Goal: Task Accomplishment & Management: Complete application form

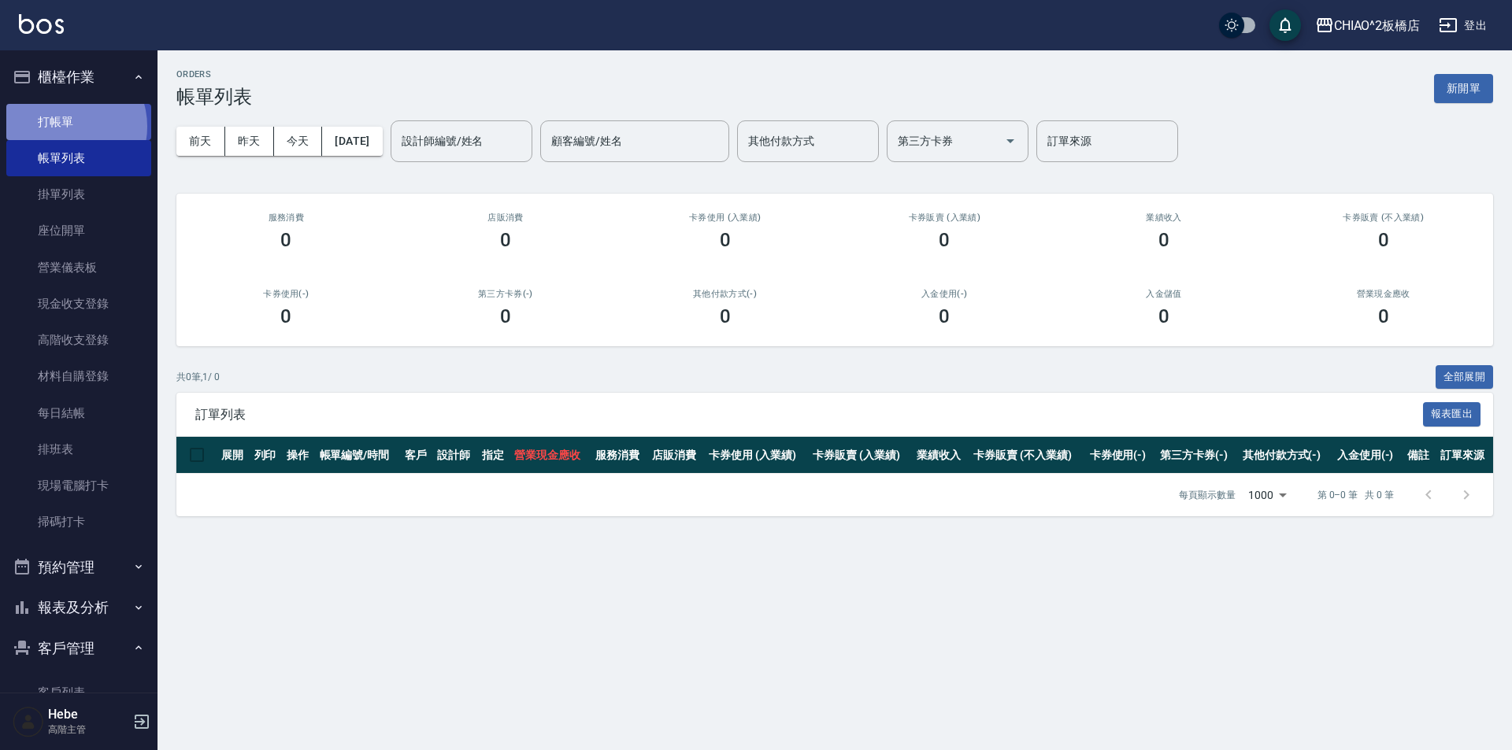
click at [66, 126] on link "打帳單" at bounding box center [78, 122] width 145 height 36
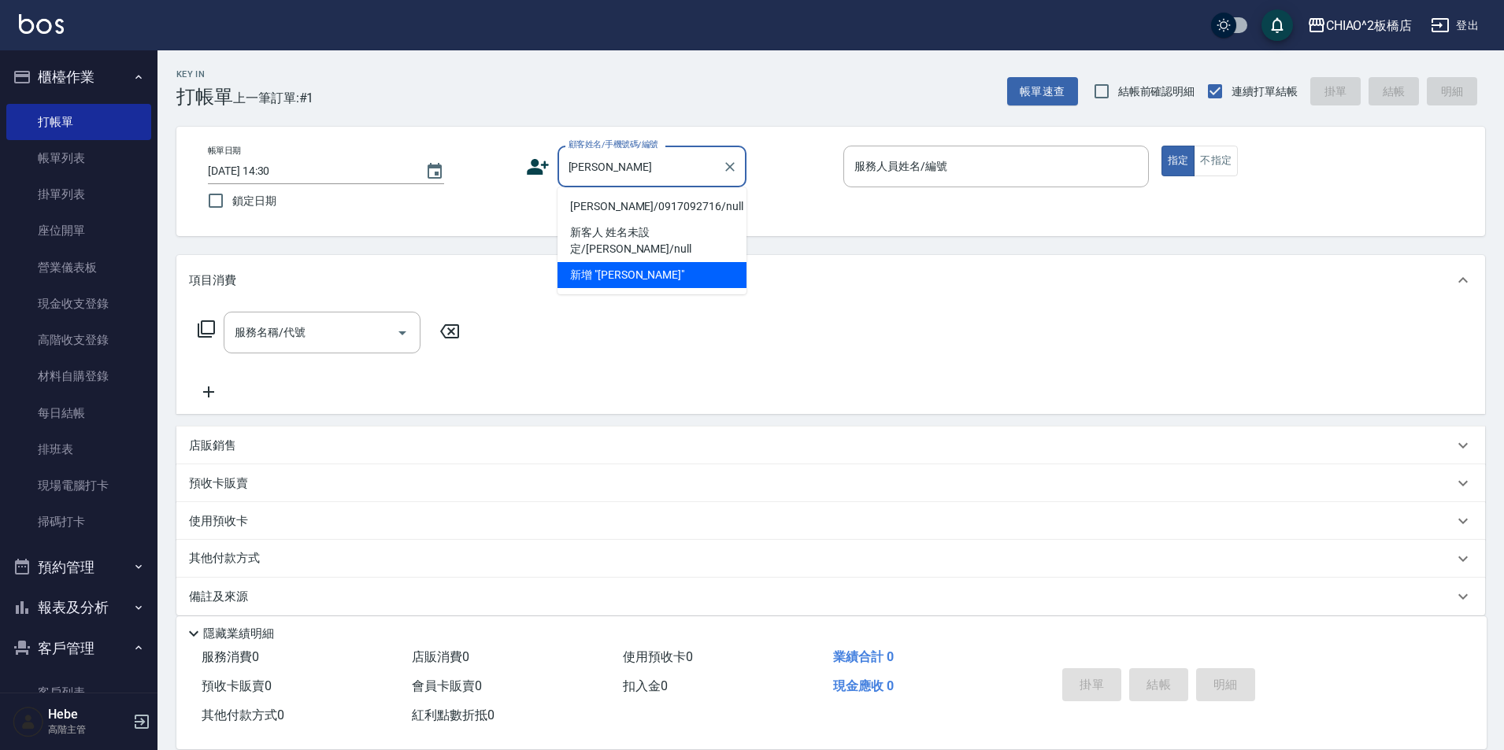
click at [624, 209] on li "[PERSON_NAME]/0917092716/null" at bounding box center [651, 207] width 189 height 26
type input "[PERSON_NAME]/0917092716/null"
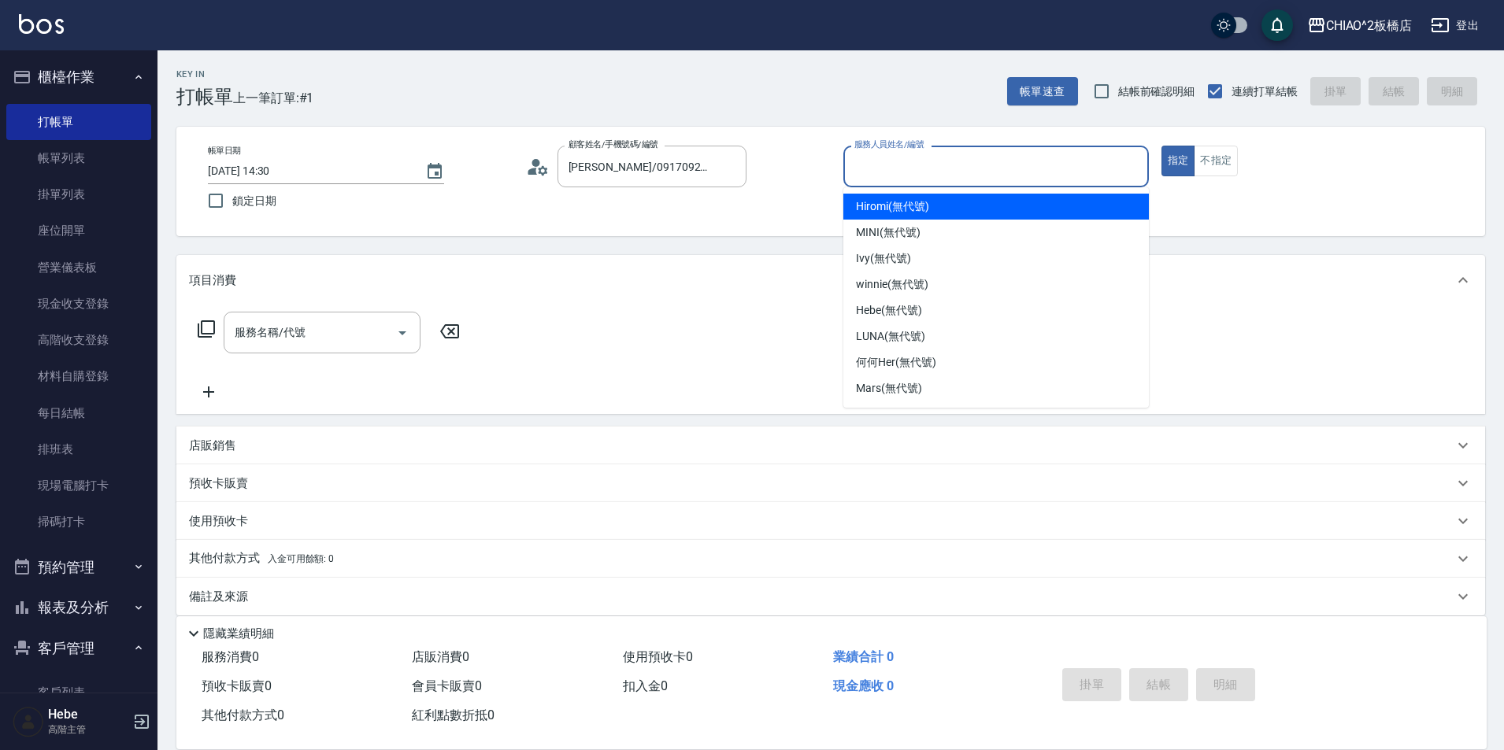
click at [866, 165] on input "服務人員姓名/編號" at bounding box center [995, 167] width 291 height 28
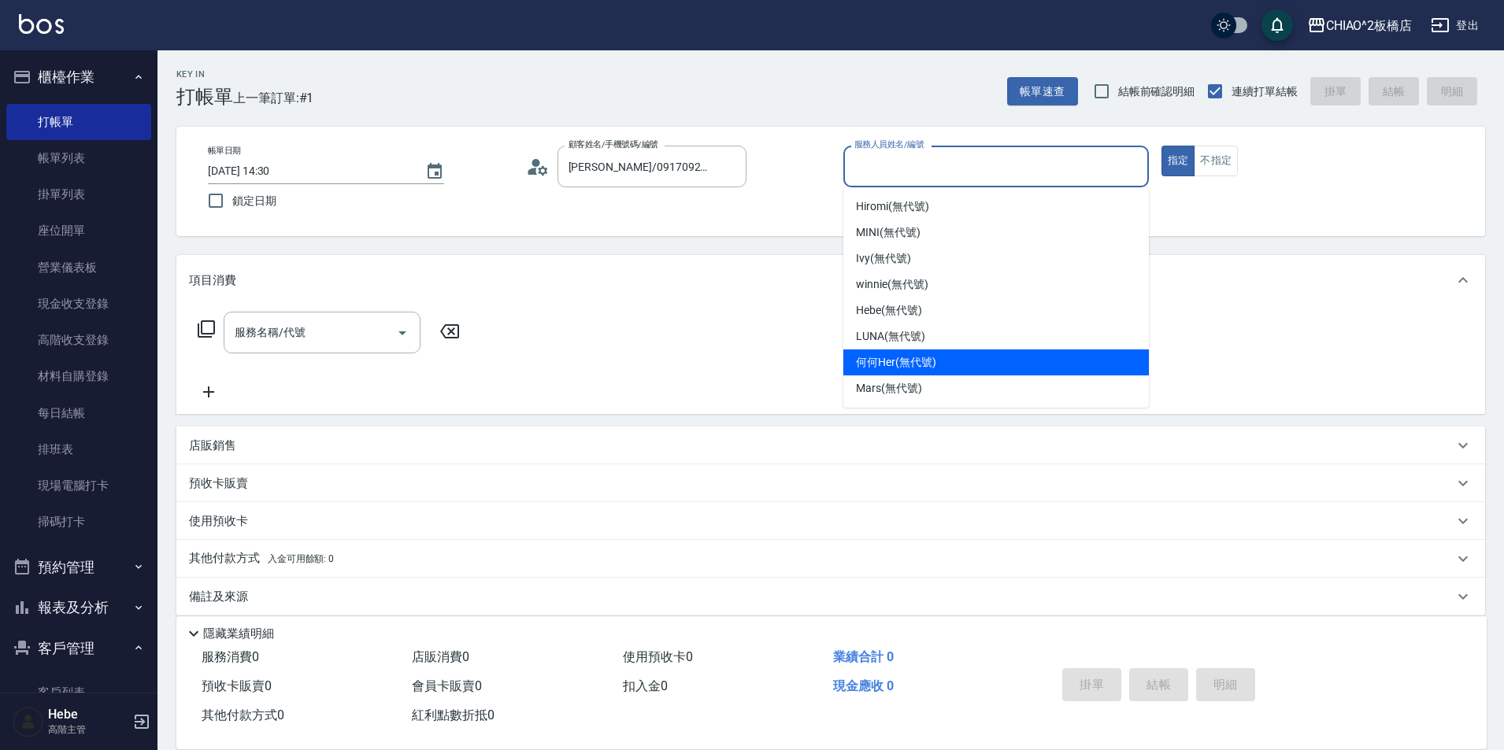
click at [887, 362] on span "何何Her (無代號)" at bounding box center [896, 362] width 80 height 17
type input "何何Her (無代號)"
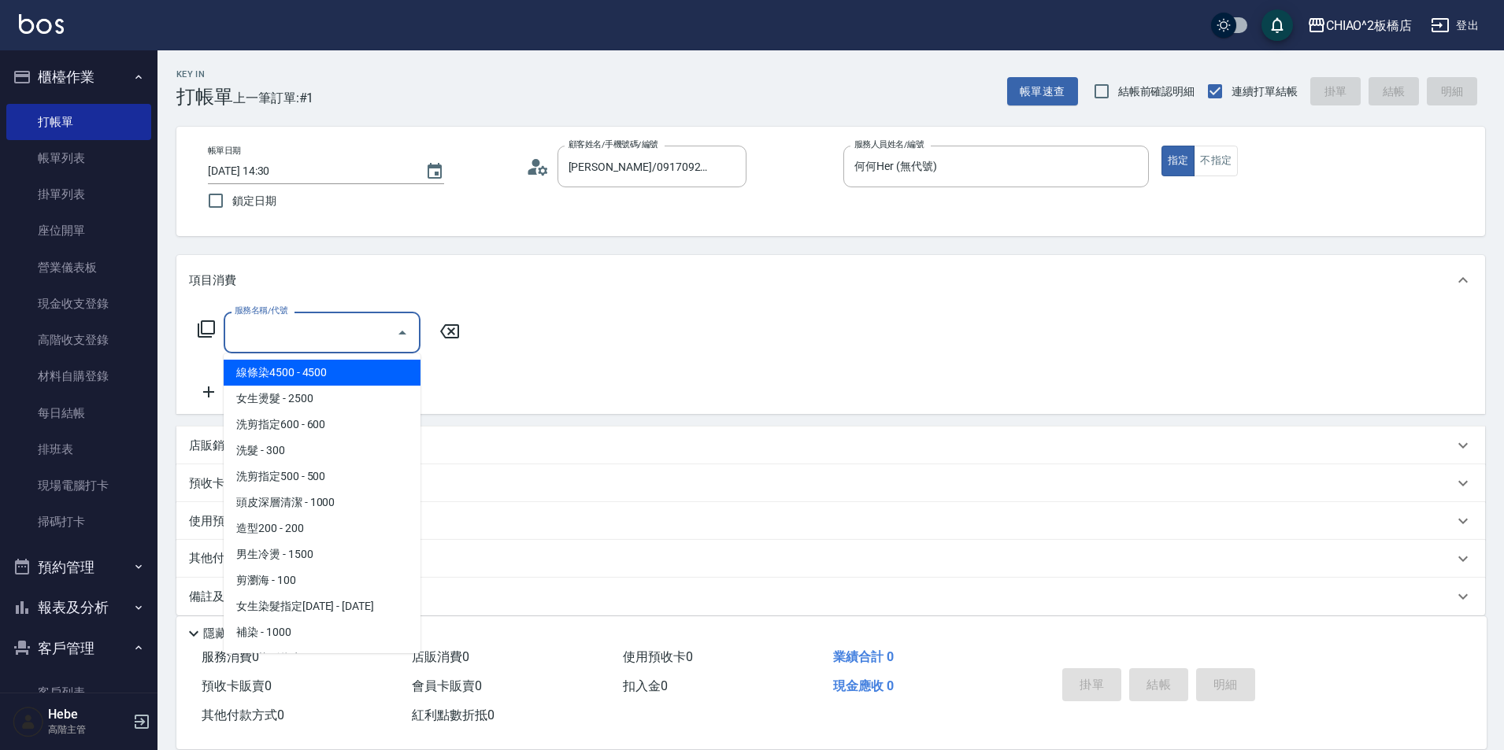
click at [271, 335] on input "服務名稱/代號" at bounding box center [310, 333] width 159 height 28
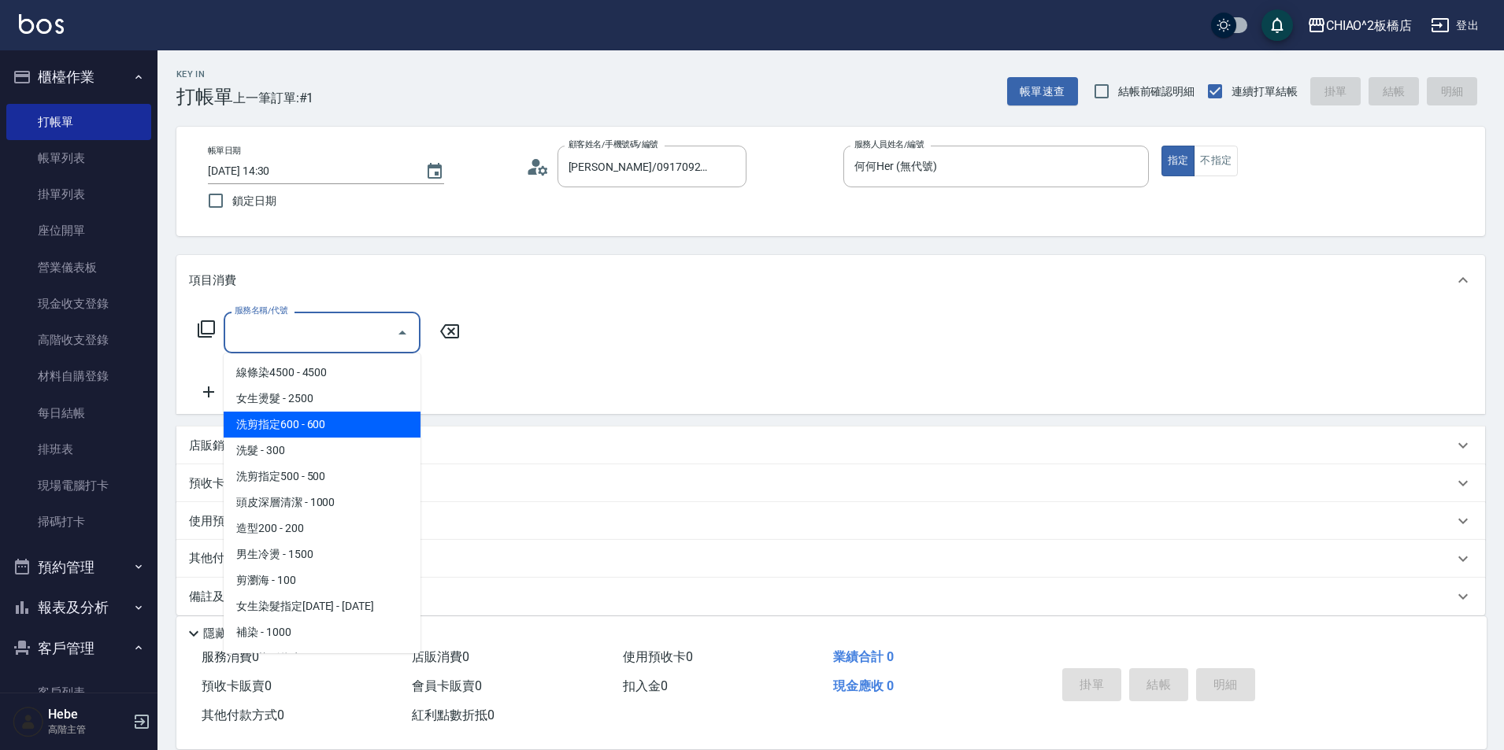
click at [365, 432] on span "洗剪指定600 - 600" at bounding box center [322, 425] width 197 height 26
type input "洗剪指定600(96678)"
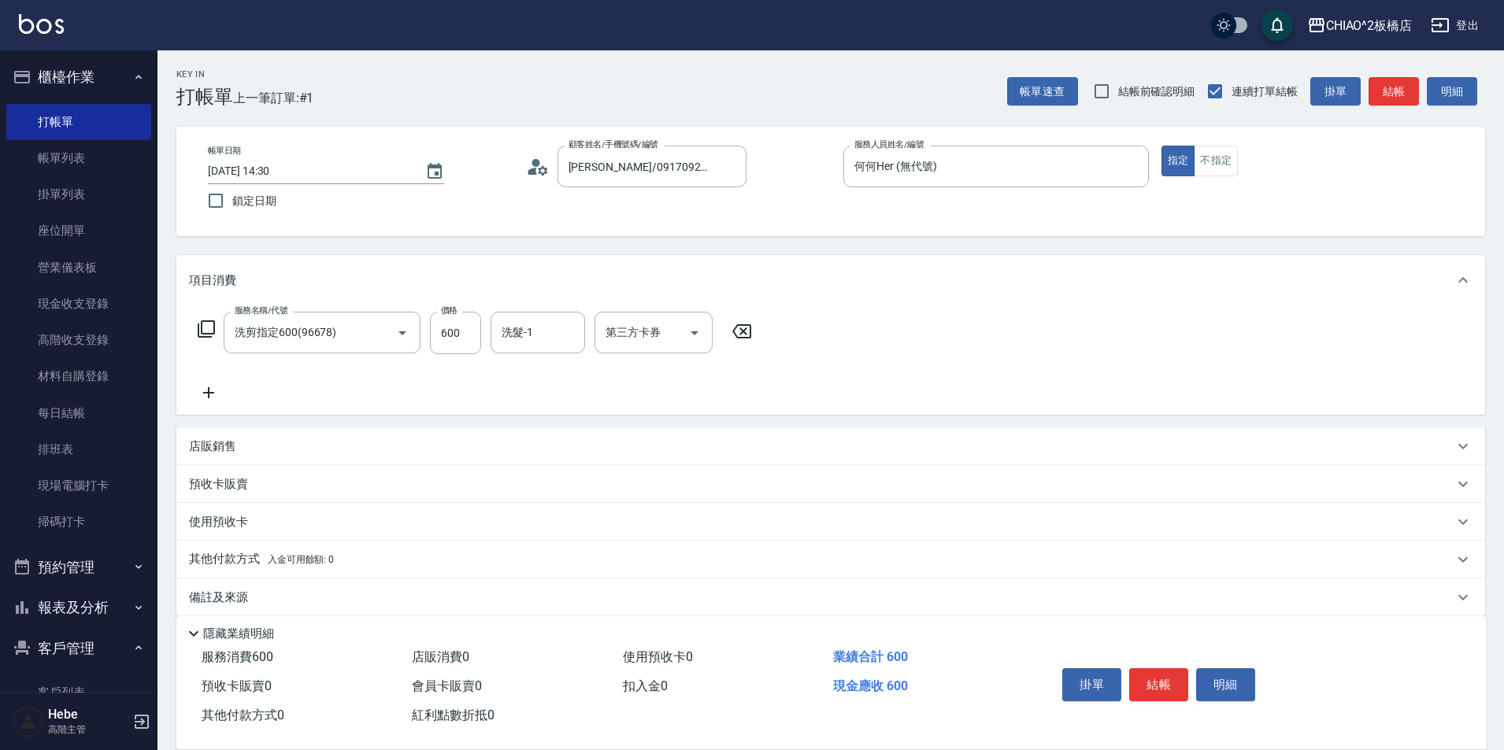
click at [206, 388] on icon at bounding box center [208, 392] width 39 height 19
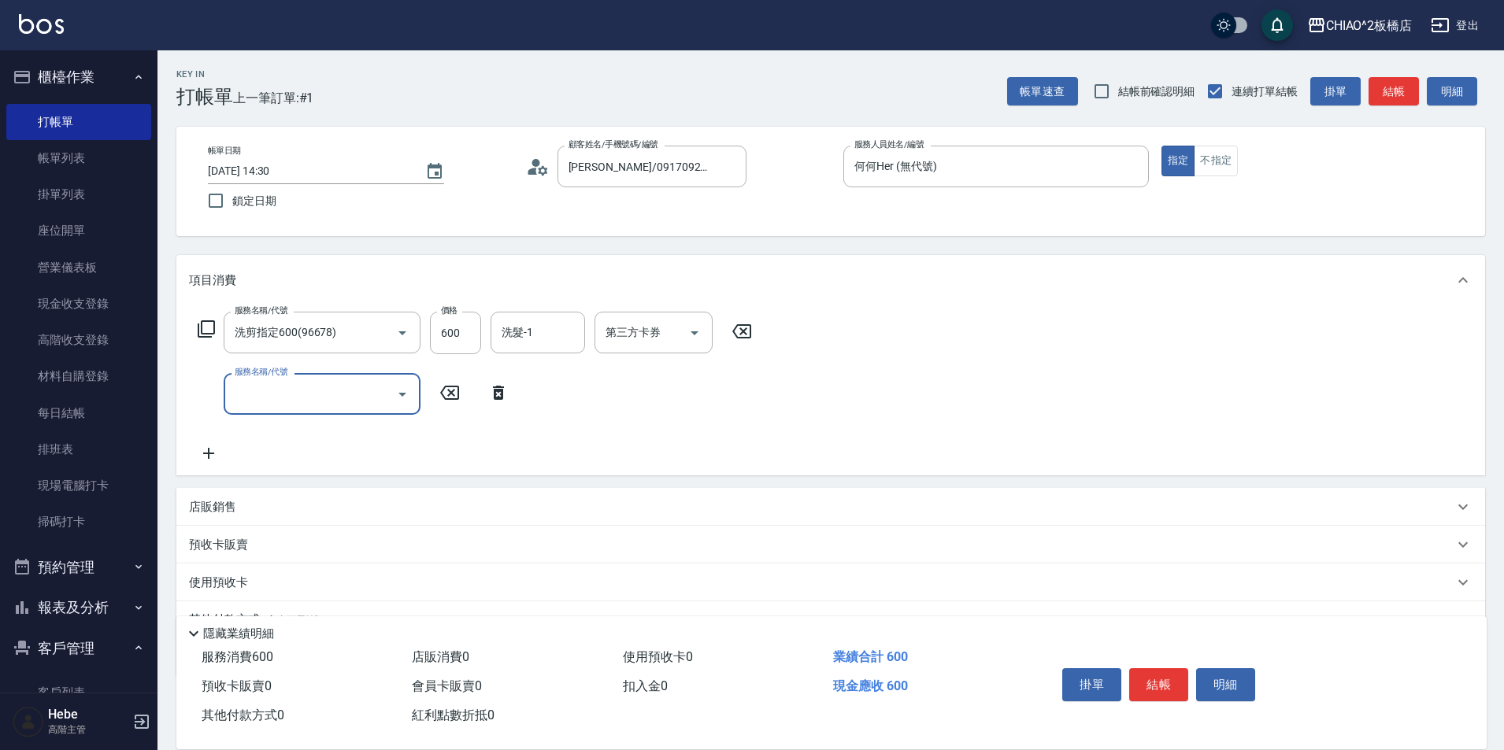
click at [273, 398] on input "服務名稱/代號" at bounding box center [310, 394] width 159 height 28
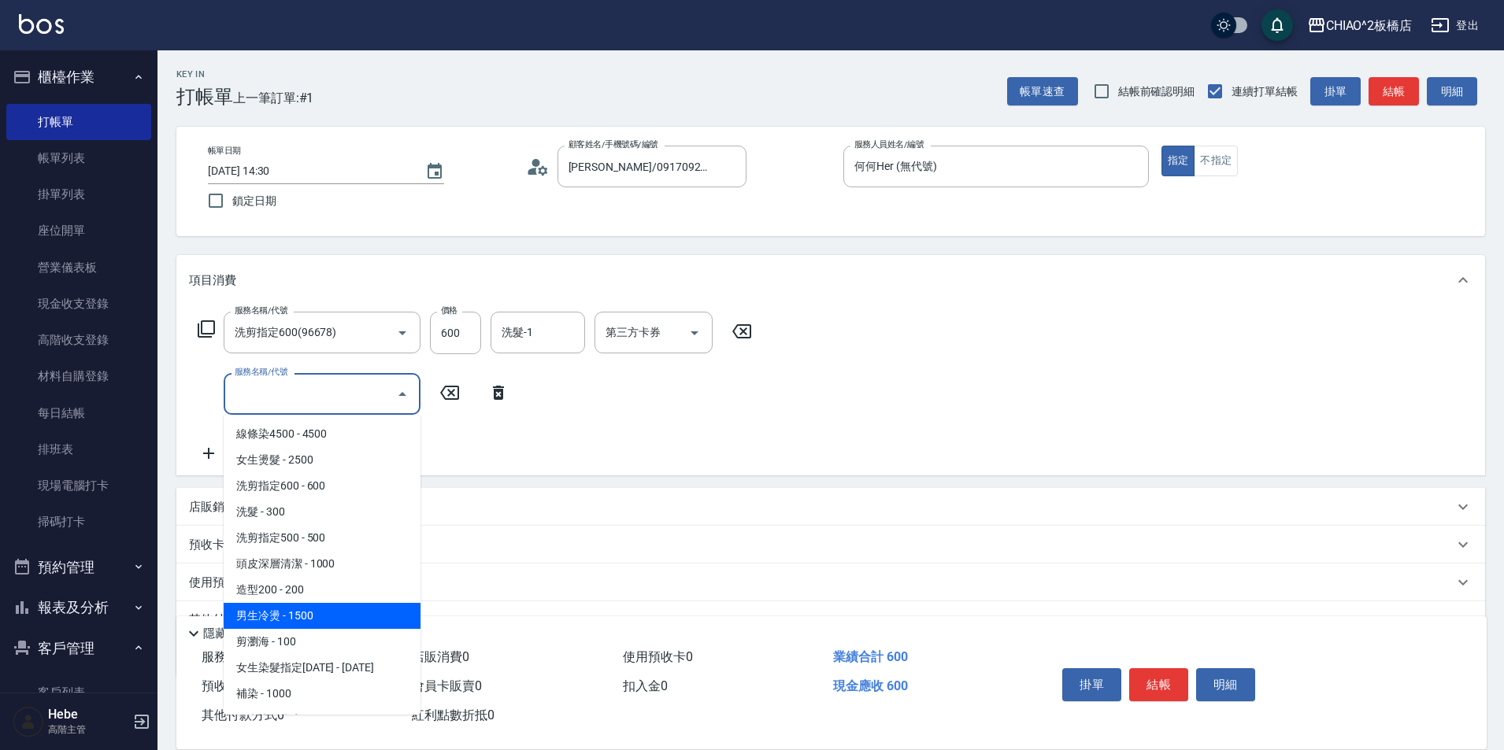
click at [349, 617] on span "男生冷燙 - 1500" at bounding box center [322, 616] width 197 height 26
type input "男生冷燙(96688)"
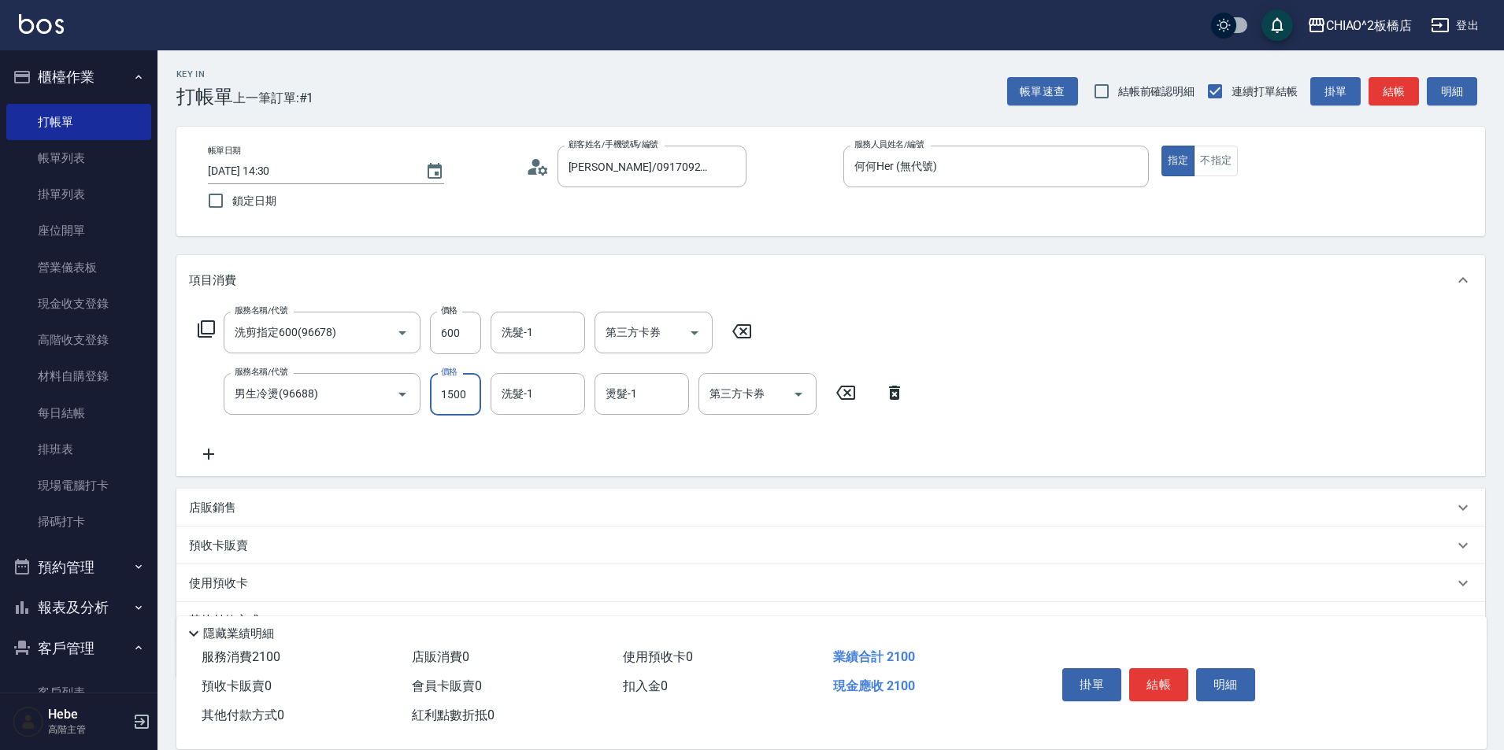
click at [466, 397] on input "1500" at bounding box center [455, 394] width 51 height 43
type input "2000"
click at [1164, 679] on button "結帳" at bounding box center [1158, 685] width 59 height 33
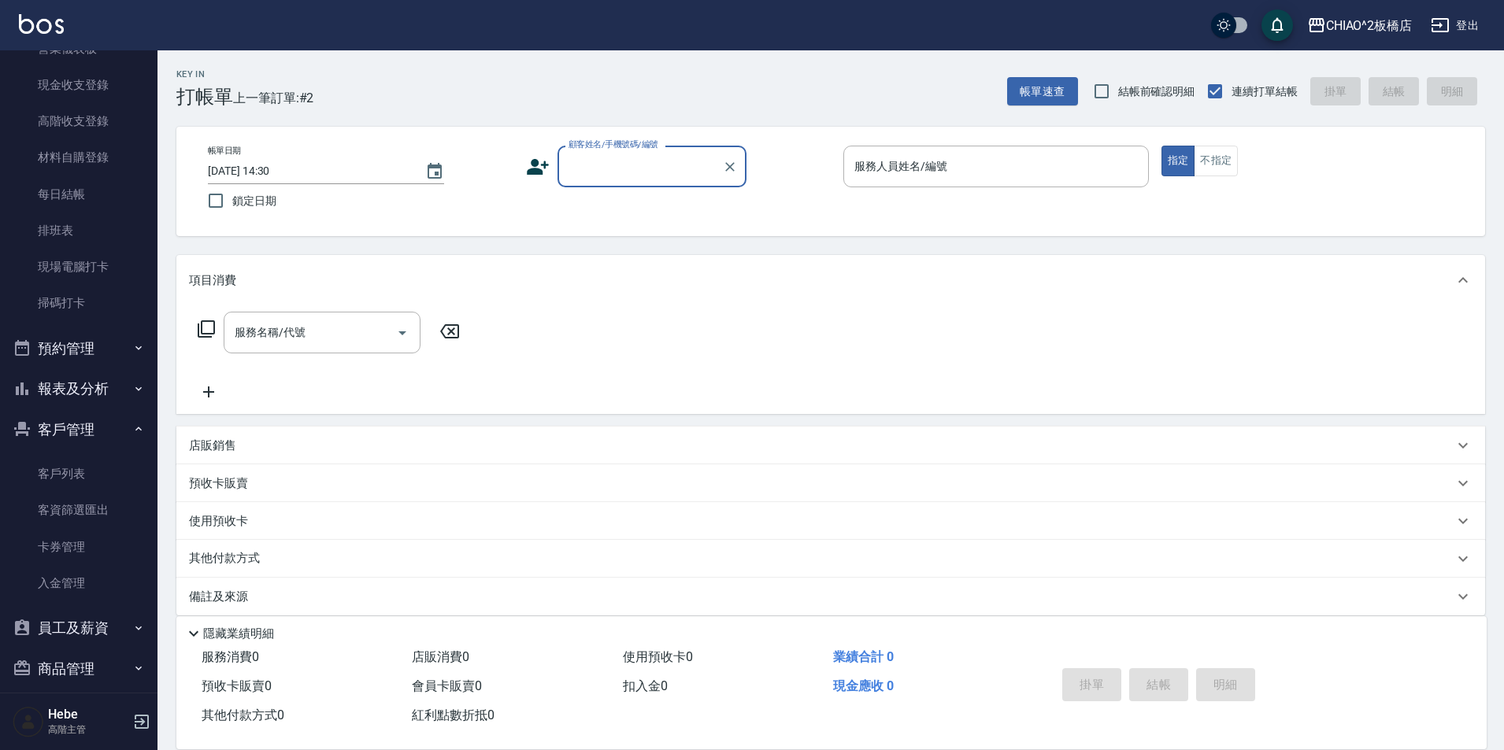
scroll to position [236, 0]
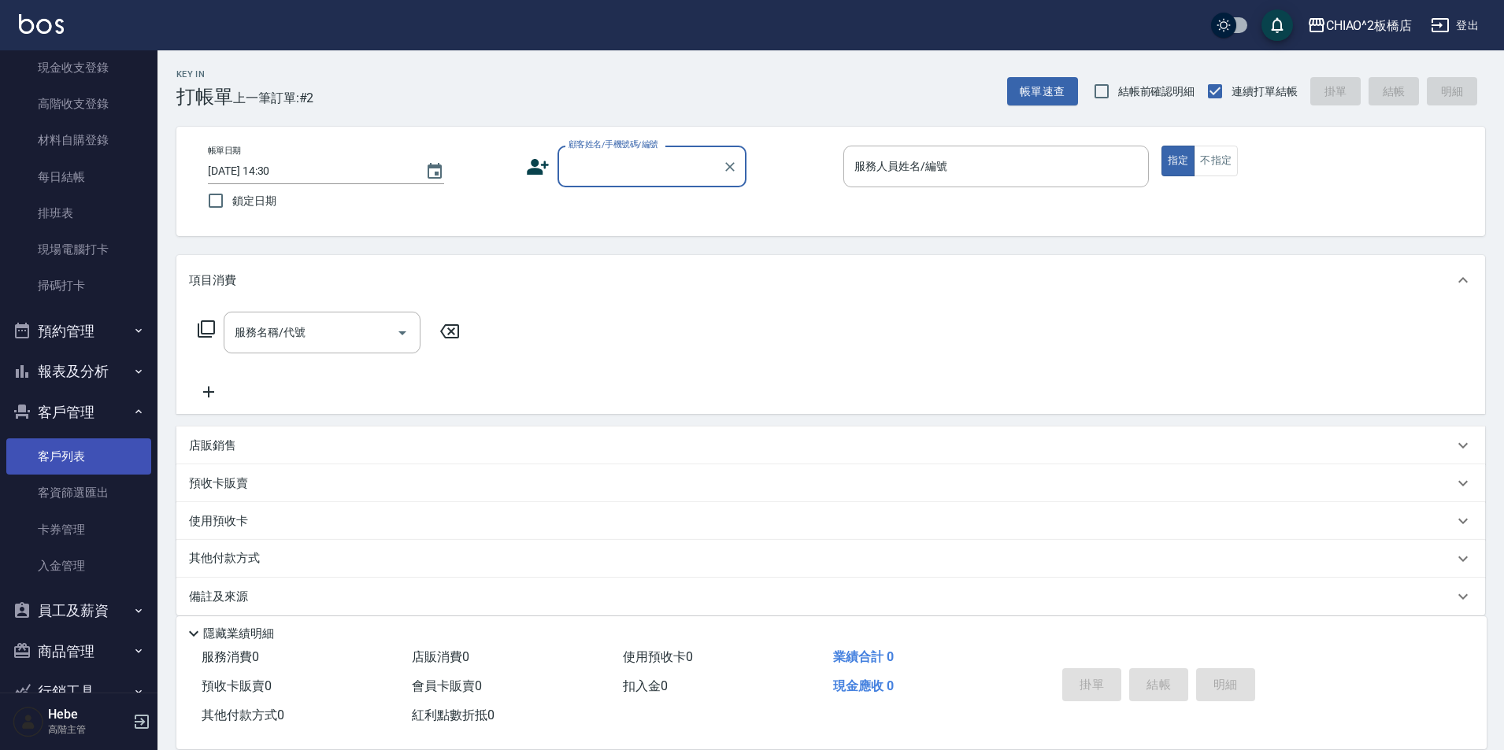
click at [75, 456] on link "客戶列表" at bounding box center [78, 457] width 145 height 36
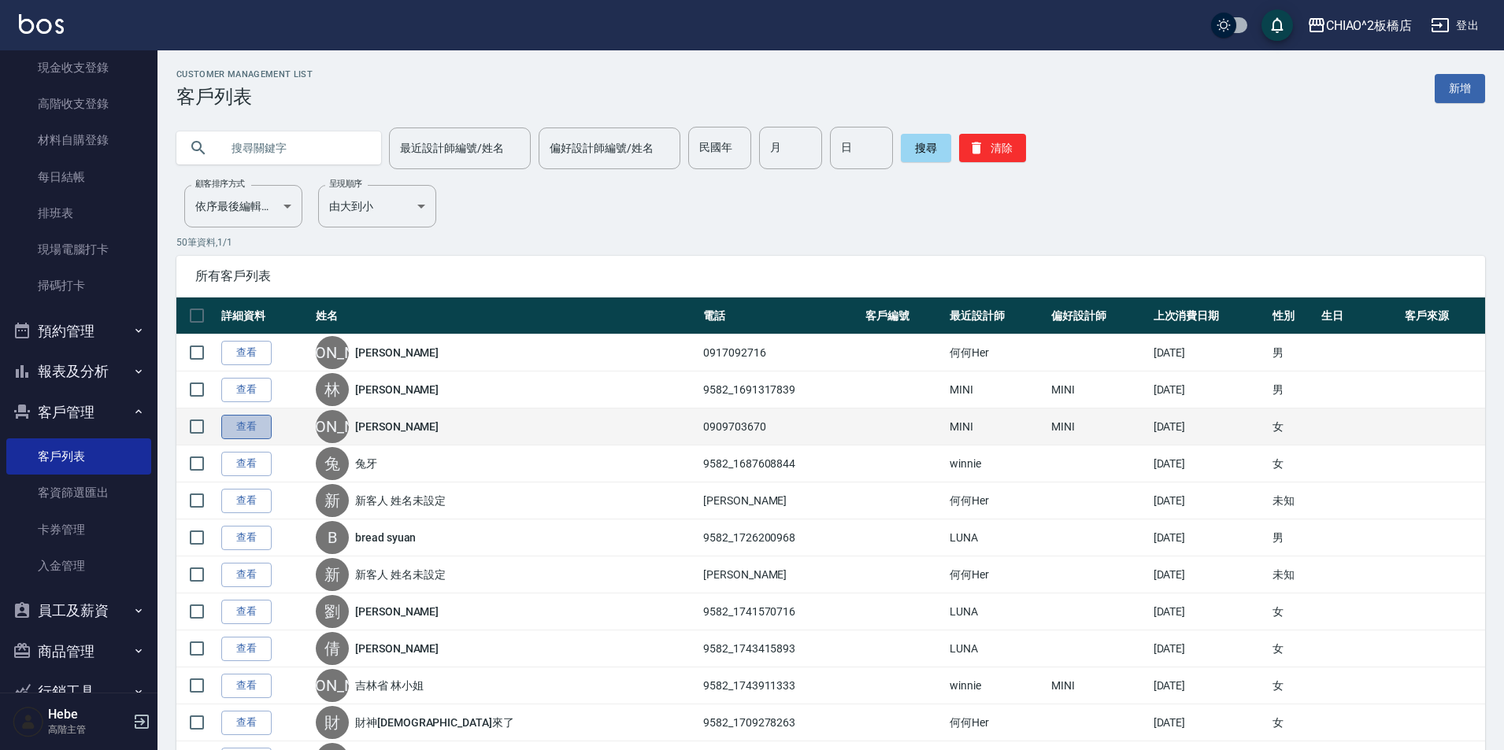
click at [256, 435] on link "查看" at bounding box center [246, 427] width 50 height 24
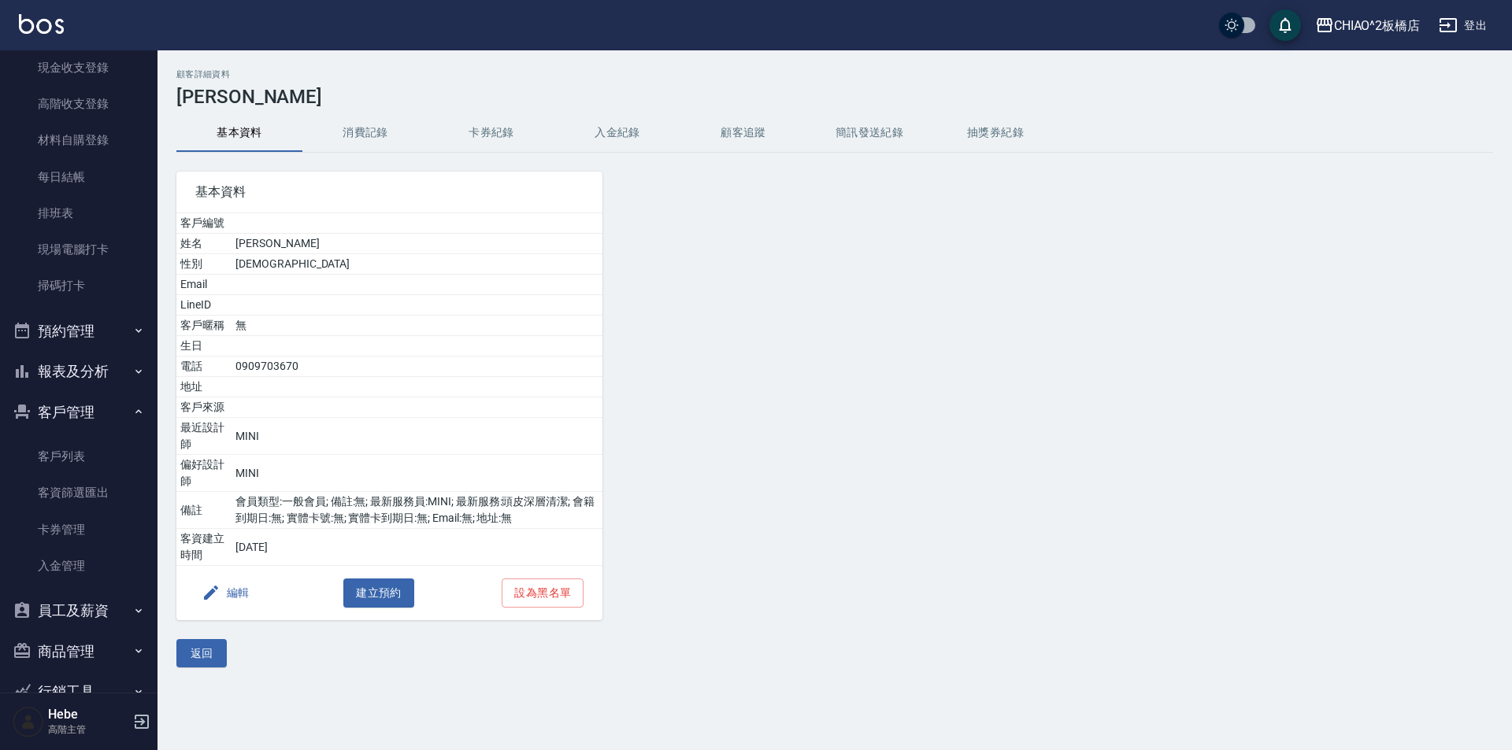
click at [379, 128] on button "消費記錄" at bounding box center [365, 133] width 126 height 38
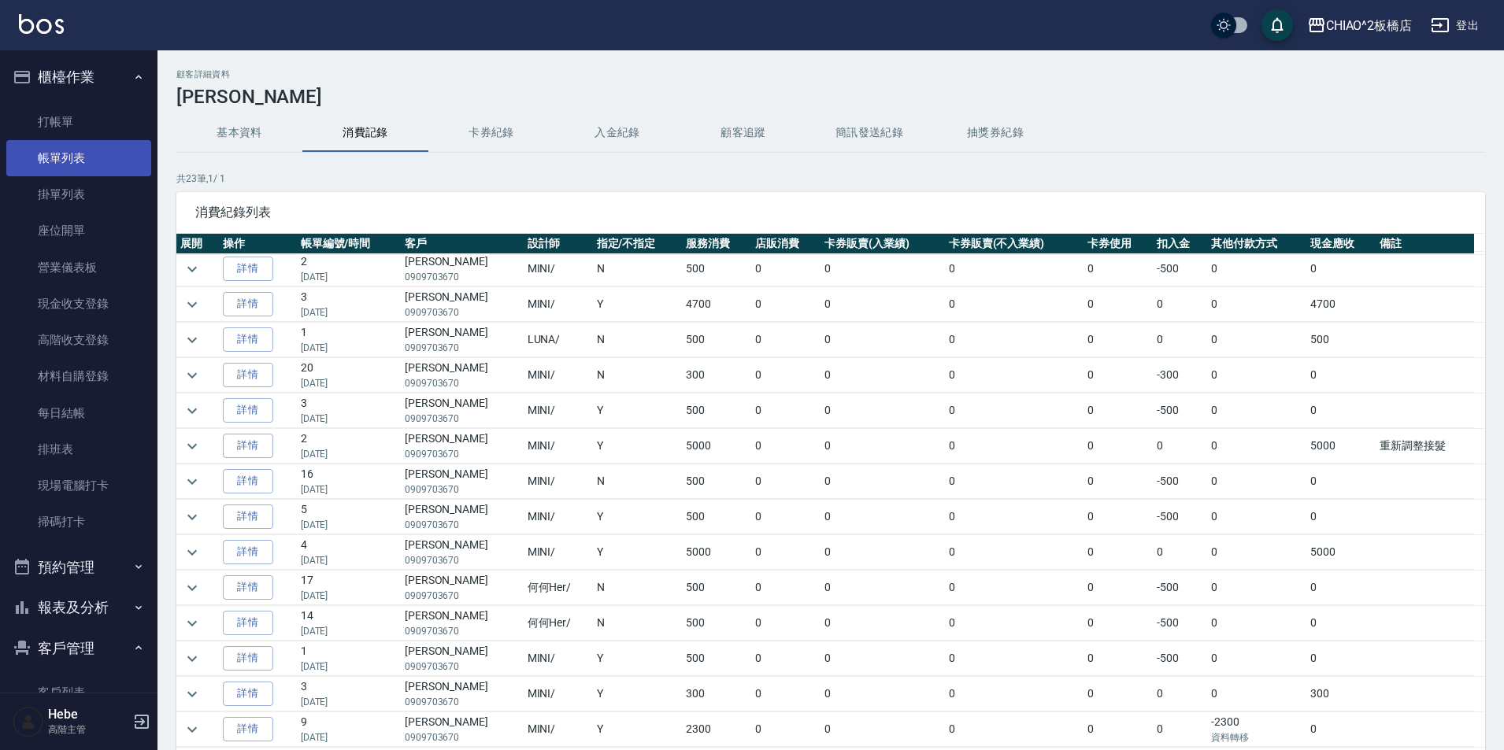
click at [49, 152] on link "帳單列表" at bounding box center [78, 158] width 145 height 36
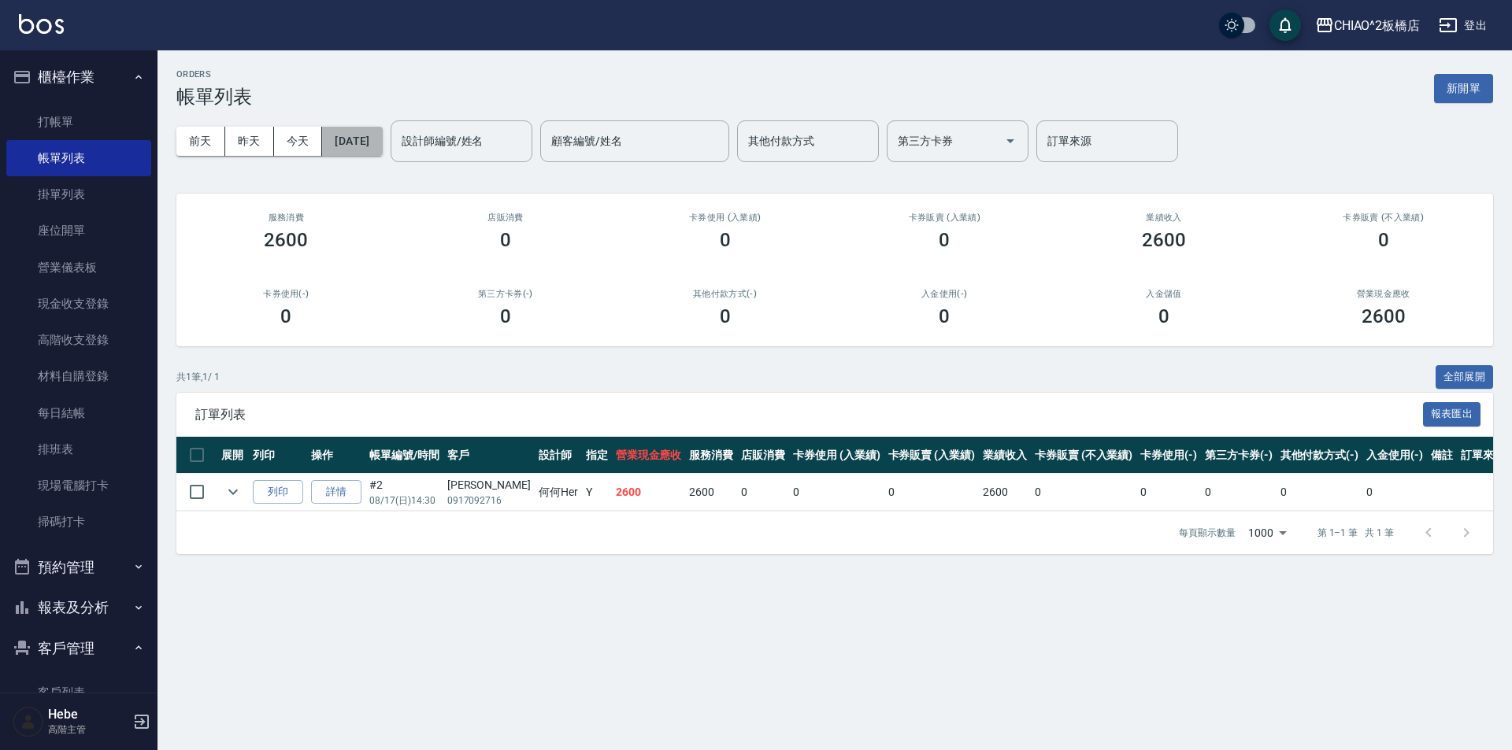
click at [379, 143] on button "[DATE]" at bounding box center [352, 141] width 60 height 29
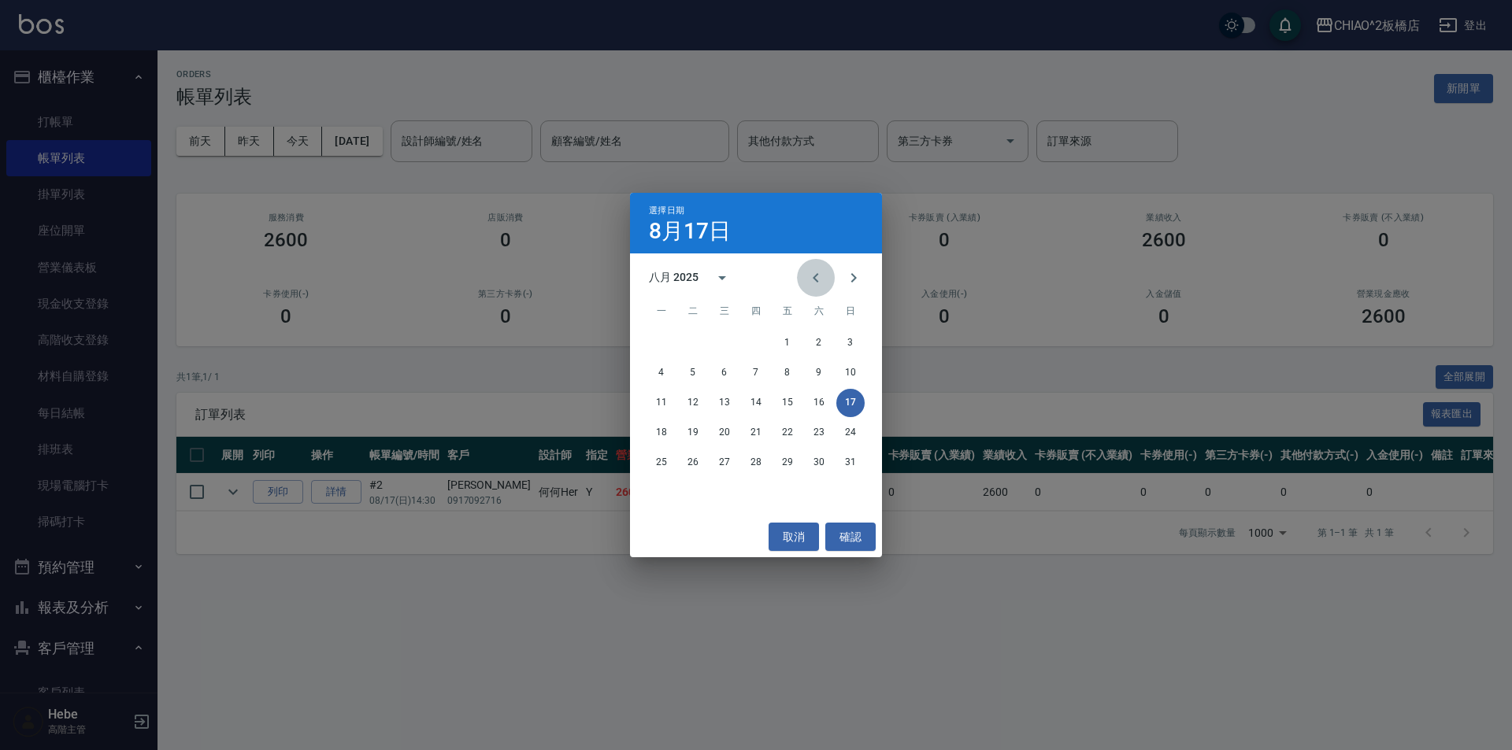
click at [811, 281] on icon "Previous month" at bounding box center [815, 278] width 19 height 19
click at [757, 408] on button "17" at bounding box center [756, 403] width 28 height 28
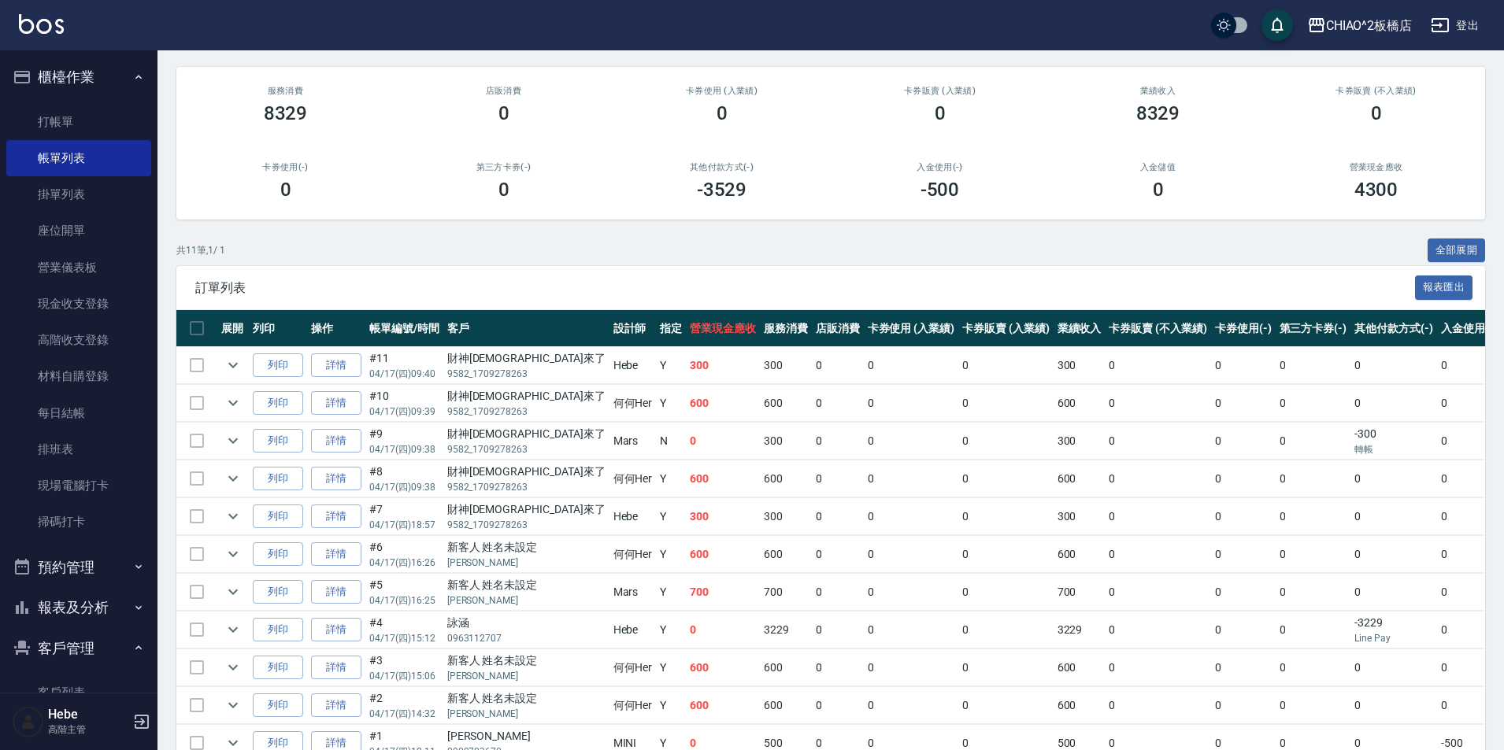
scroll to position [213, 0]
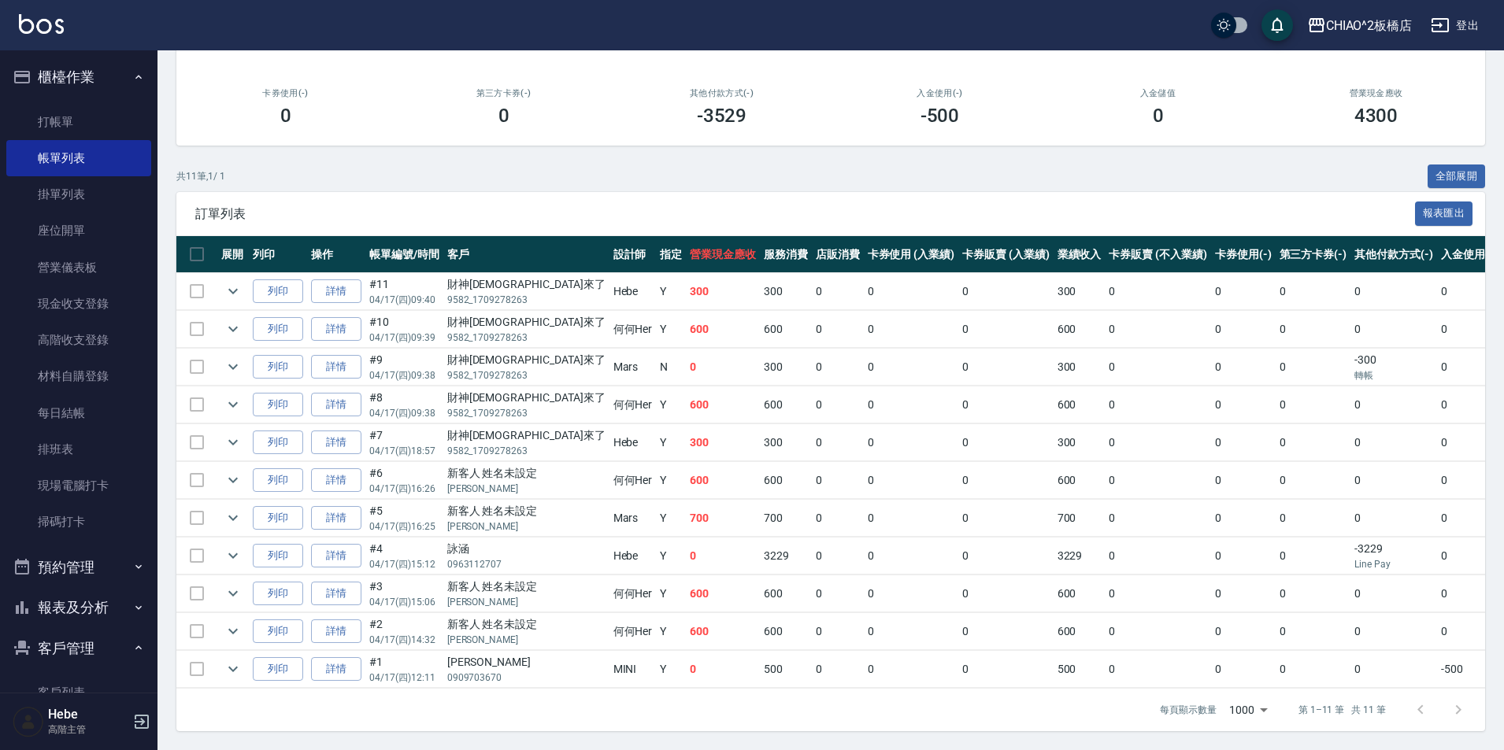
click at [192, 662] on td at bounding box center [196, 669] width 41 height 37
click at [197, 661] on td at bounding box center [196, 669] width 41 height 37
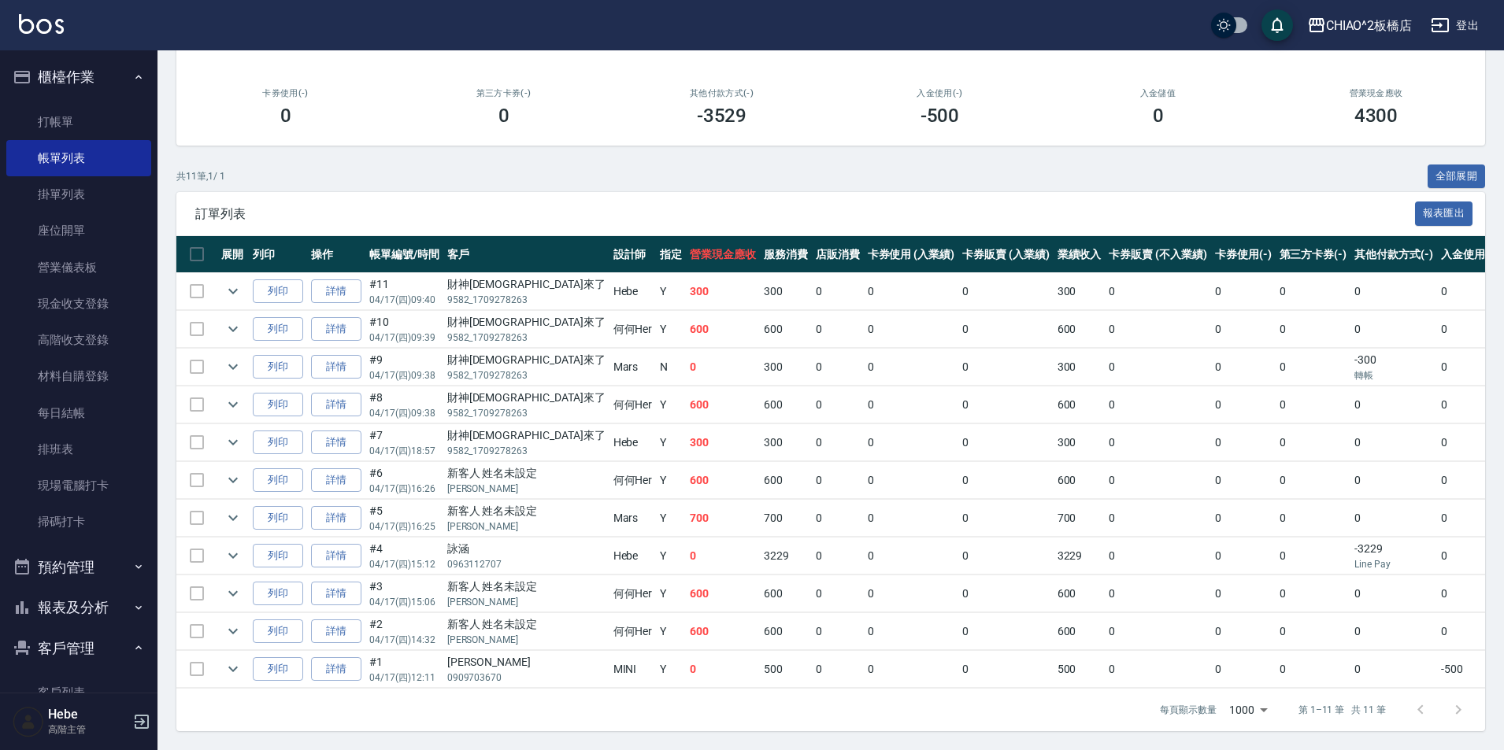
click at [197, 661] on td at bounding box center [196, 669] width 41 height 37
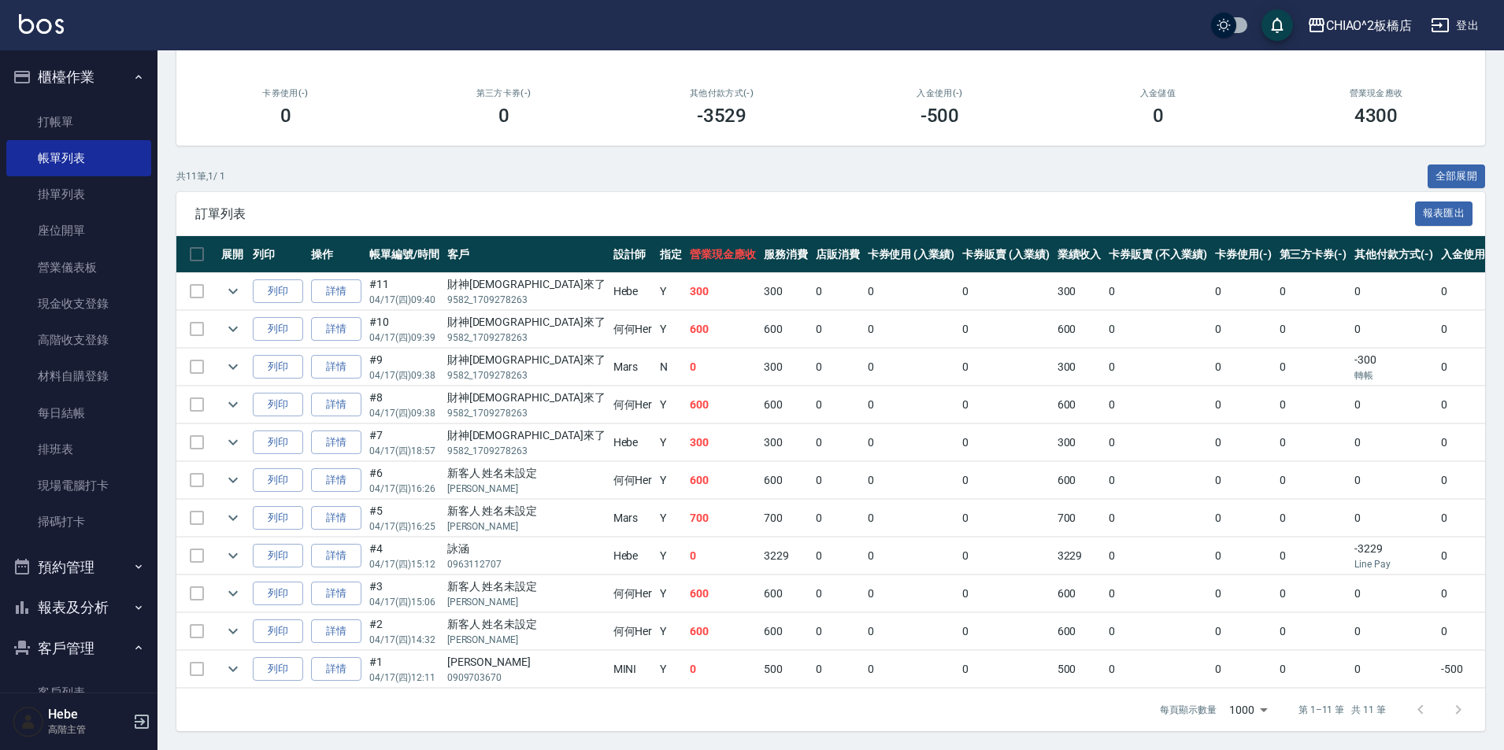
click at [197, 661] on td at bounding box center [196, 669] width 41 height 37
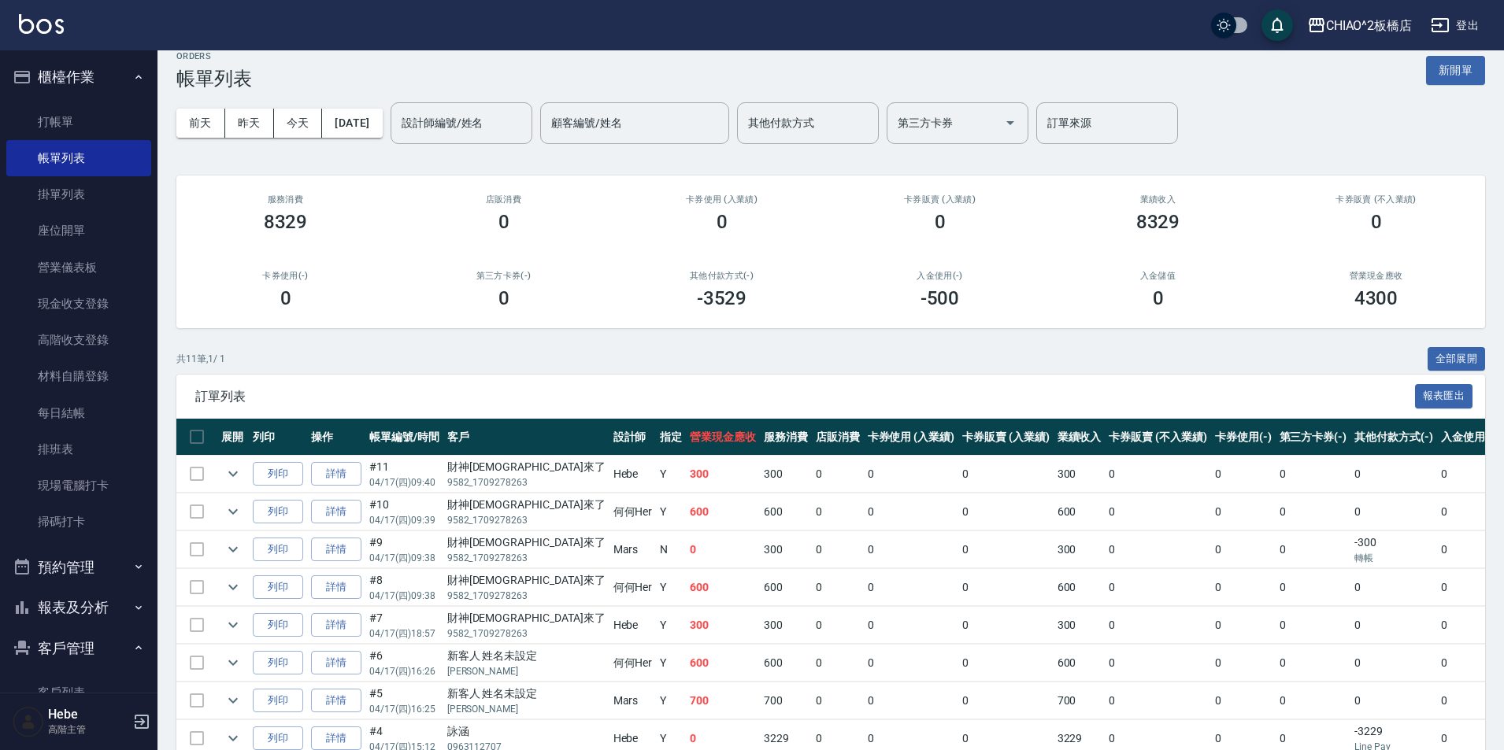
scroll to position [0, 0]
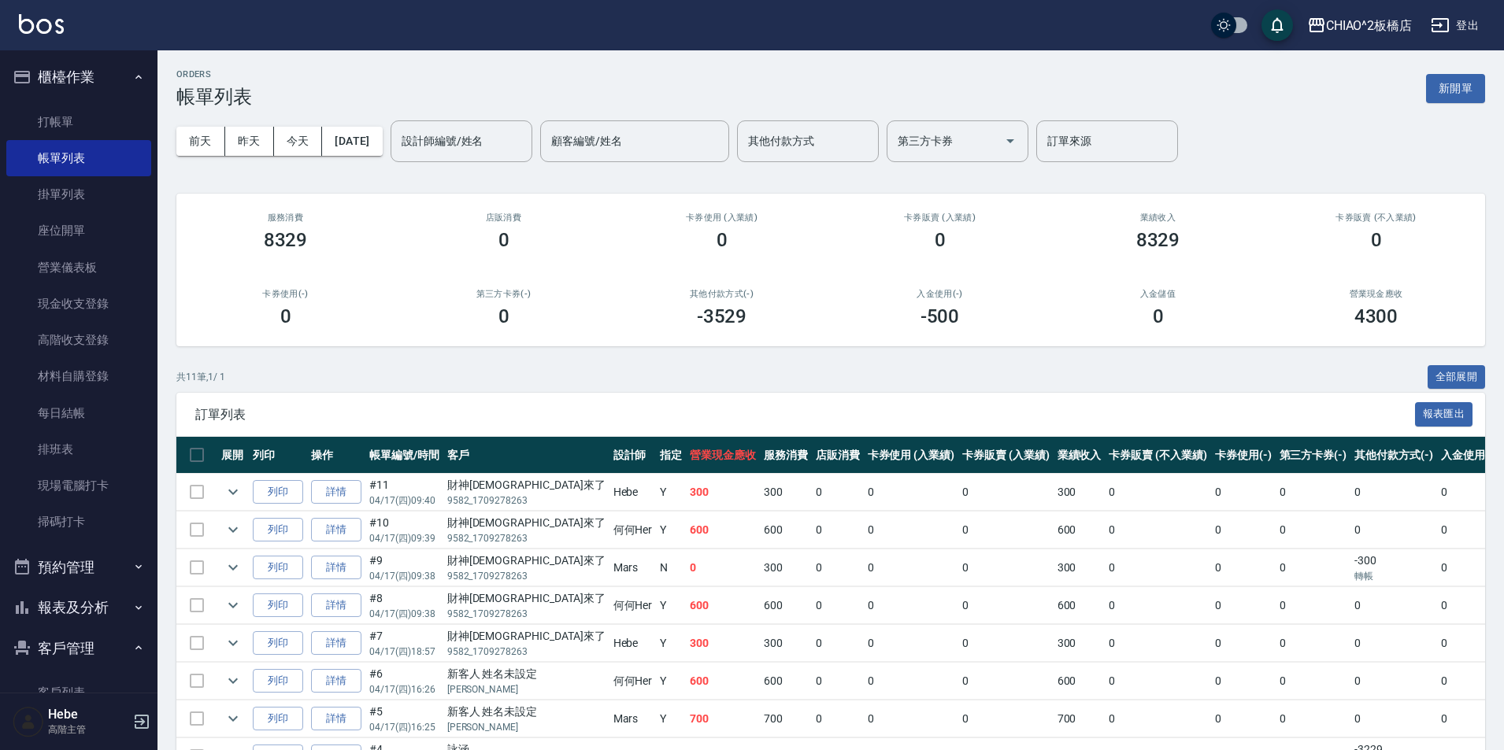
scroll to position [79, 0]
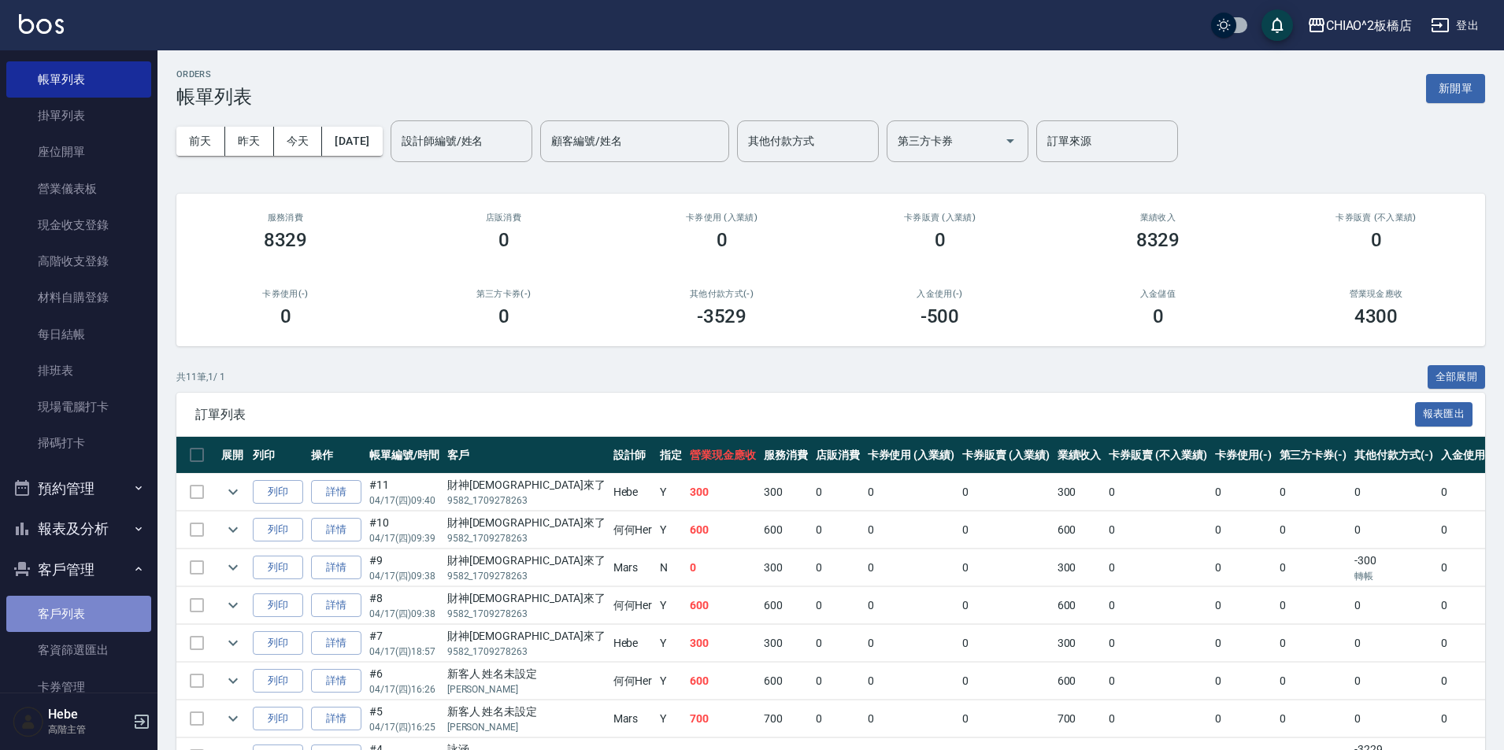
click at [80, 609] on link "客戶列表" at bounding box center [78, 614] width 145 height 36
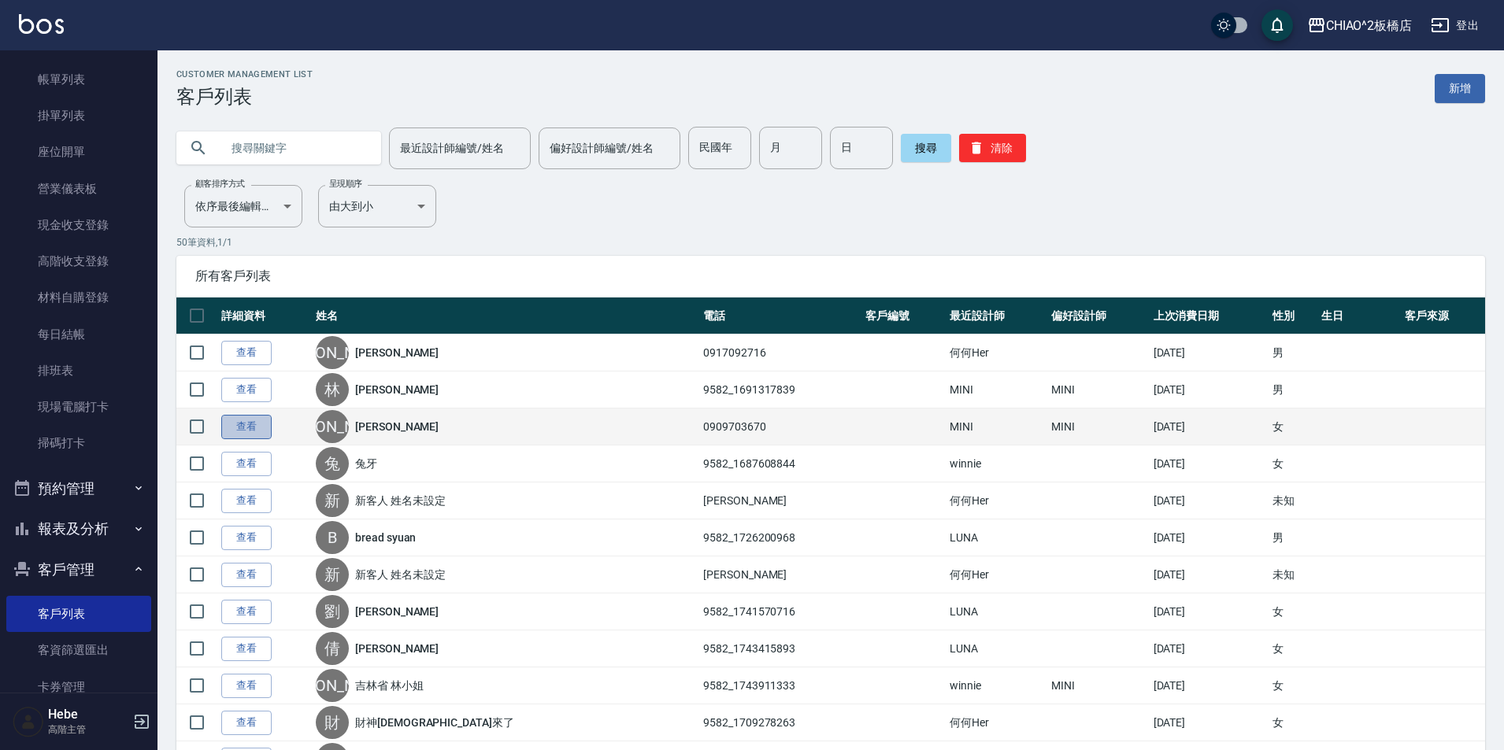
click at [255, 428] on link "查看" at bounding box center [246, 427] width 50 height 24
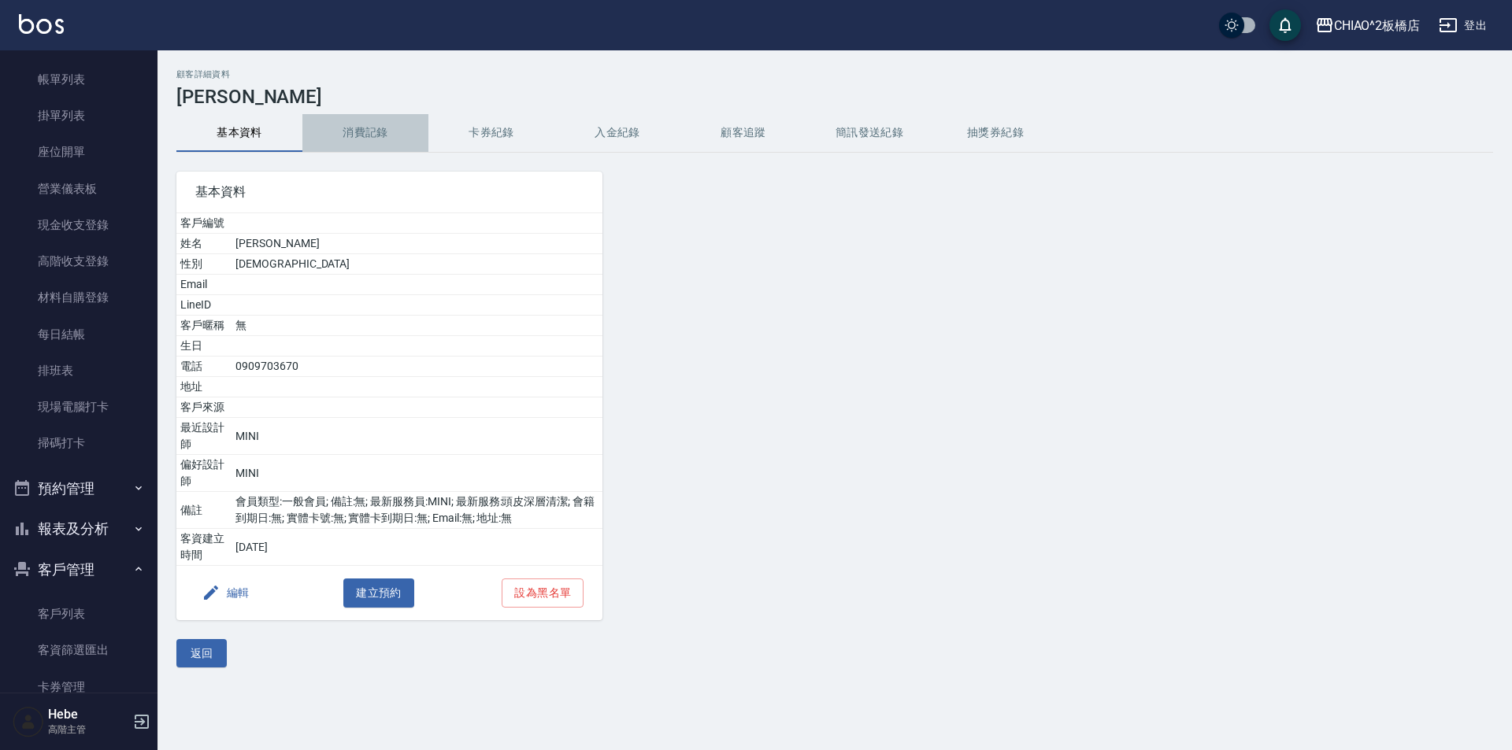
click at [365, 135] on button "消費記錄" at bounding box center [365, 133] width 126 height 38
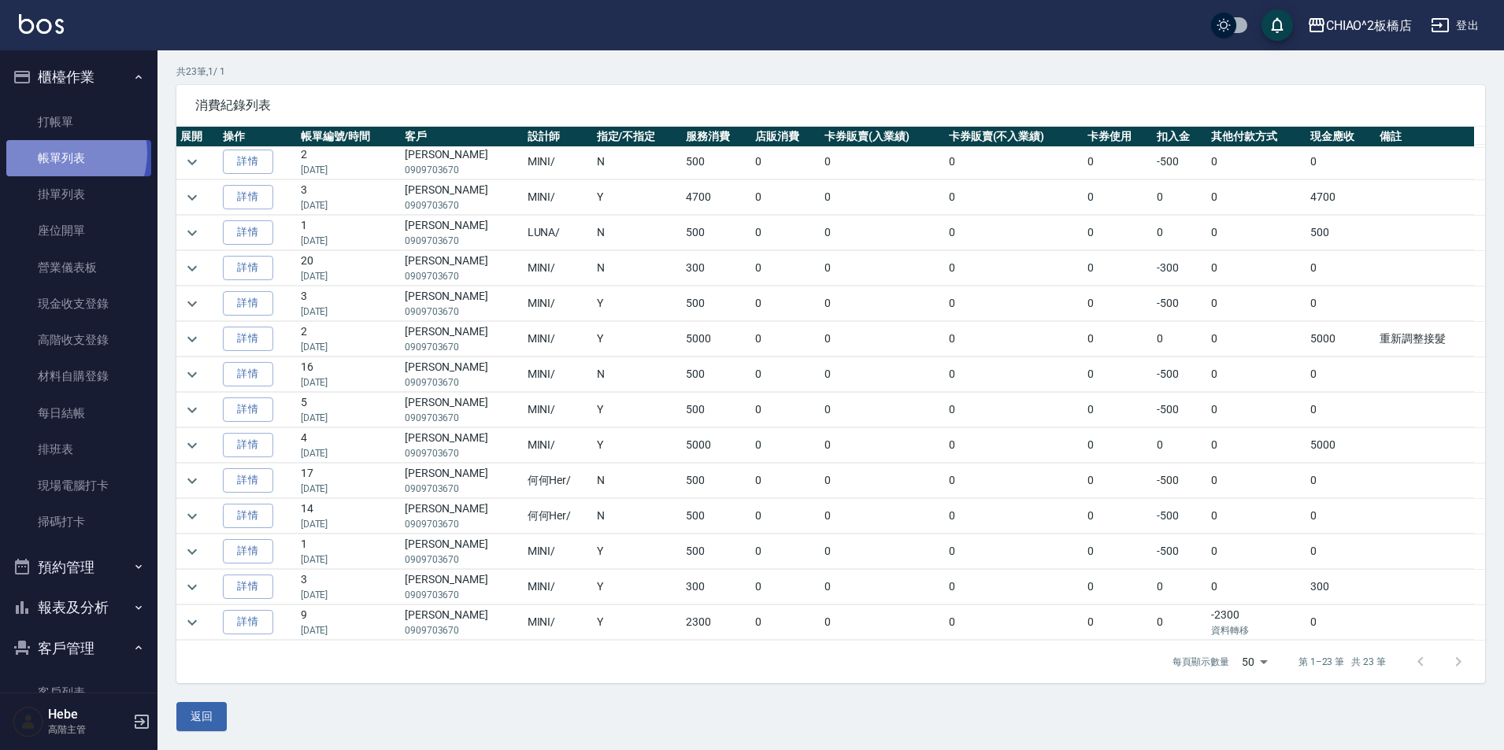
click at [63, 154] on link "帳單列表" at bounding box center [78, 158] width 145 height 36
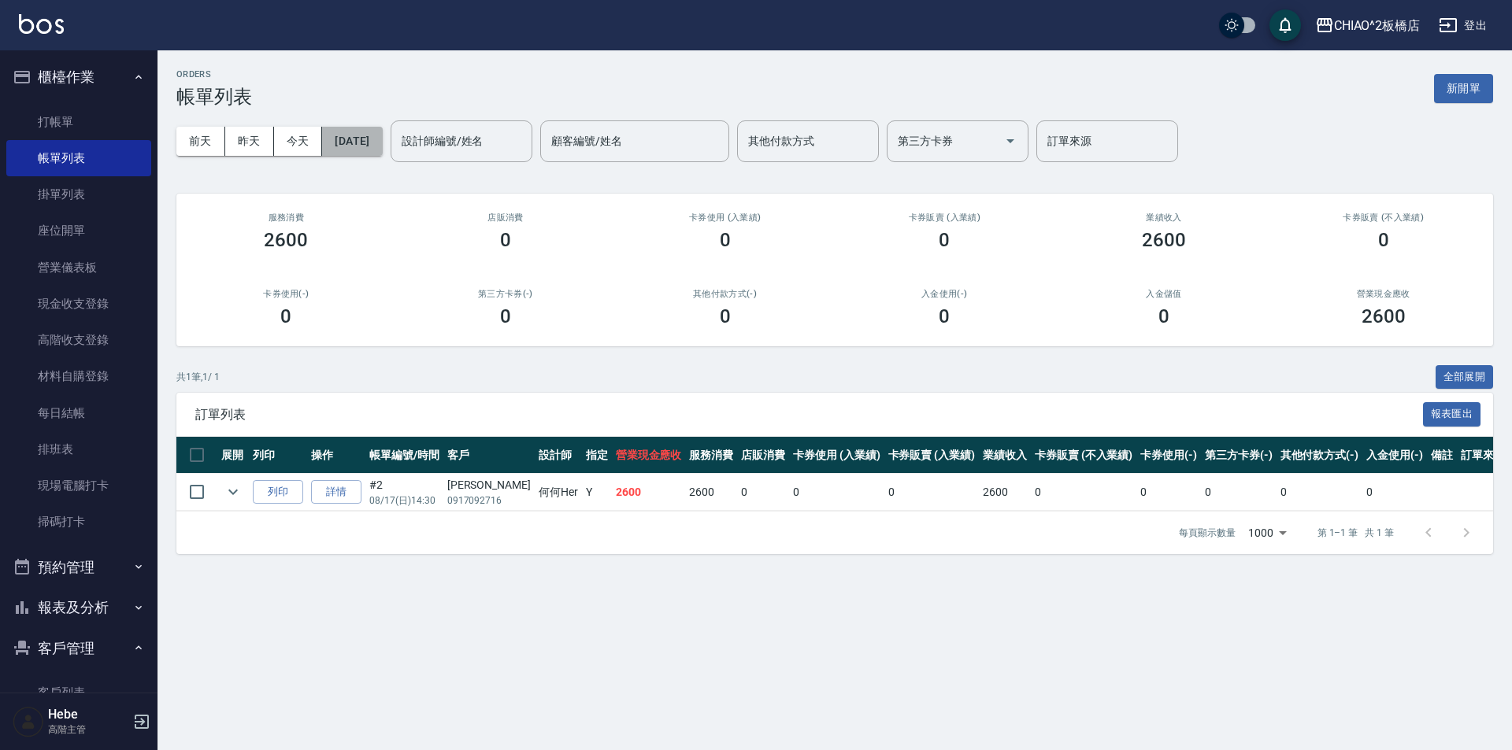
click at [382, 144] on button "[DATE]" at bounding box center [352, 141] width 60 height 29
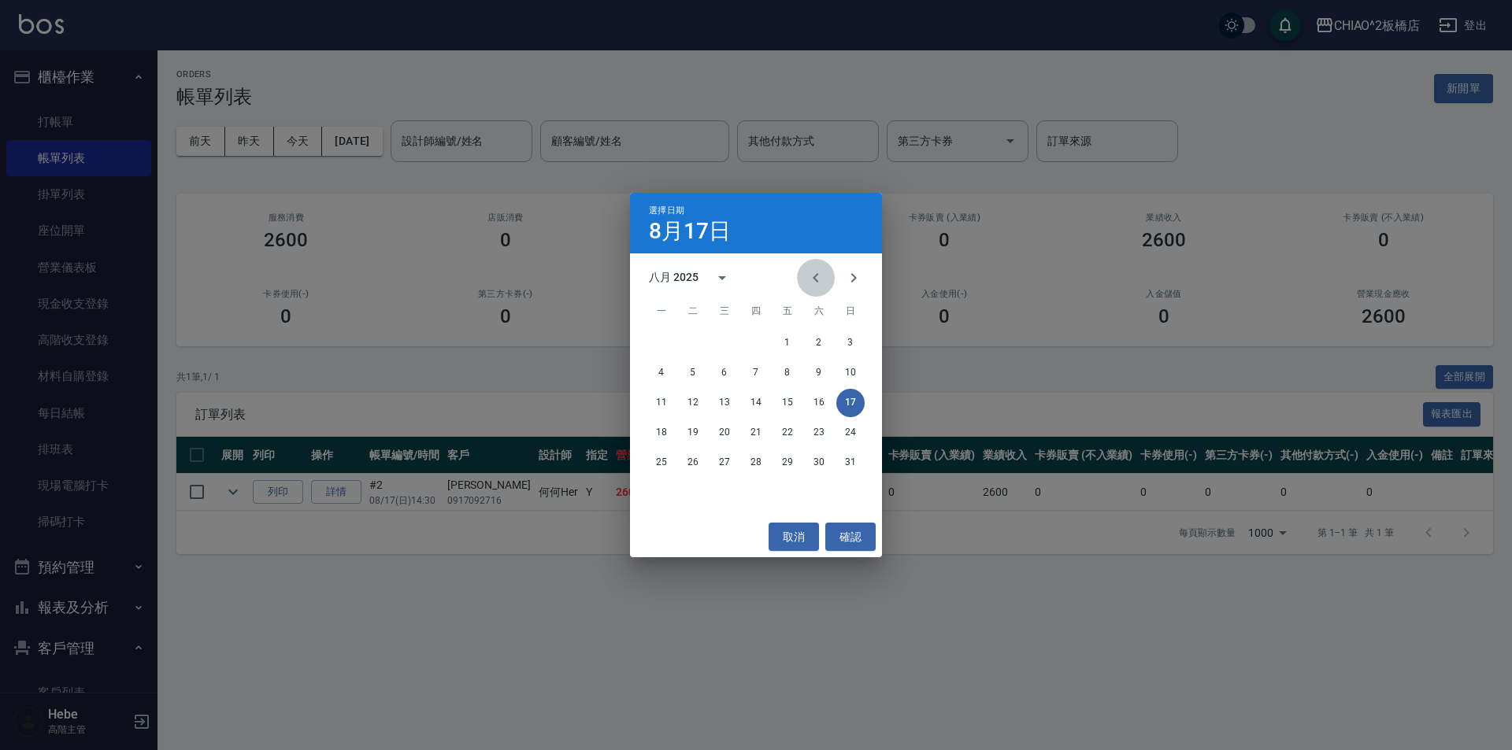
click at [817, 278] on icon "Previous month" at bounding box center [815, 278] width 19 height 19
click at [816, 409] on button "19" at bounding box center [819, 403] width 28 height 28
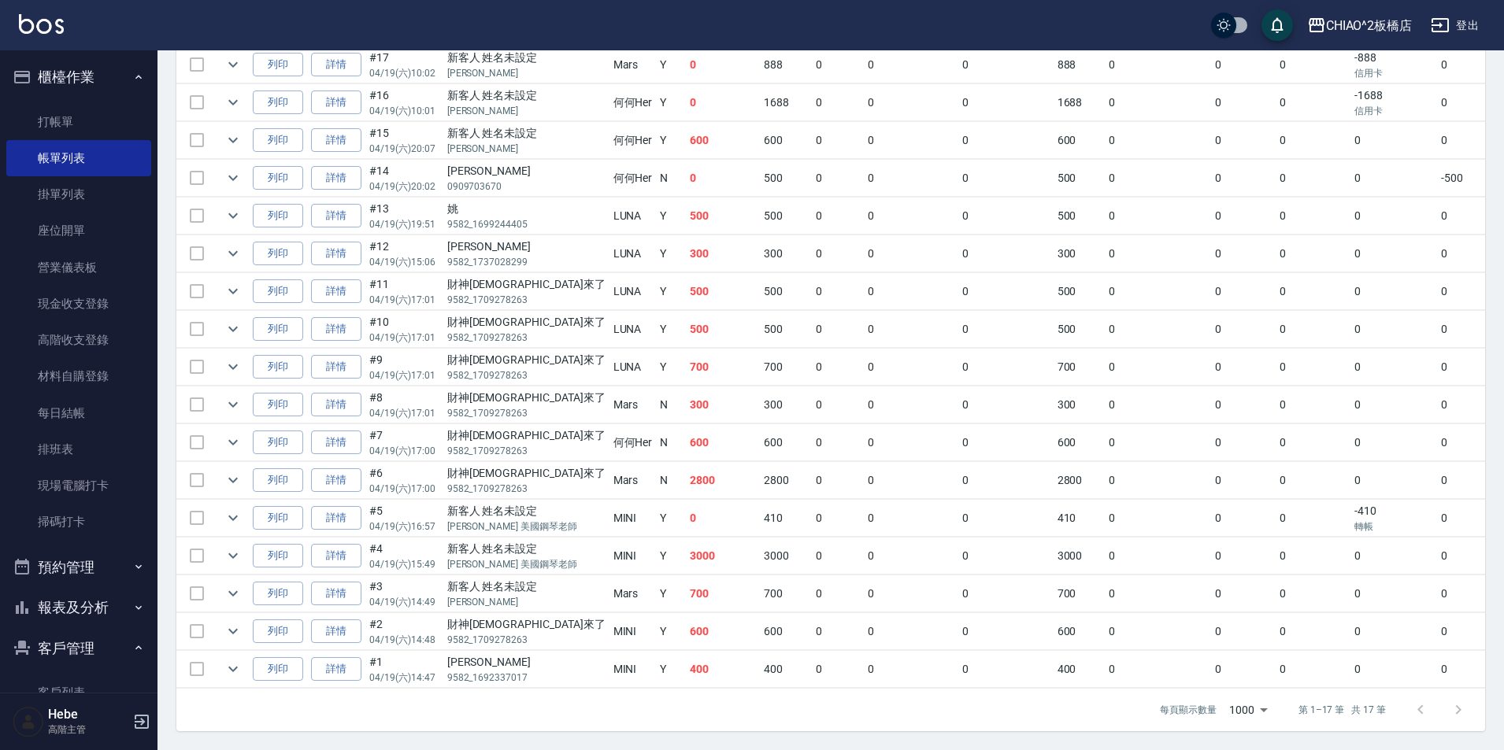
scroll to position [439, 0]
click at [192, 168] on td at bounding box center [196, 178] width 41 height 37
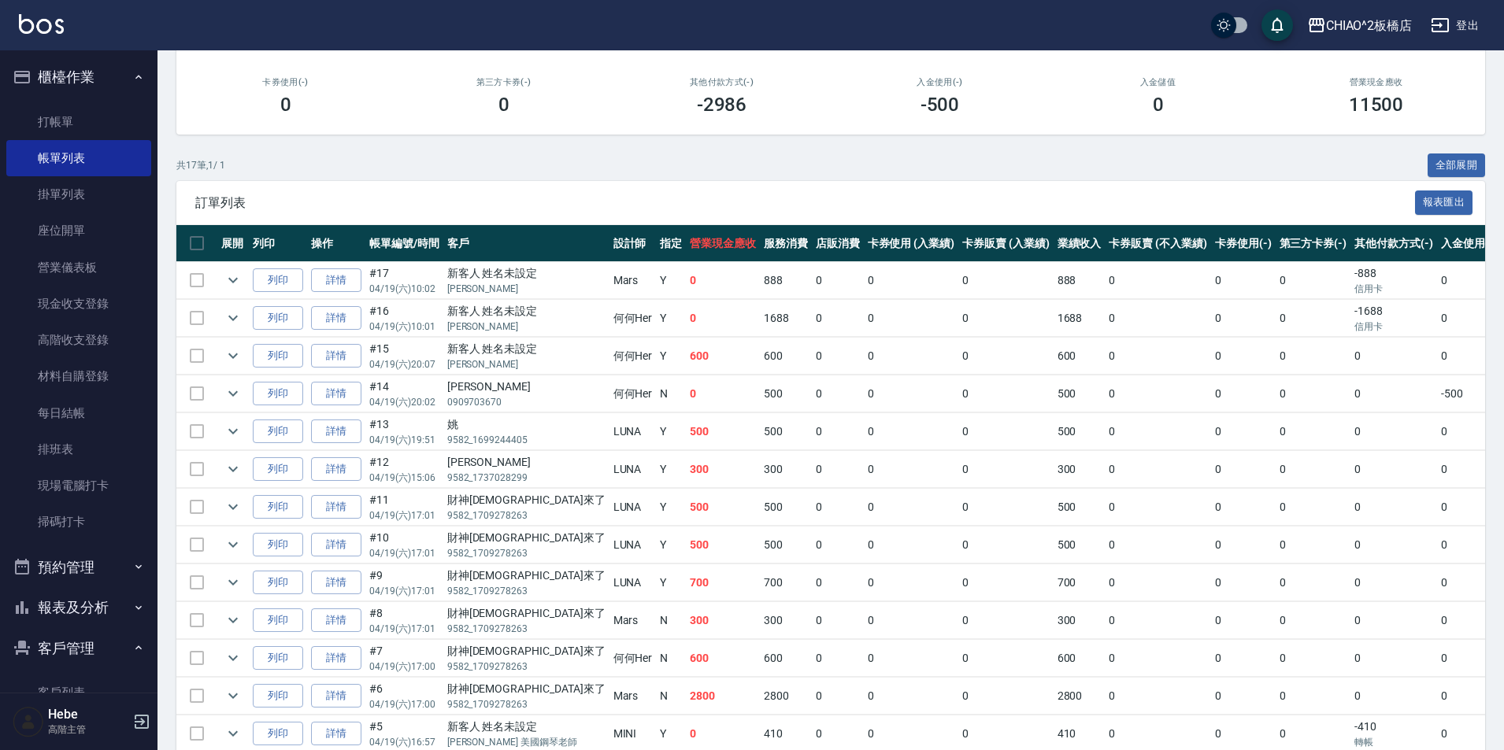
scroll to position [203, 0]
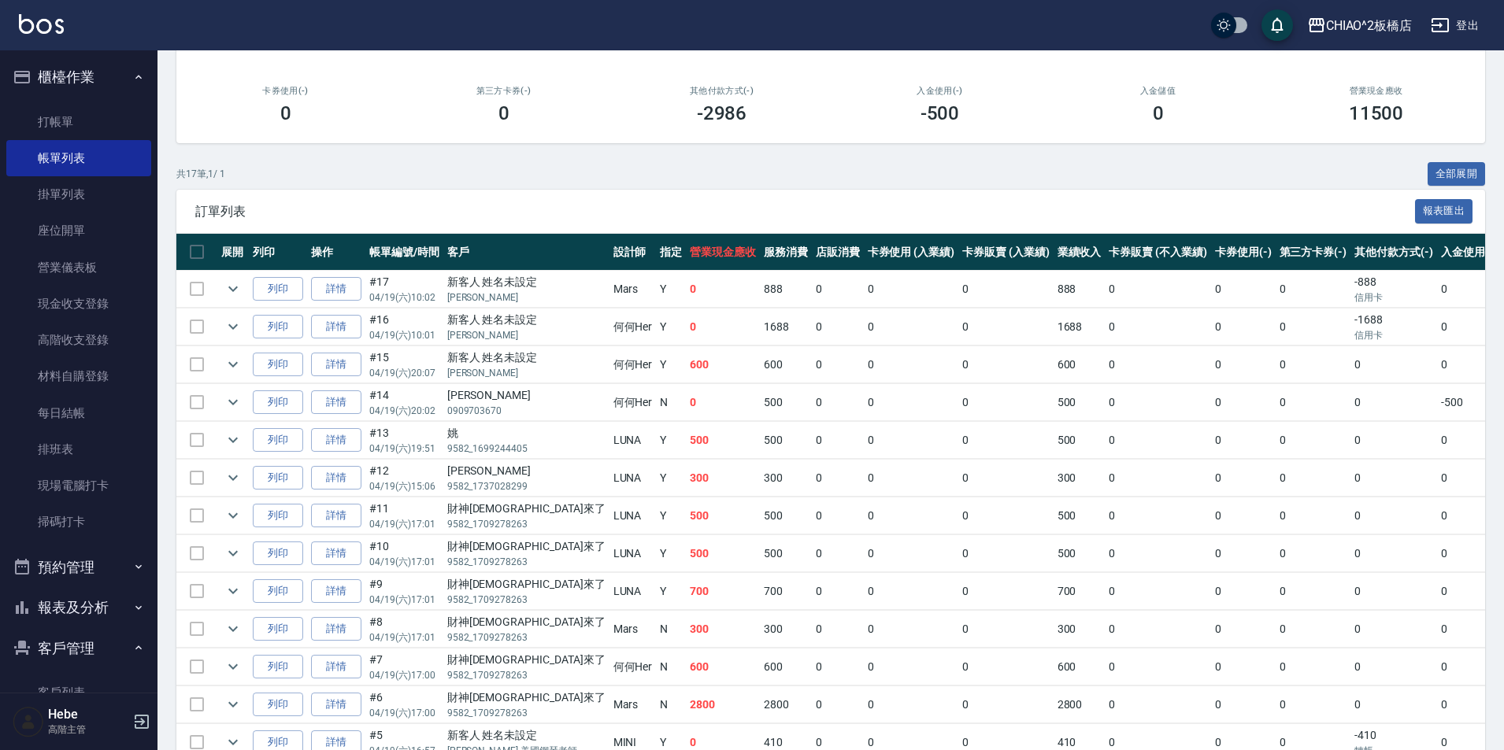
click at [197, 481] on td at bounding box center [196, 478] width 41 height 37
click at [235, 411] on icon "expand row" at bounding box center [233, 402] width 19 height 19
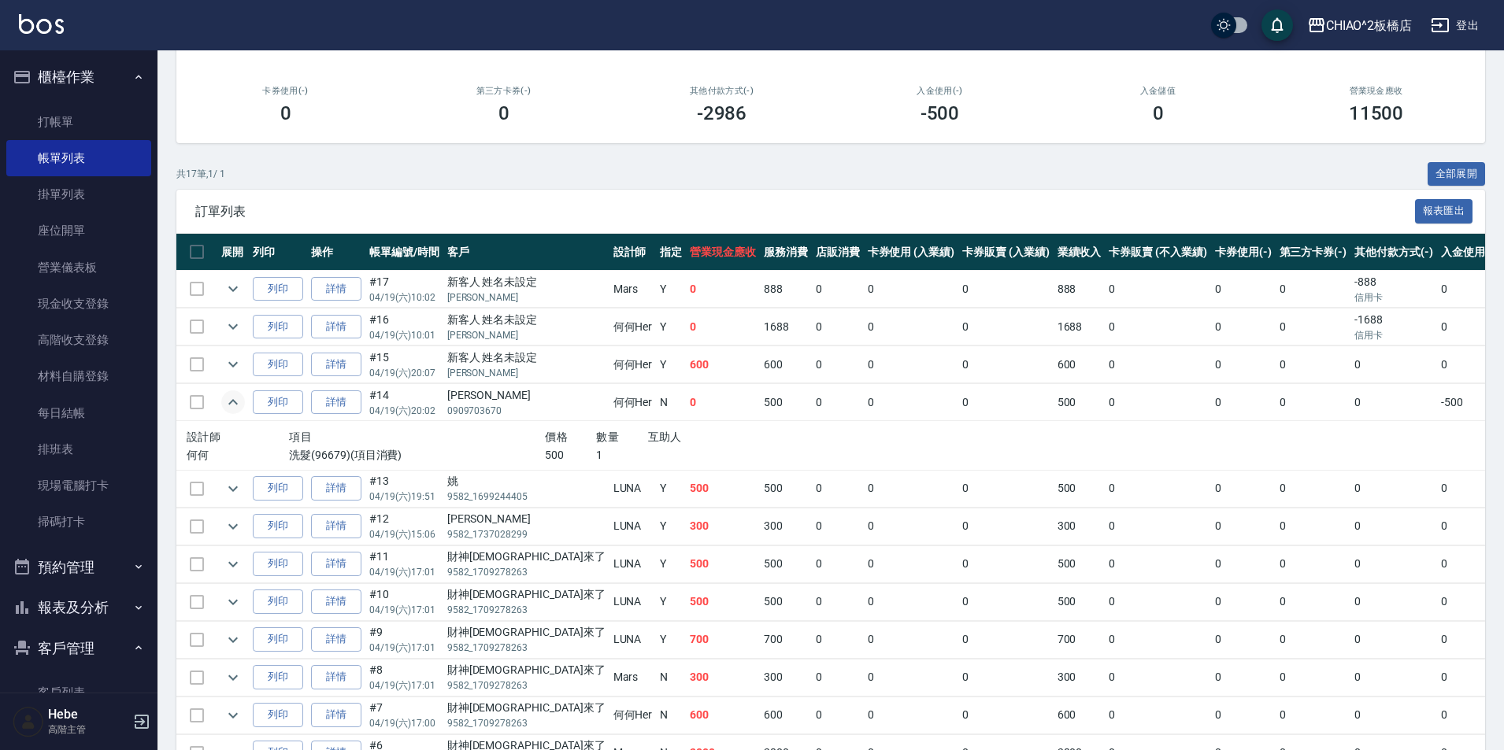
click at [194, 404] on td at bounding box center [196, 402] width 41 height 37
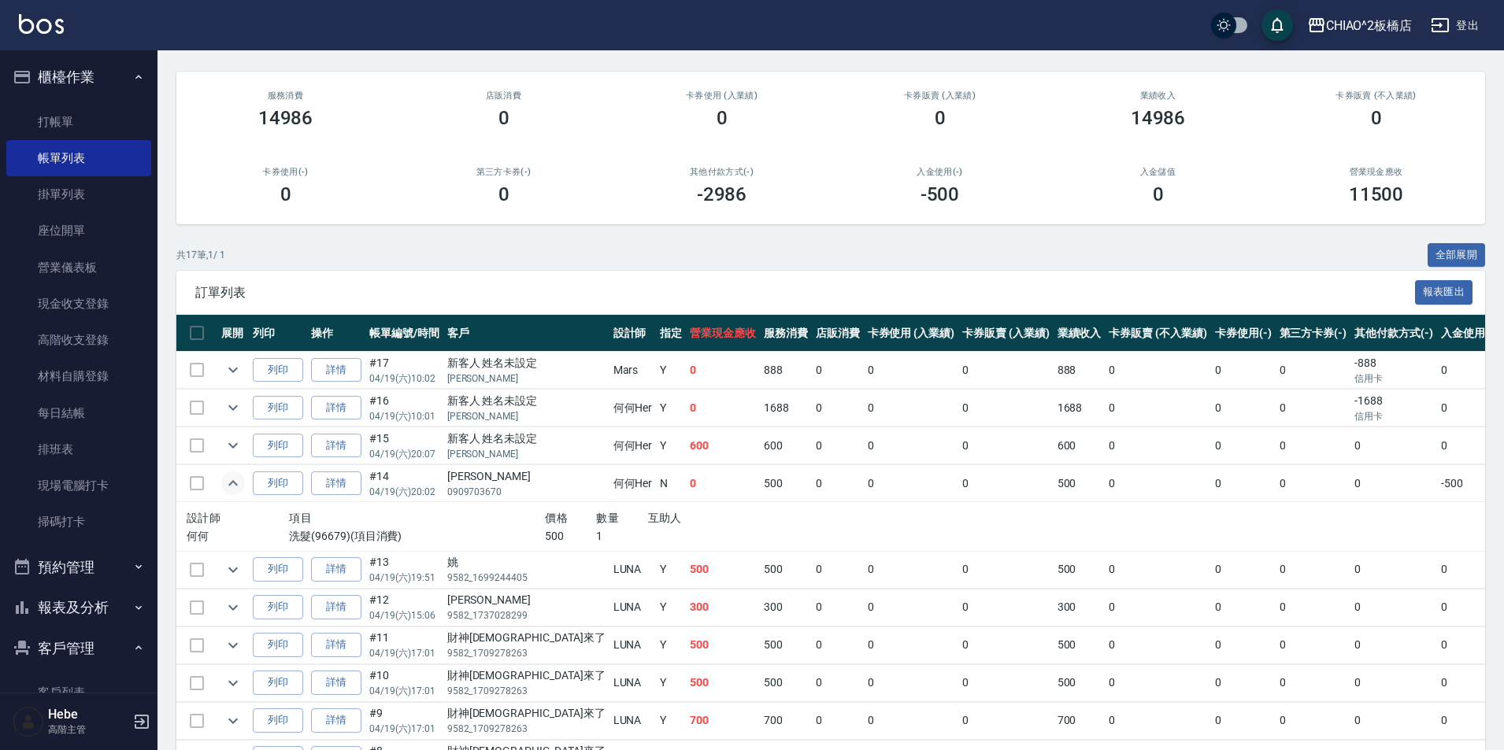
scroll to position [0, 0]
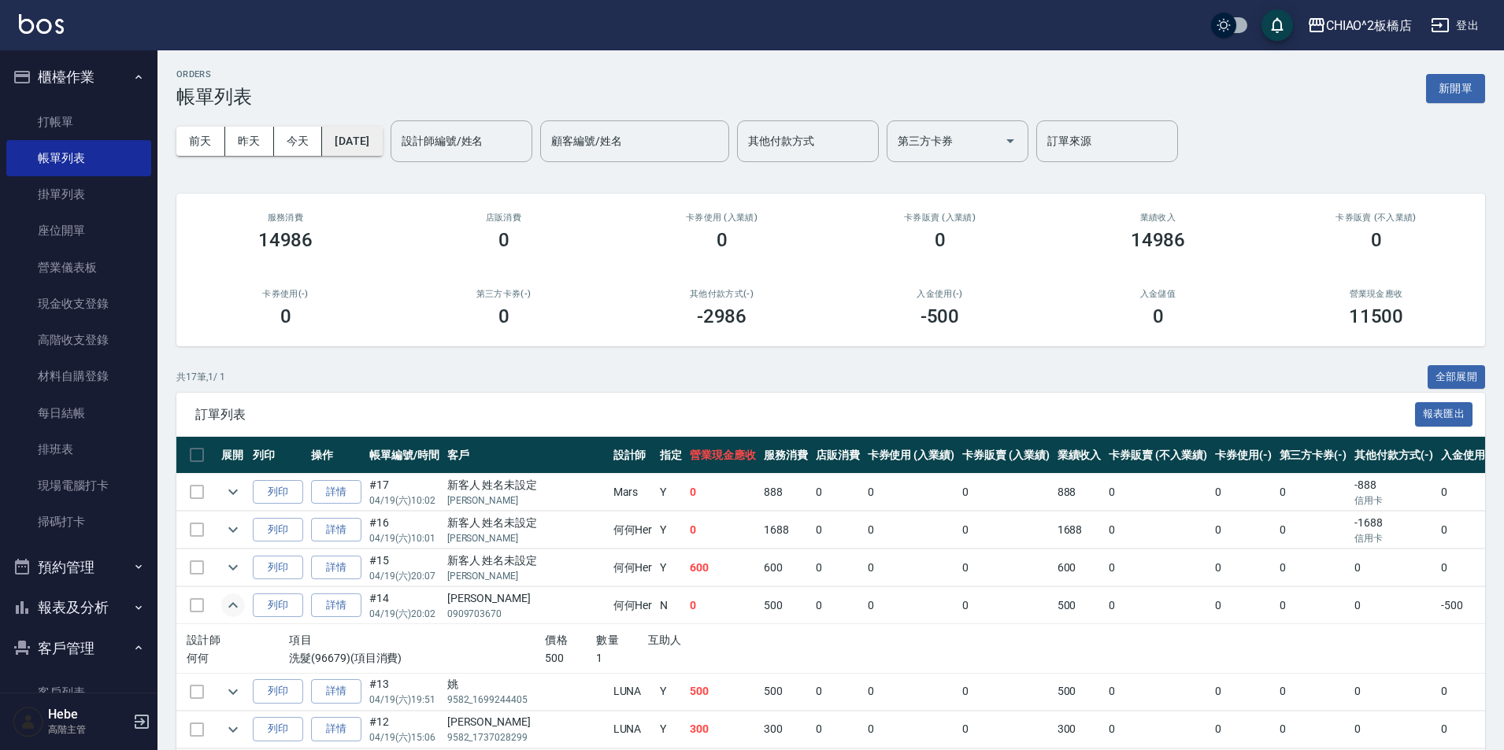
click at [377, 144] on button "[DATE]" at bounding box center [352, 141] width 60 height 29
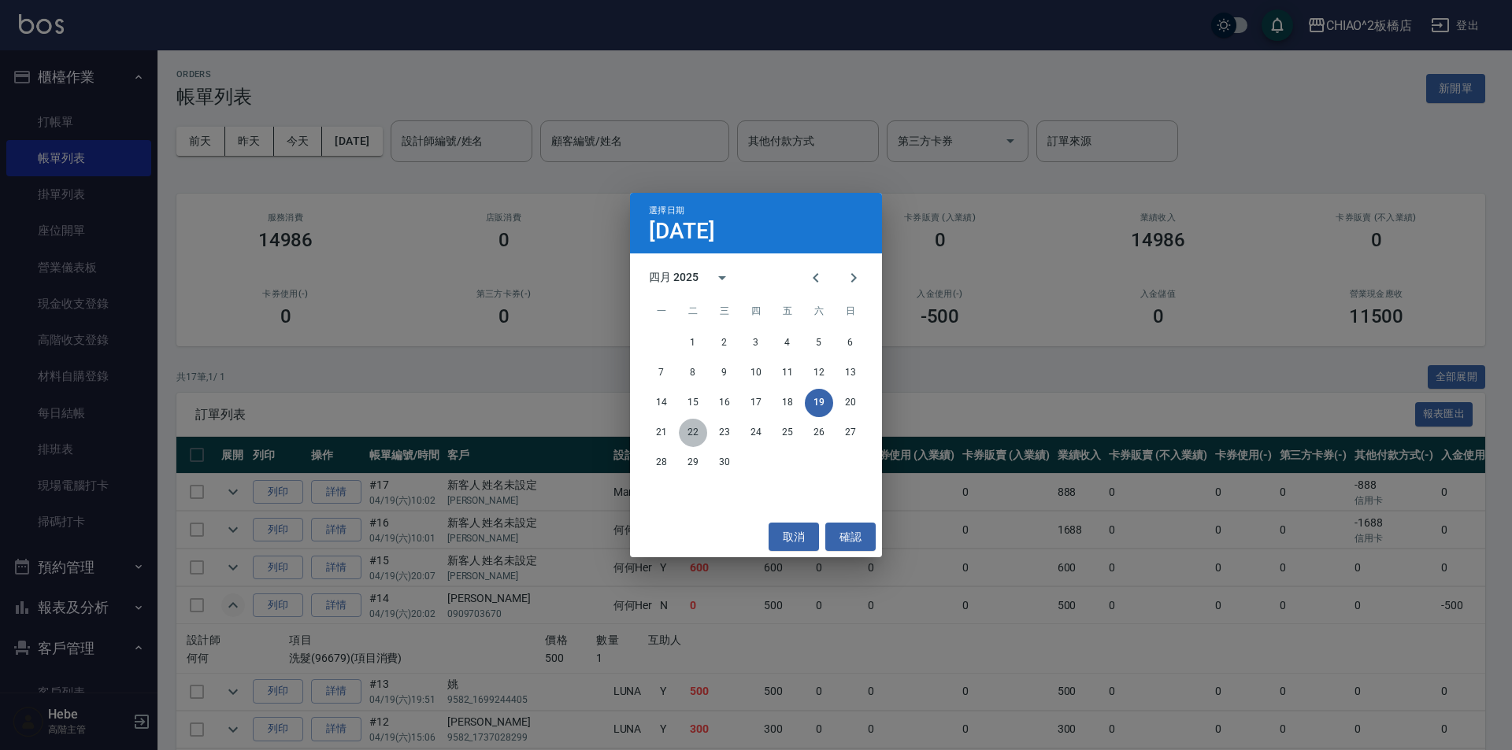
click at [688, 430] on button "22" at bounding box center [693, 433] width 28 height 28
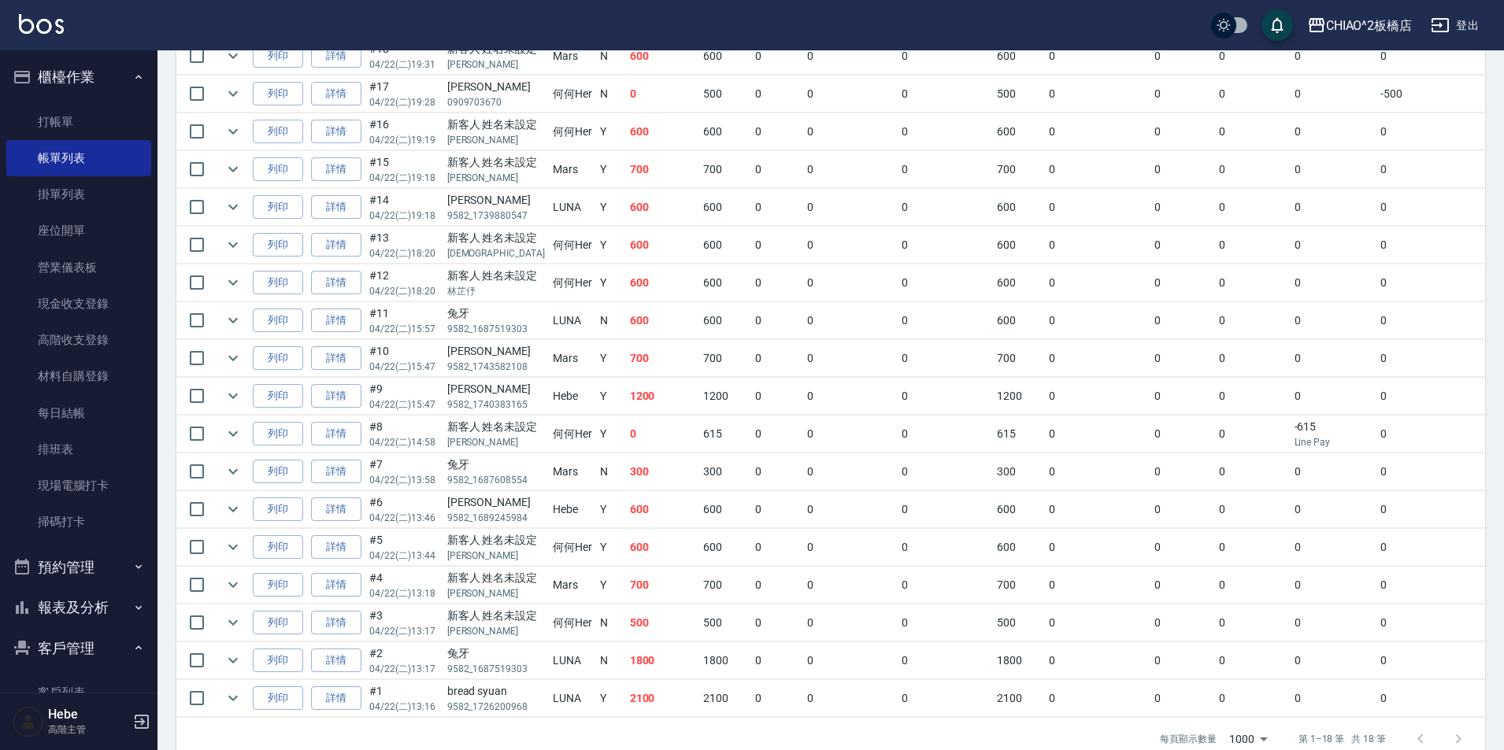
scroll to position [398, 0]
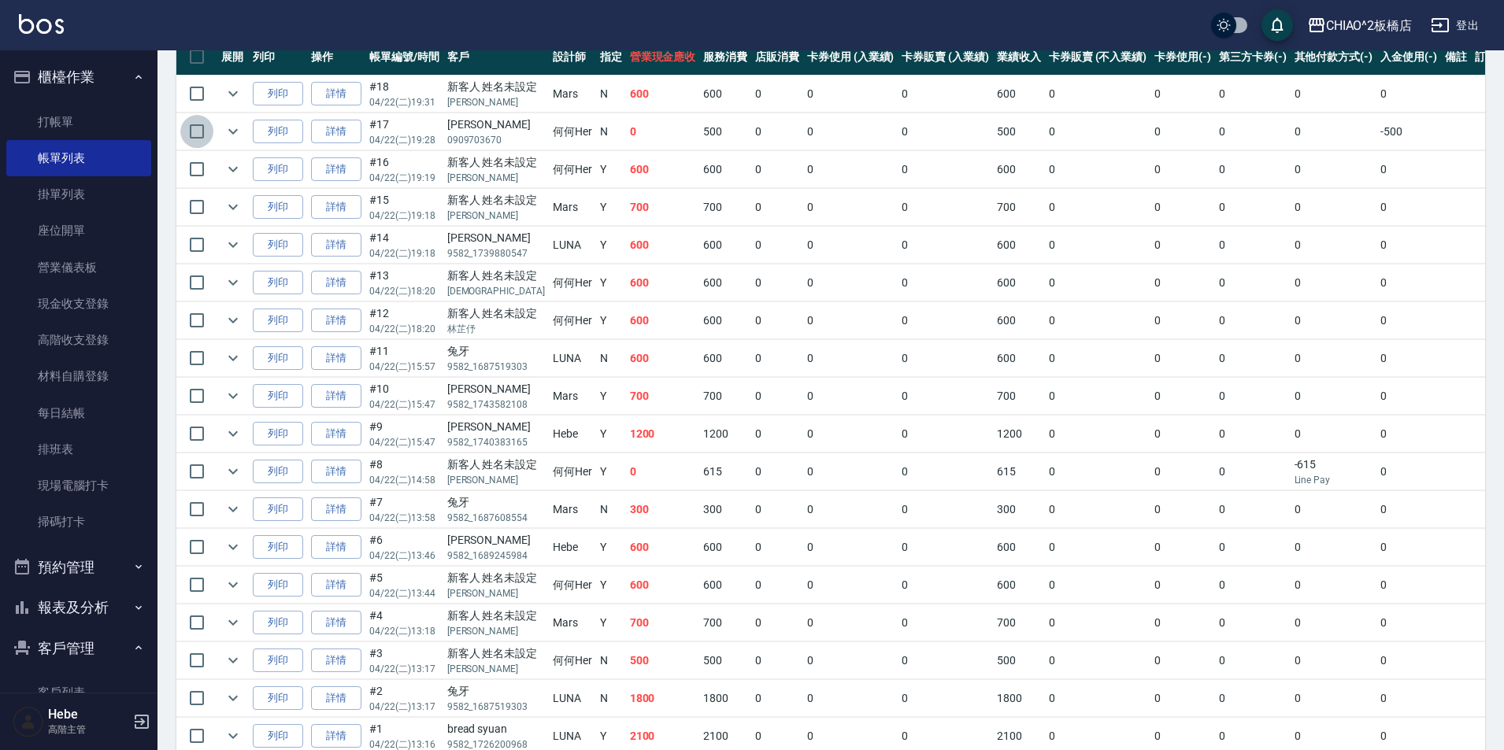
click at [200, 127] on input "checkbox" at bounding box center [196, 131] width 33 height 33
checkbox input "true"
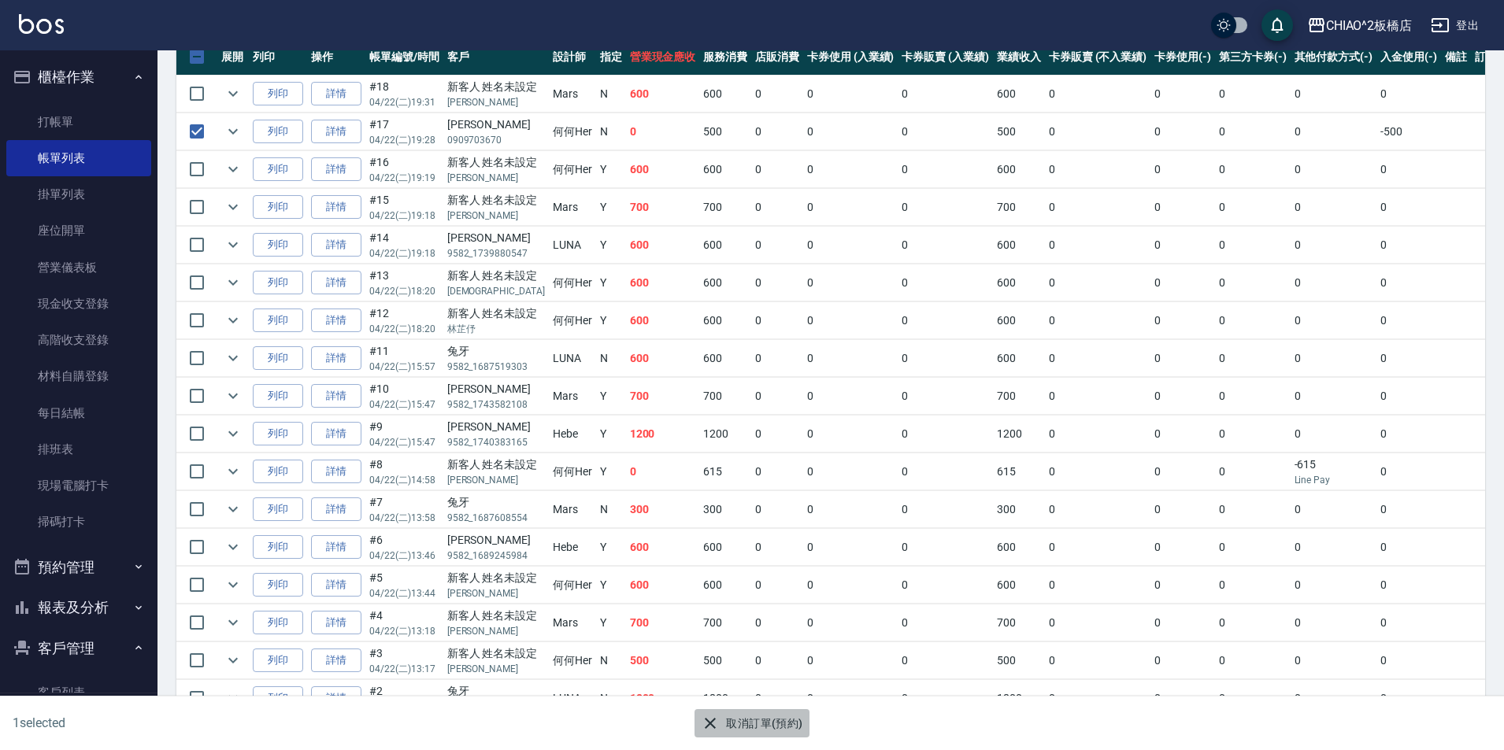
click at [786, 720] on button "取消訂單(預約)" at bounding box center [752, 723] width 114 height 29
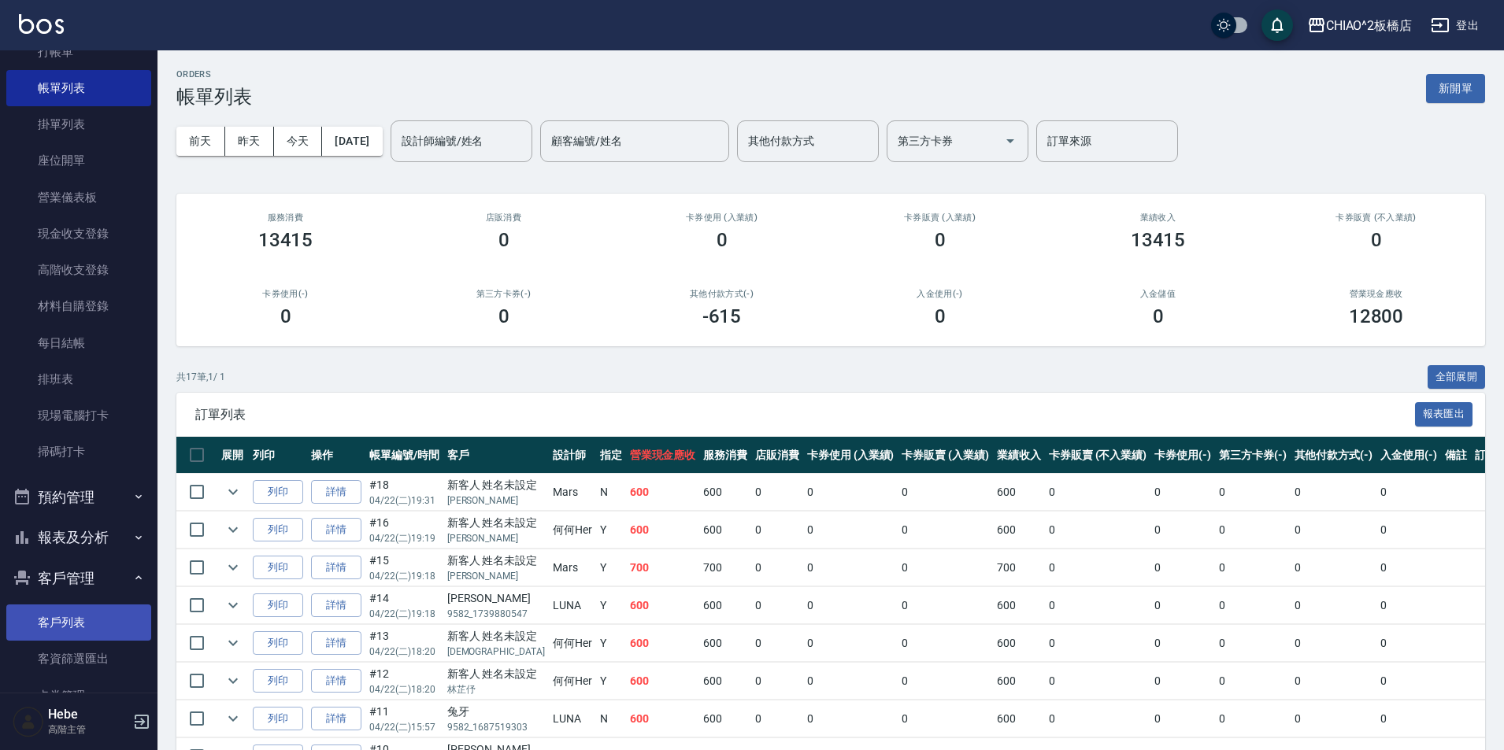
scroll to position [157, 0]
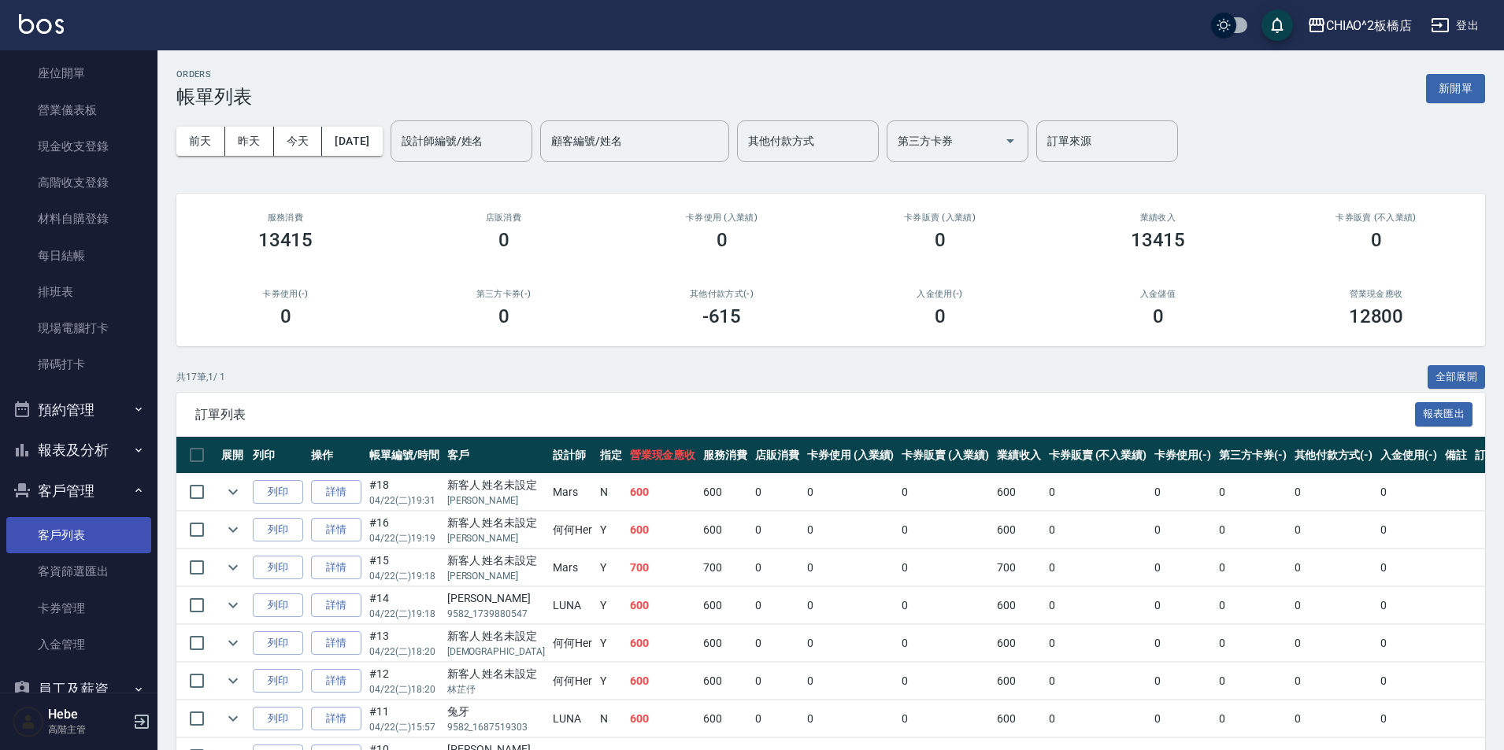
click at [88, 528] on link "客戶列表" at bounding box center [78, 535] width 145 height 36
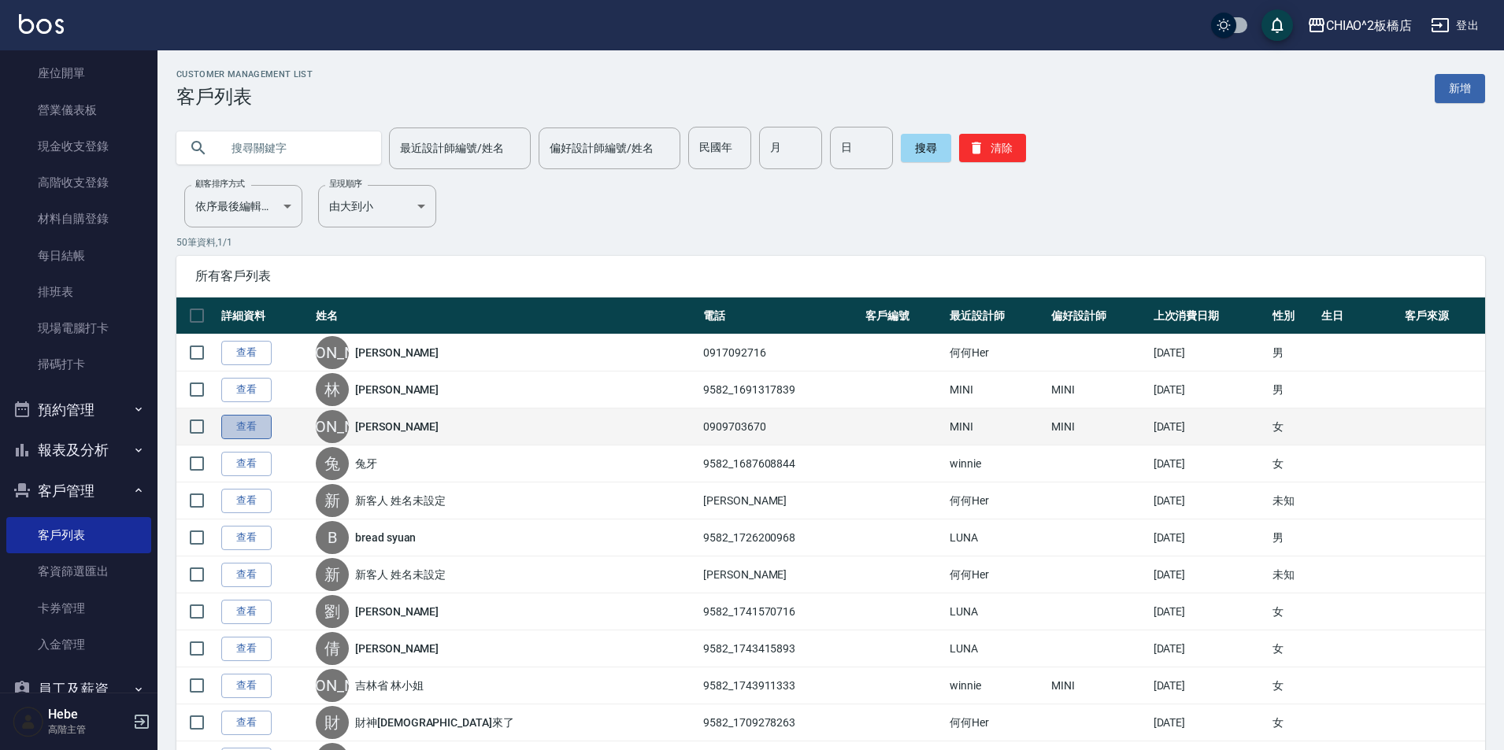
click at [243, 429] on link "查看" at bounding box center [246, 427] width 50 height 24
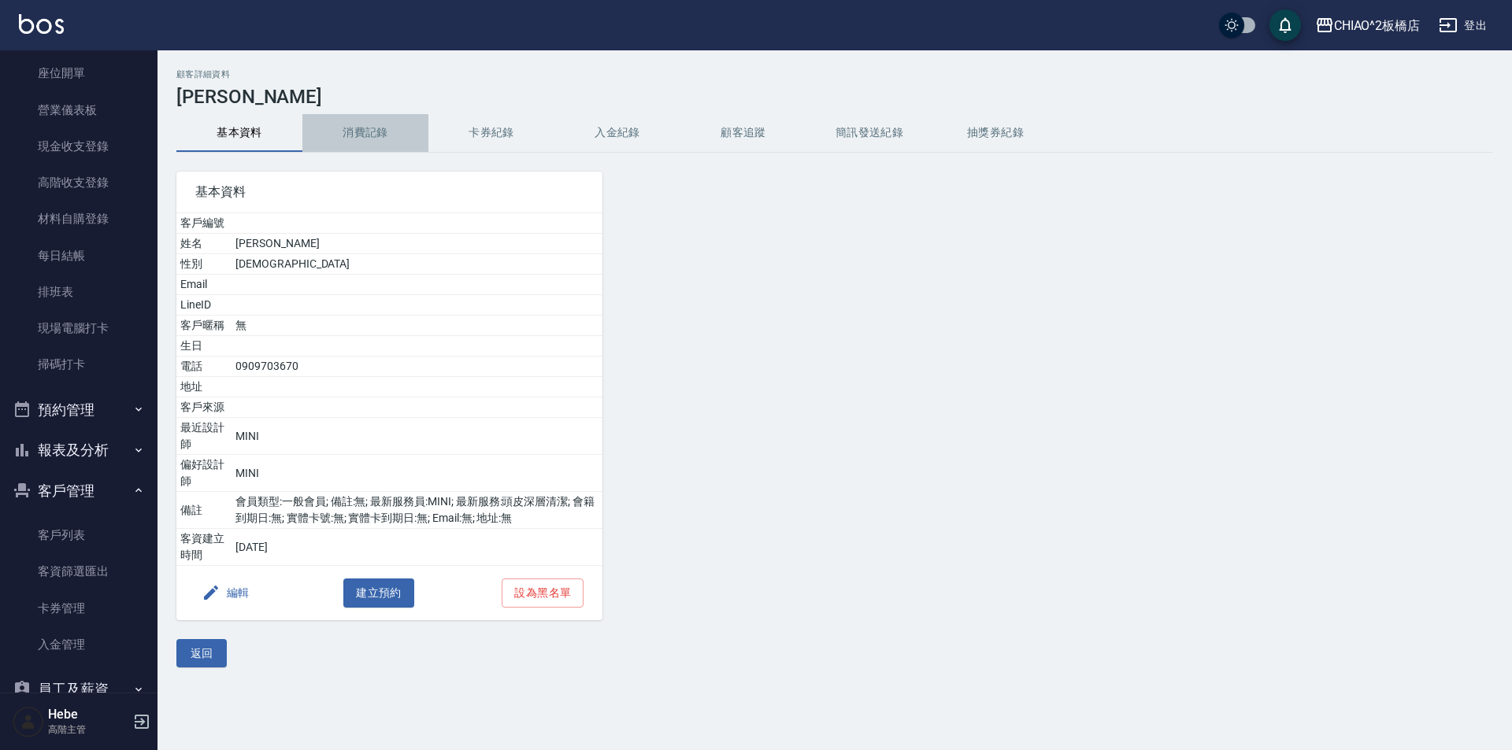
click at [361, 127] on button "消費記錄" at bounding box center [365, 133] width 126 height 38
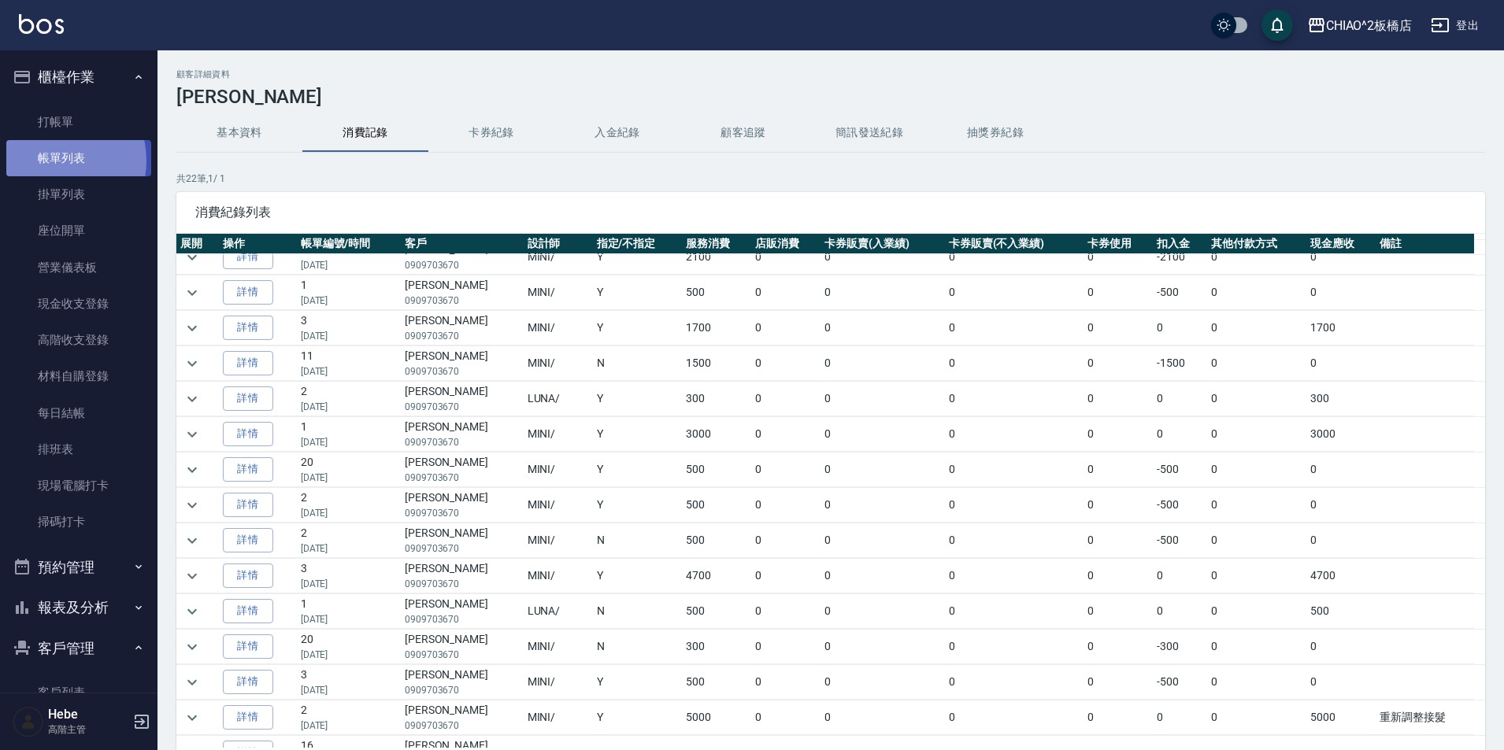
click at [50, 161] on link "帳單列表" at bounding box center [78, 158] width 145 height 36
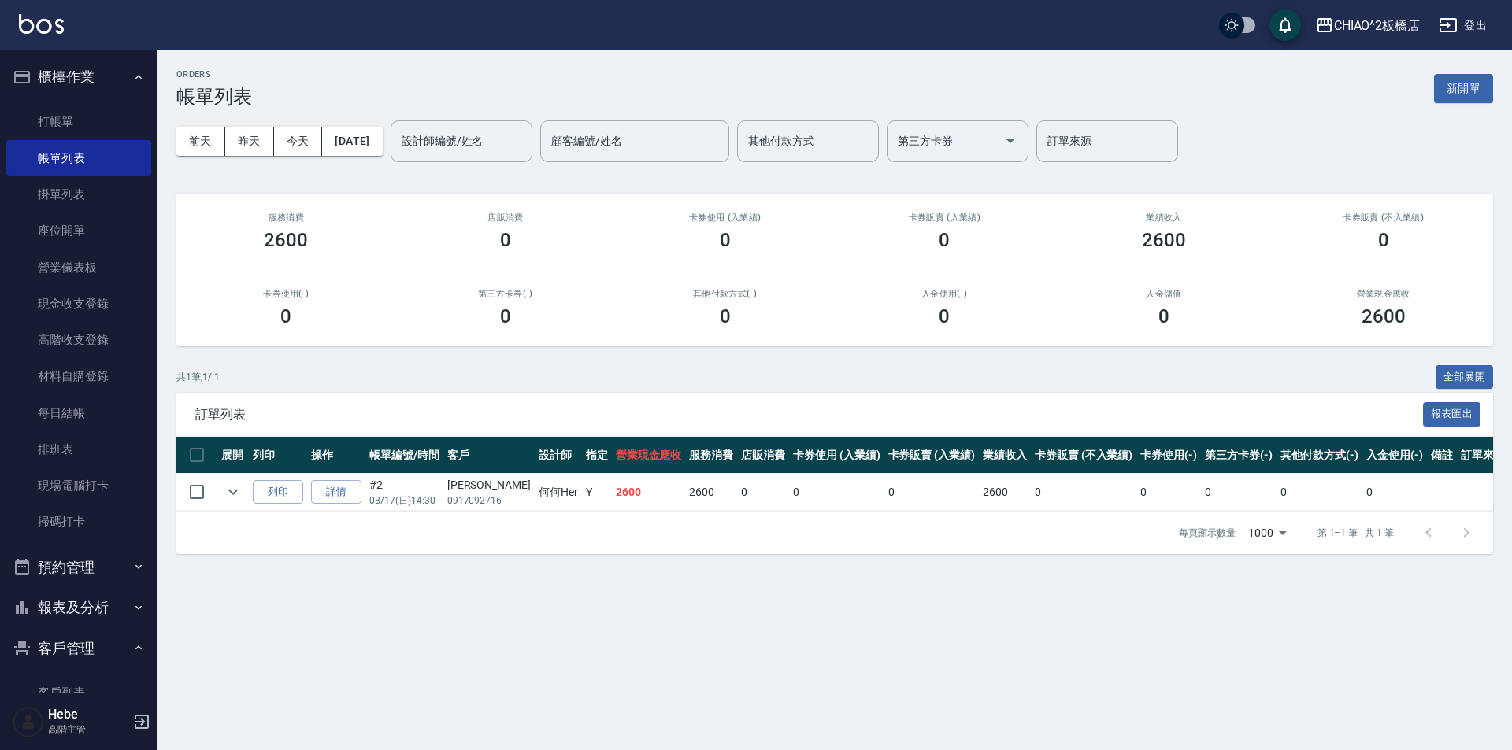
click at [388, 156] on div "[DATE] [DATE] [DATE] [DATE] 設計師編號/姓名 設計師編號/姓名 顧客編號/姓名 顧客編號/姓名 其他付款方式 其他付款方式 第三方…" at bounding box center [834, 141] width 1317 height 67
click at [382, 141] on button "[DATE]" at bounding box center [352, 141] width 60 height 29
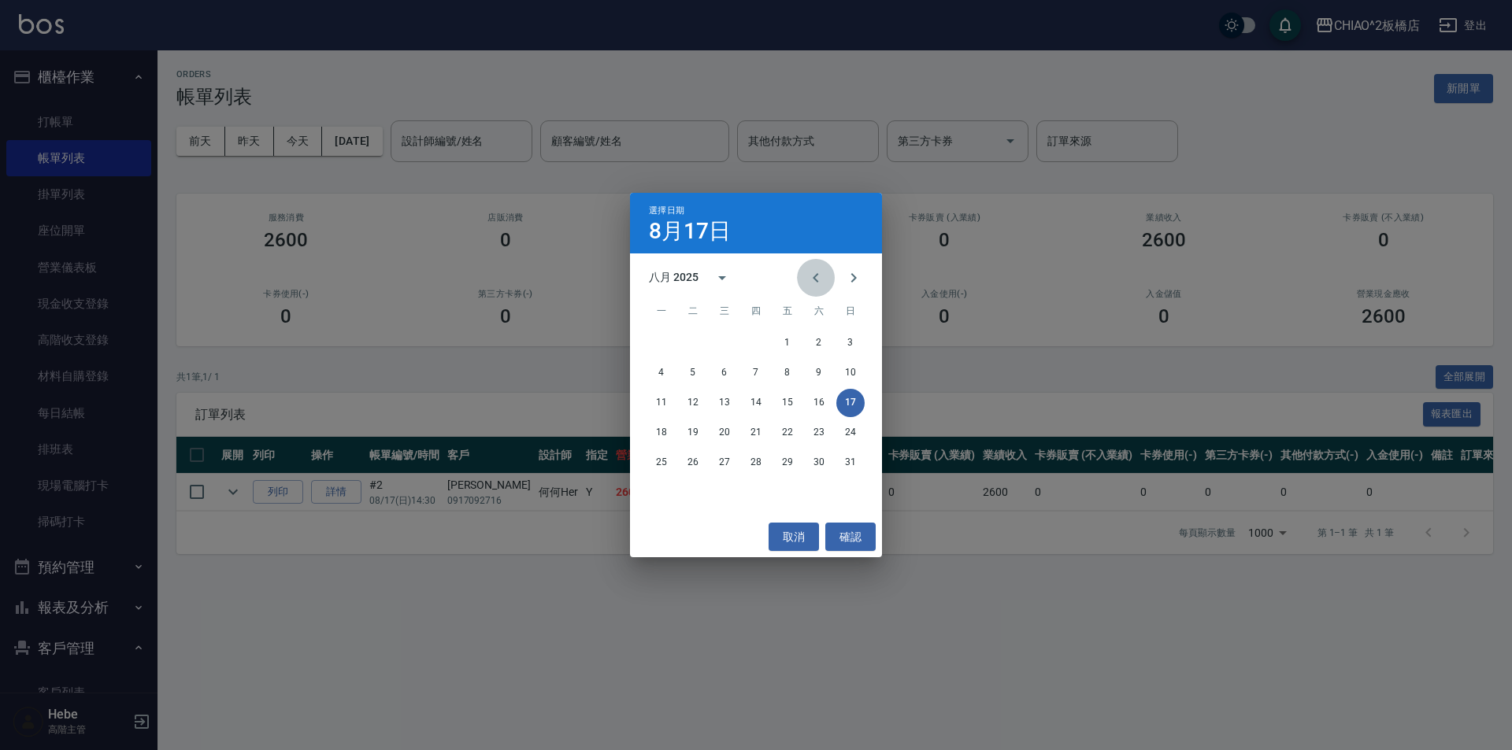
click at [817, 280] on icon "Previous month" at bounding box center [816, 277] width 6 height 9
click at [787, 406] on button "16" at bounding box center [787, 403] width 28 height 28
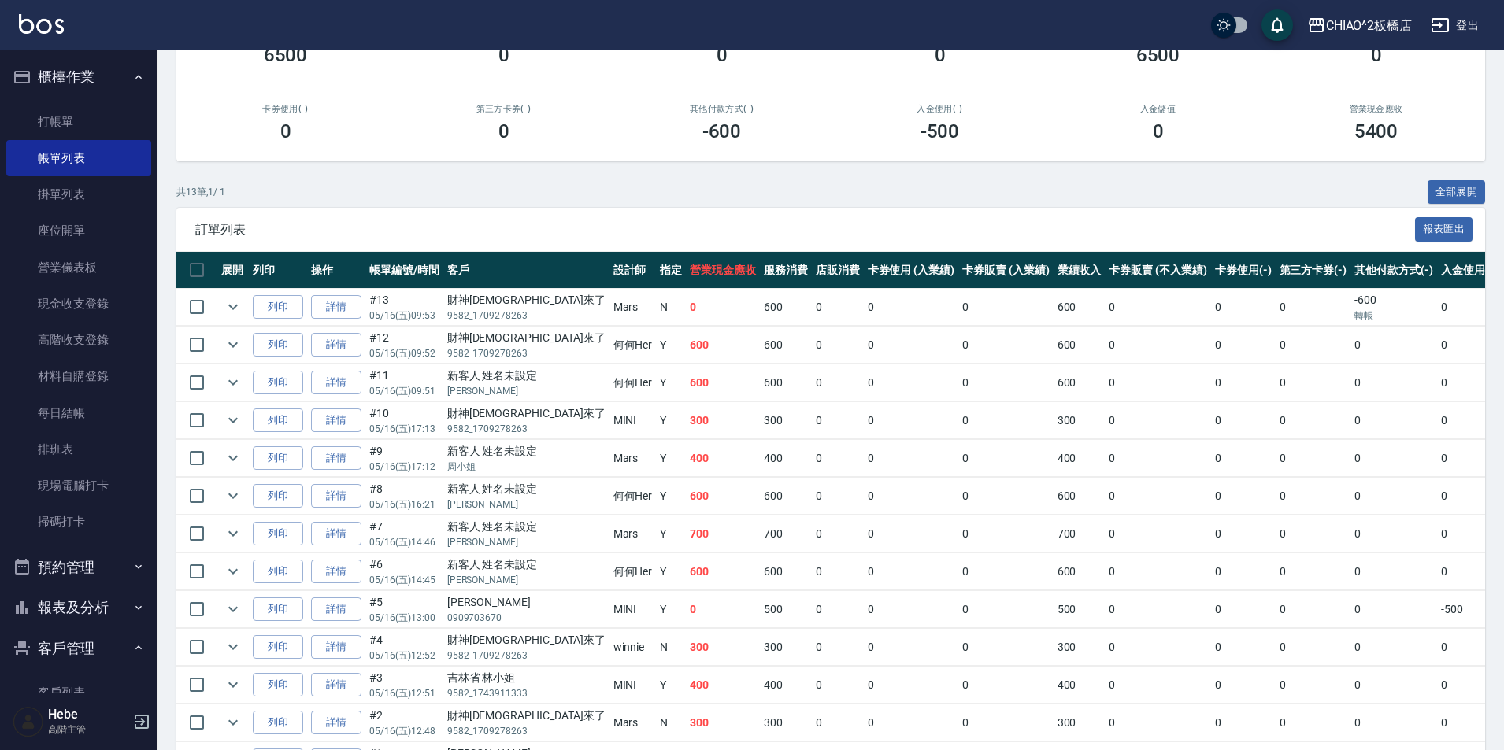
scroll to position [288, 0]
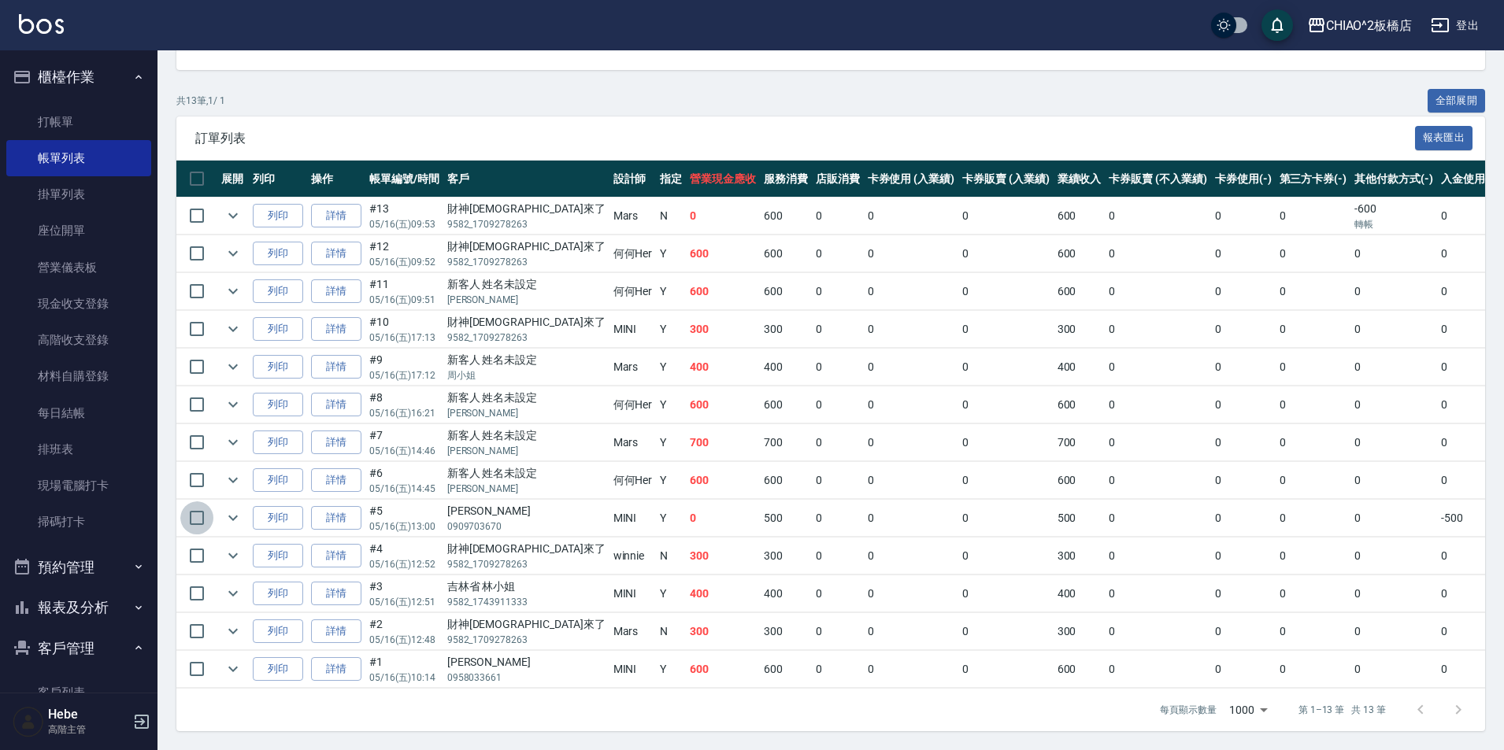
click at [197, 502] on input "checkbox" at bounding box center [196, 518] width 33 height 33
checkbox input "true"
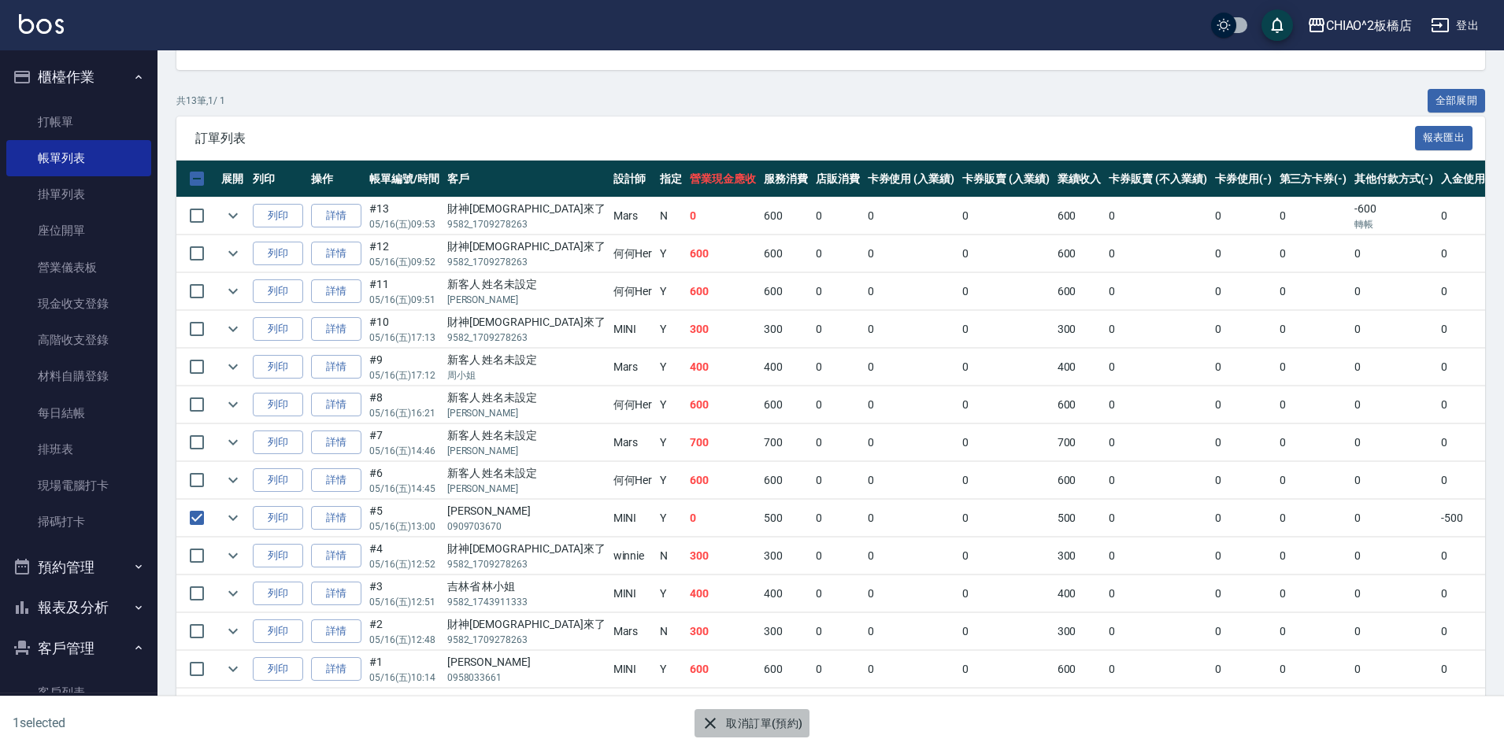
click at [739, 720] on button "取消訂單(預約)" at bounding box center [752, 723] width 114 height 29
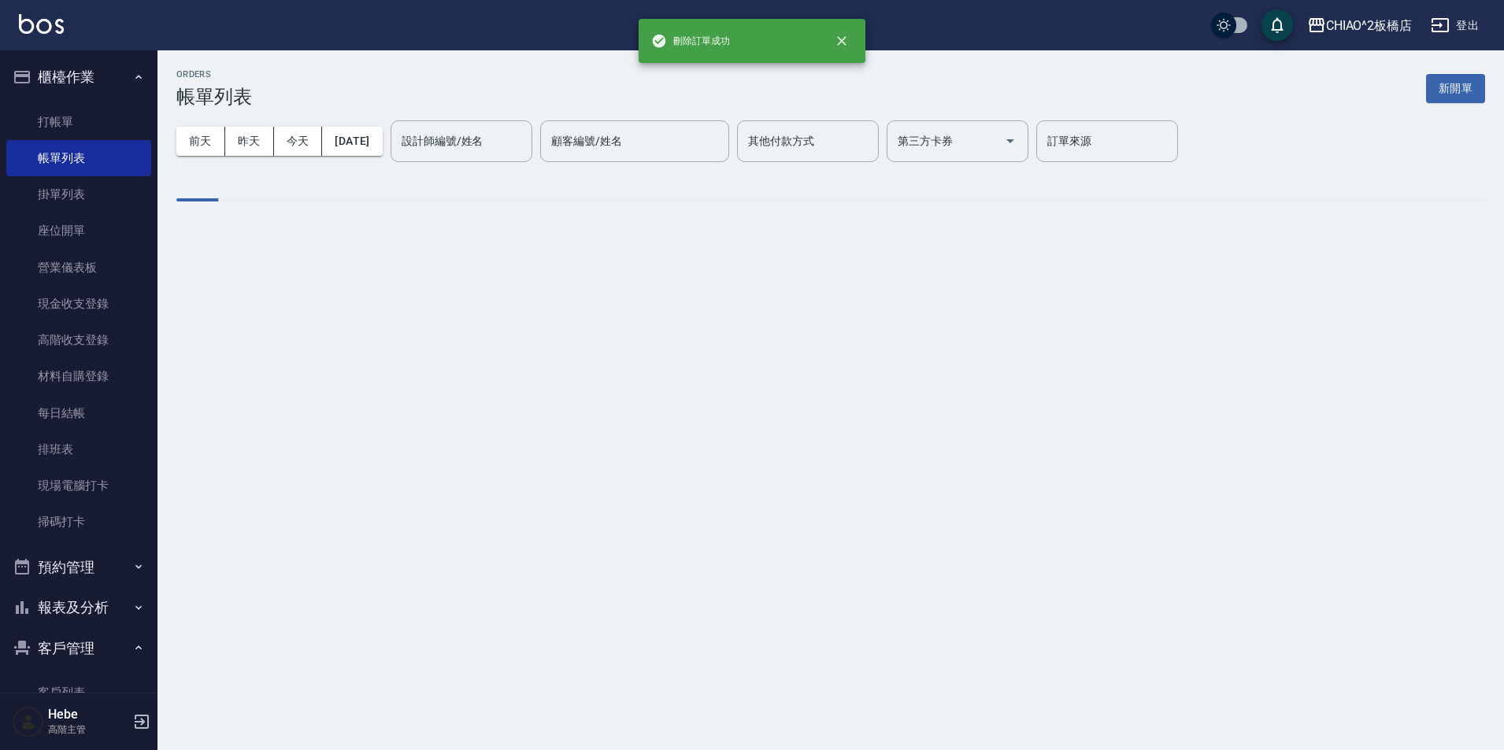
scroll to position [0, 0]
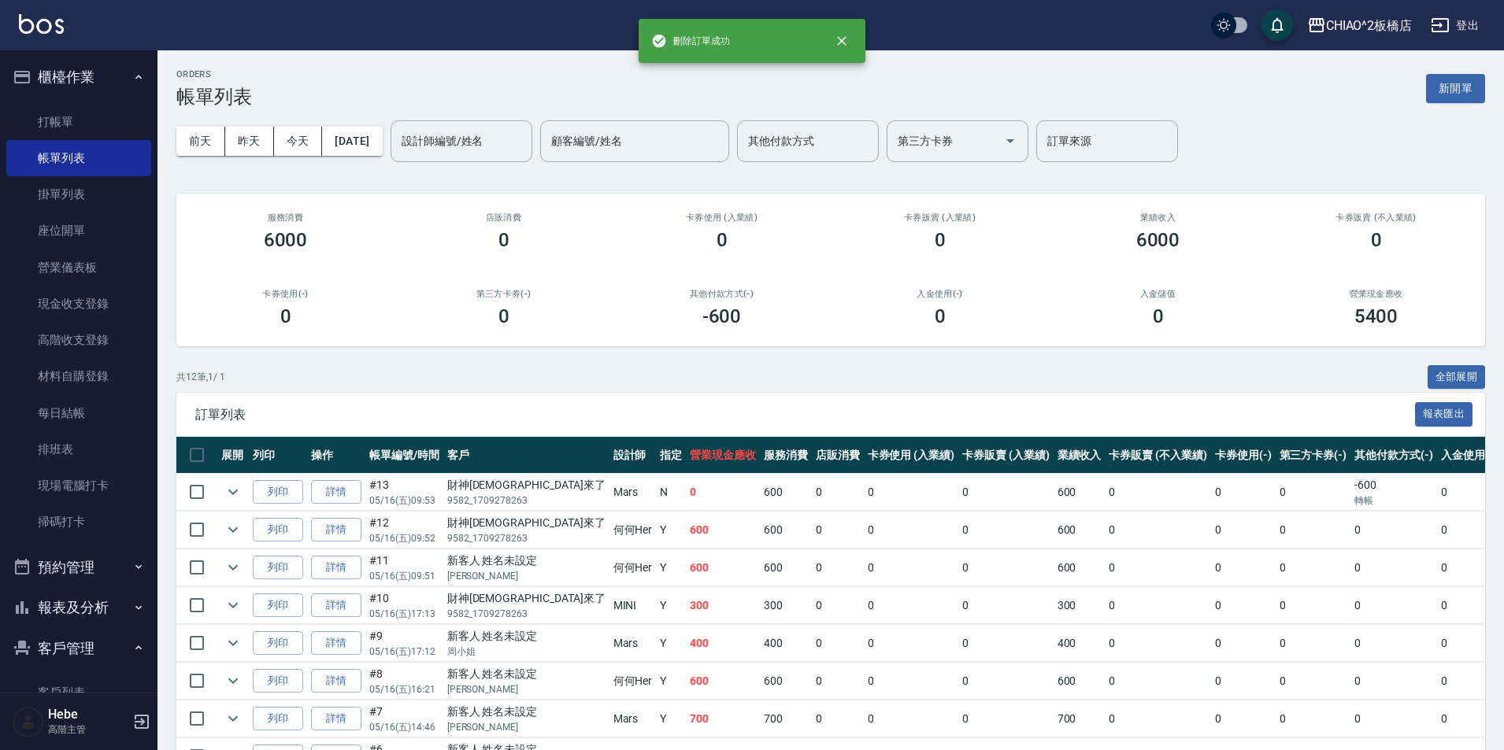
click at [381, 142] on button "[DATE]" at bounding box center [352, 141] width 60 height 29
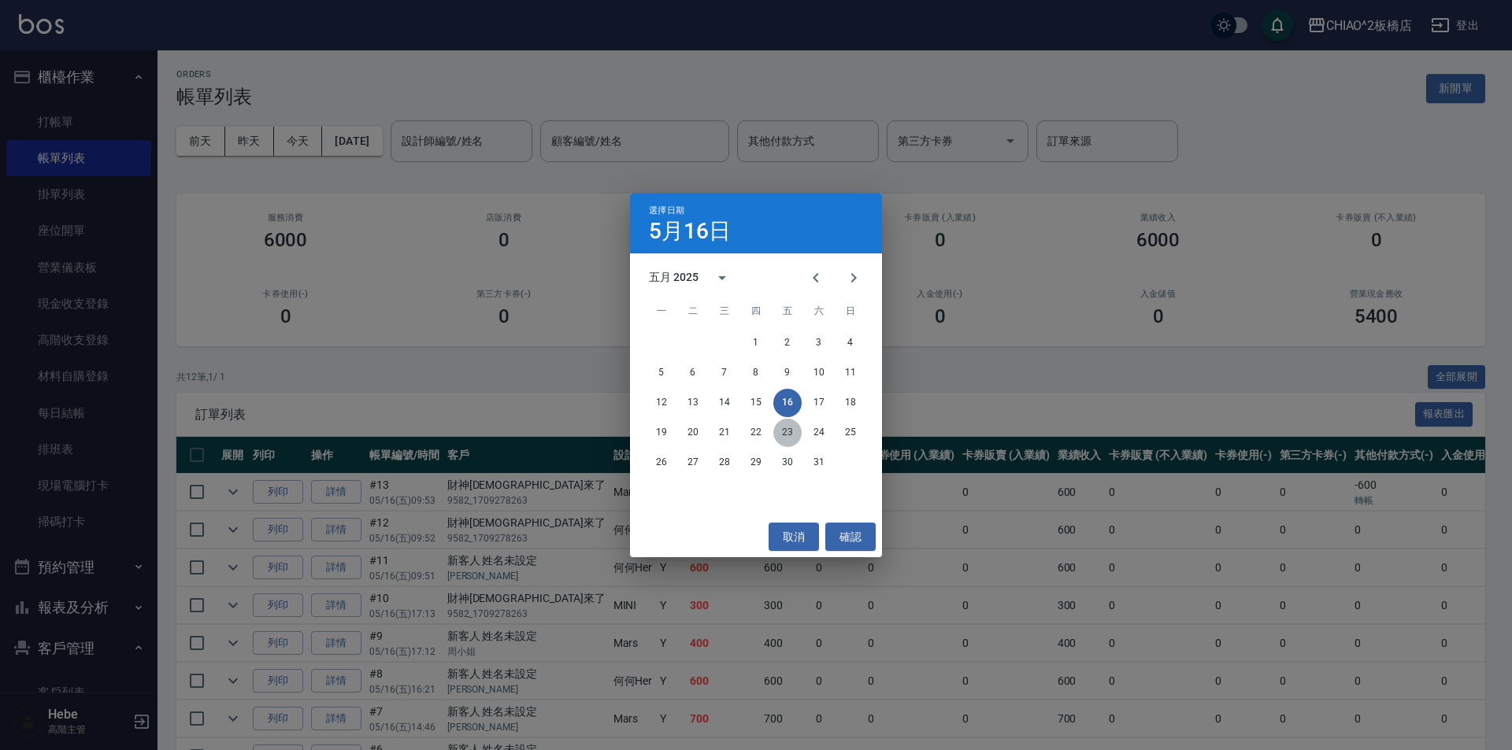
click at [788, 440] on button "23" at bounding box center [787, 433] width 28 height 28
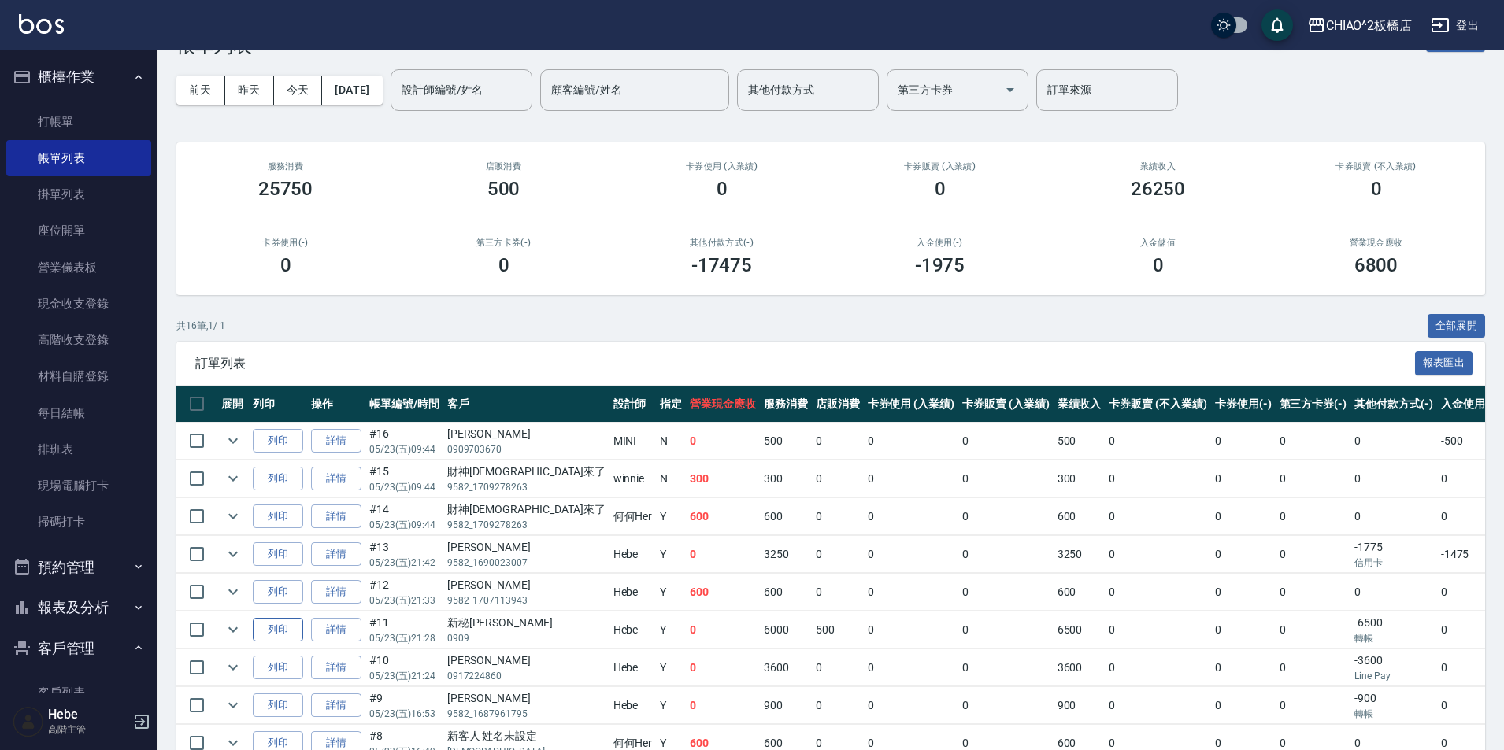
scroll to position [79, 0]
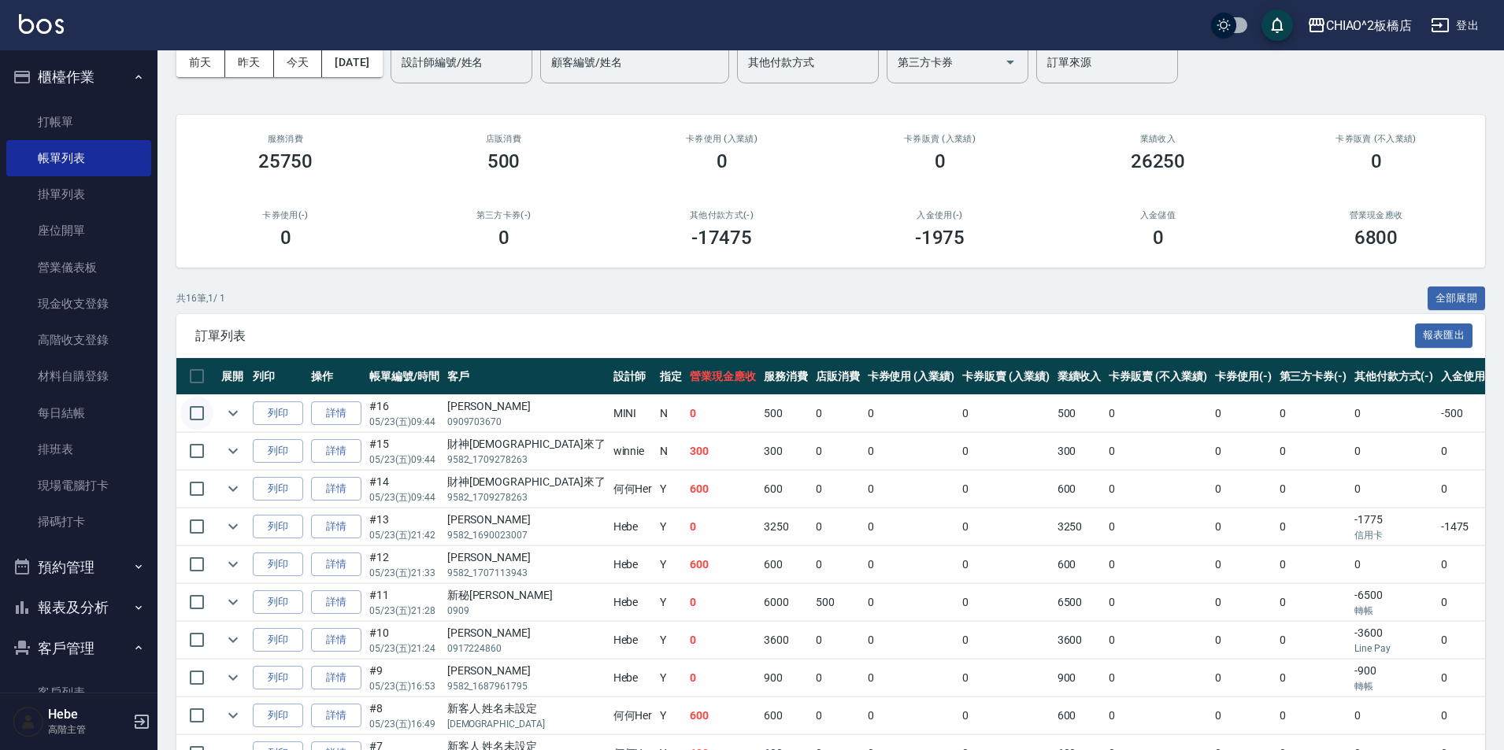
click at [207, 415] on input "checkbox" at bounding box center [196, 413] width 33 height 33
checkbox input "true"
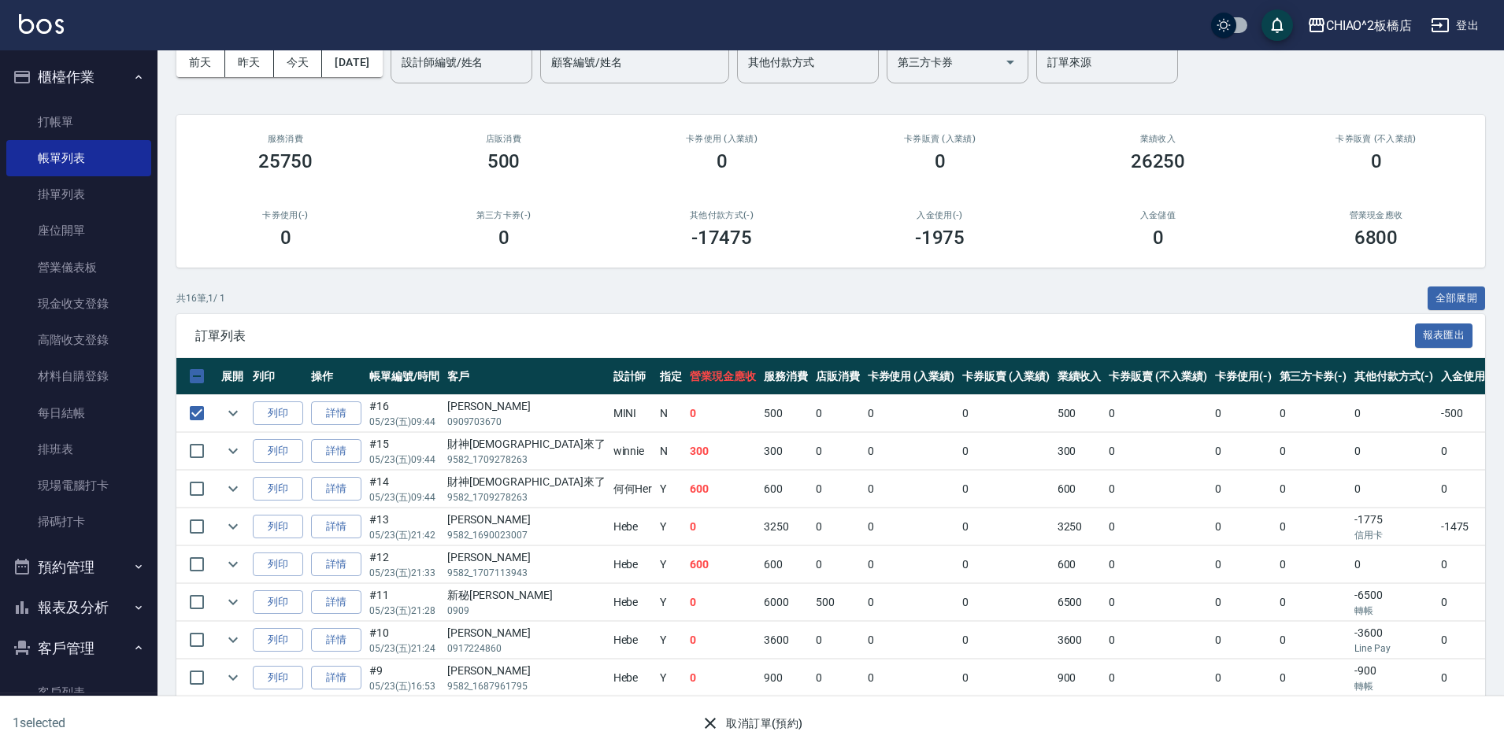
click at [776, 727] on button "取消訂單(預約)" at bounding box center [752, 723] width 114 height 29
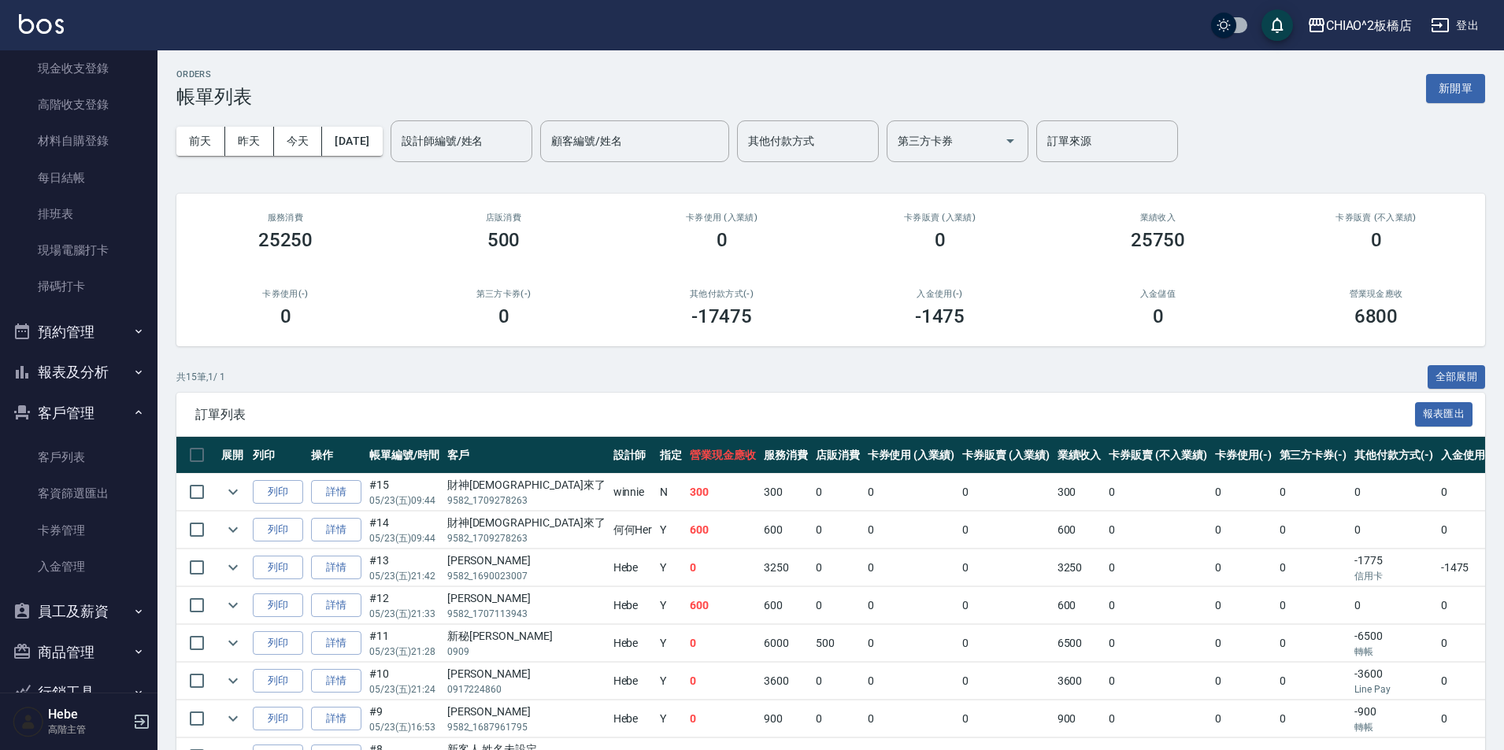
scroll to position [236, 0]
click at [74, 450] on link "客戶列表" at bounding box center [78, 457] width 145 height 36
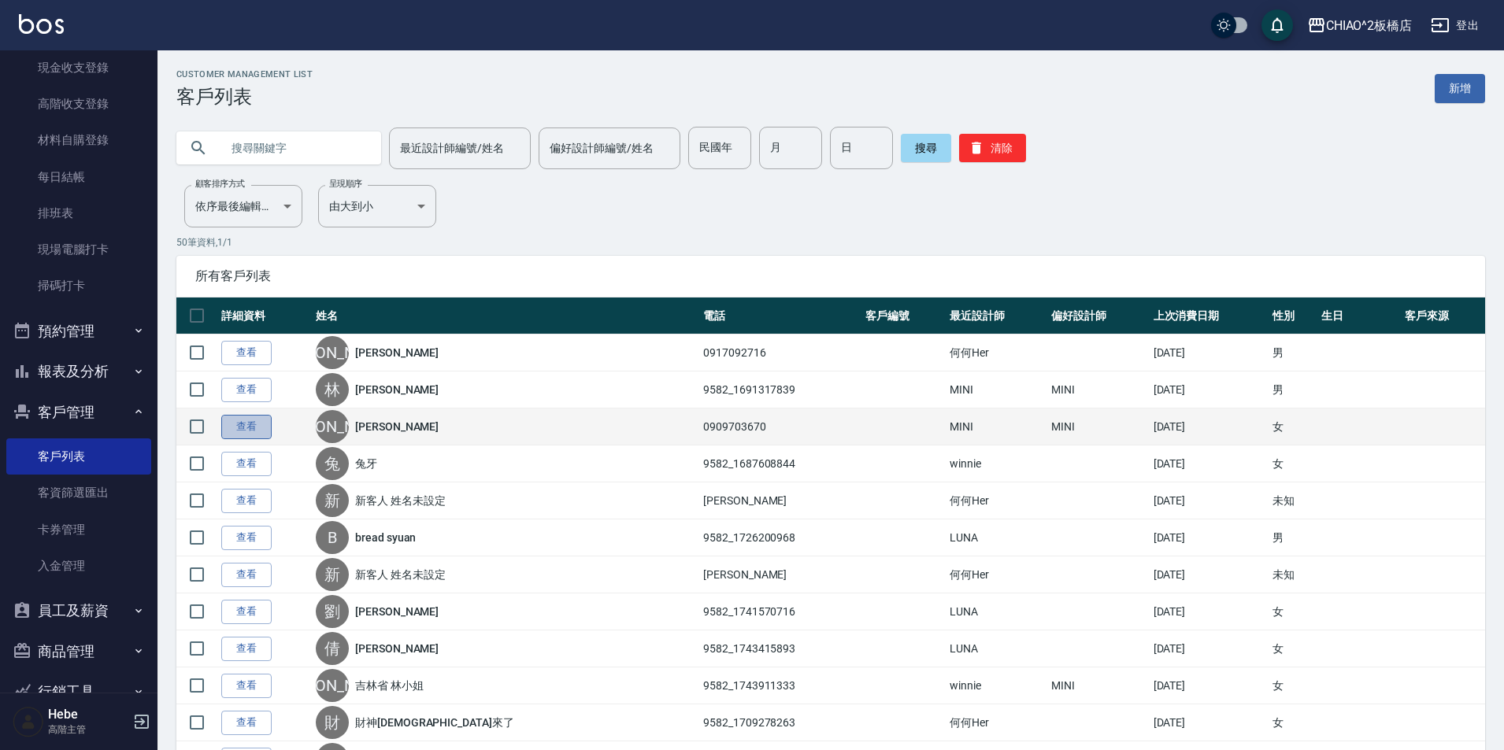
click at [259, 428] on link "查看" at bounding box center [246, 427] width 50 height 24
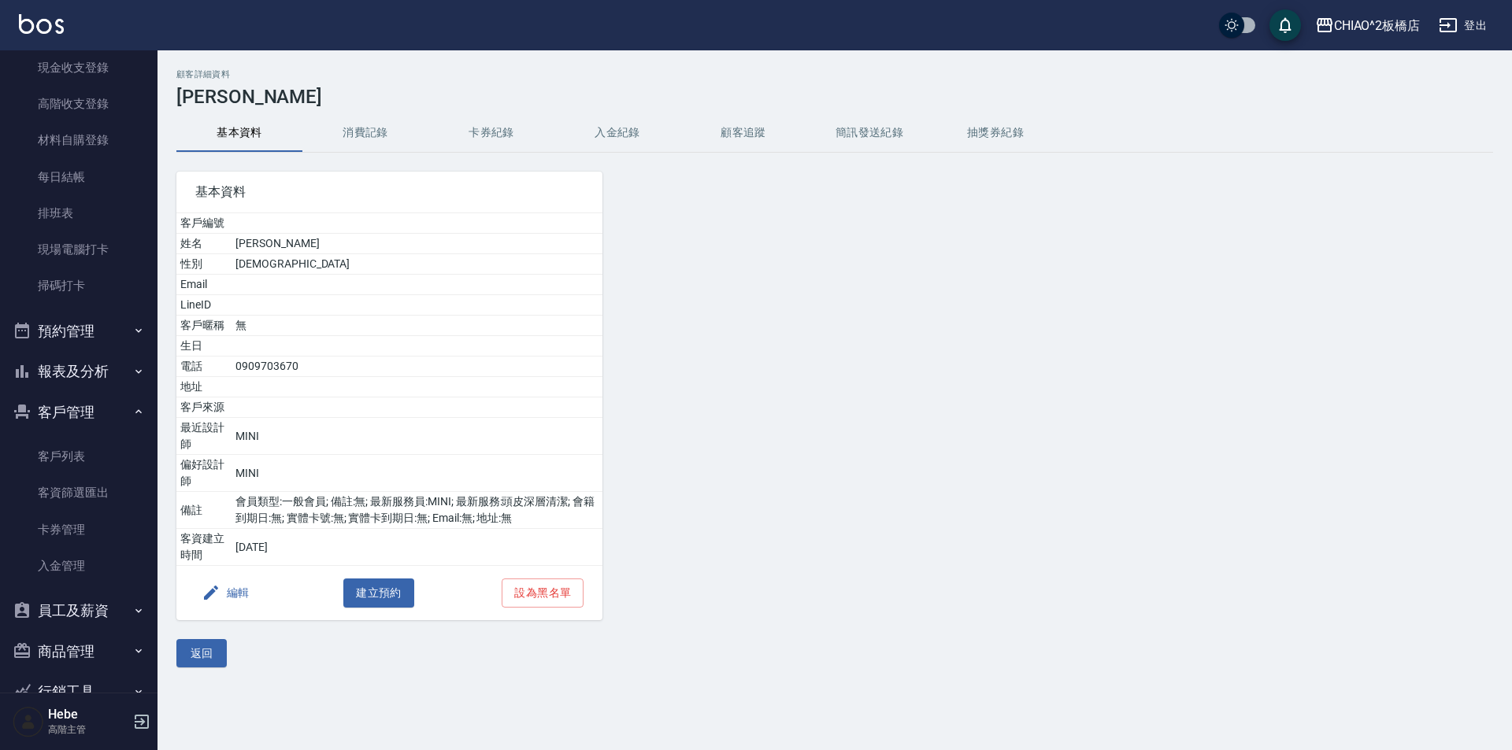
click at [396, 135] on button "消費記錄" at bounding box center [365, 133] width 126 height 38
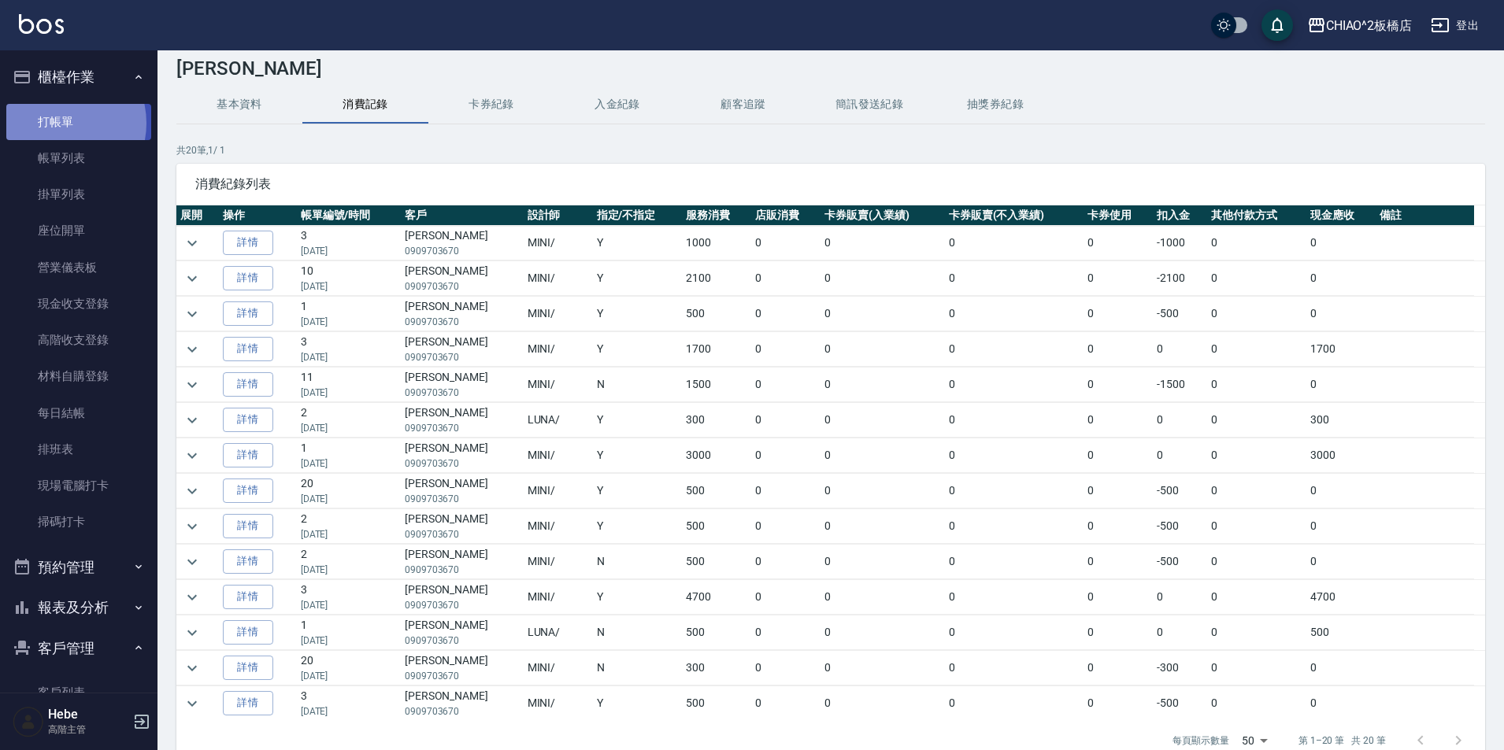
click at [54, 123] on link "打帳單" at bounding box center [78, 122] width 145 height 36
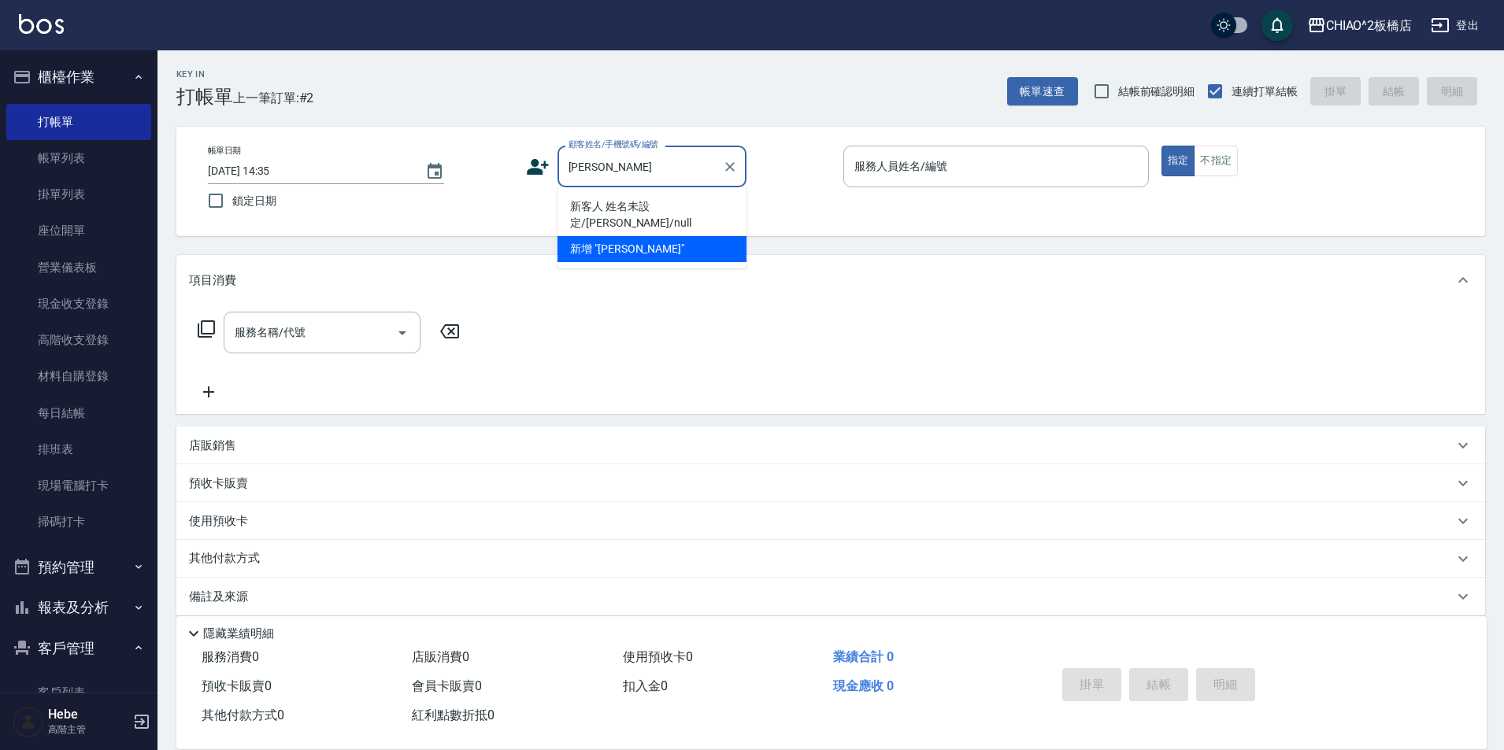
click at [716, 210] on li "新客人 姓名未設定/[PERSON_NAME]/null" at bounding box center [651, 215] width 189 height 43
type input "新客人 姓名未設定/[PERSON_NAME]/null"
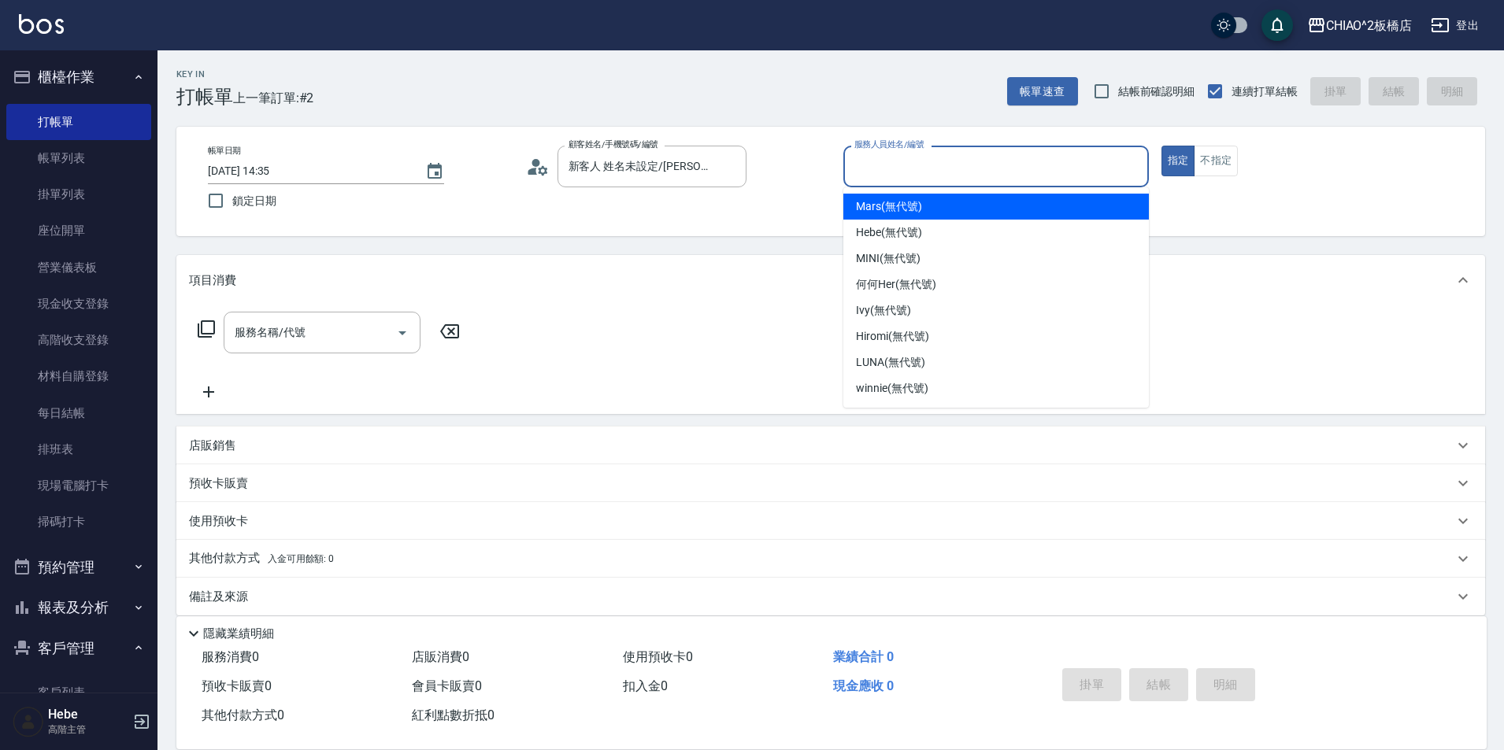
click at [910, 173] on input "服務人員姓名/編號" at bounding box center [995, 167] width 291 height 28
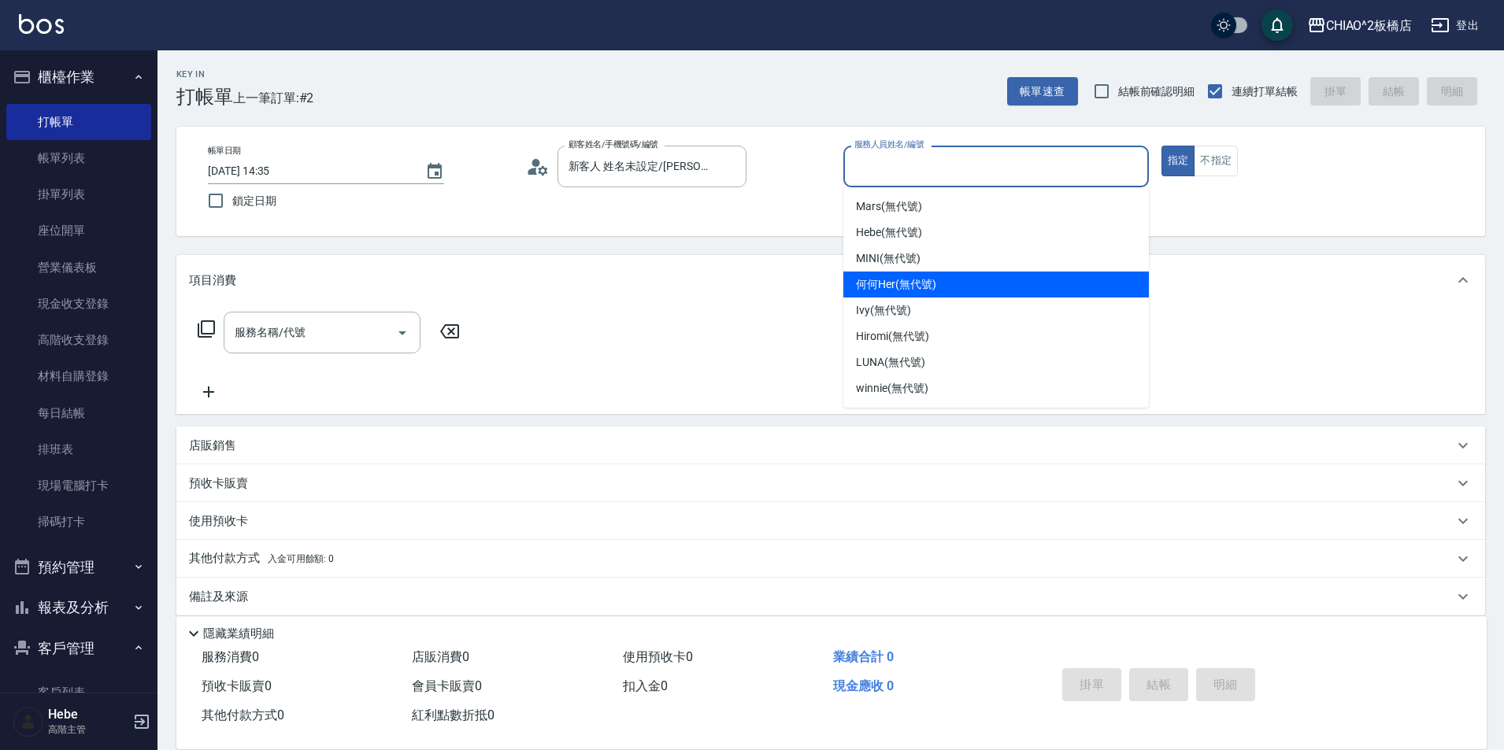
click at [916, 290] on span "何何Her (無代號)" at bounding box center [896, 284] width 80 height 17
type input "何何Her (無代號)"
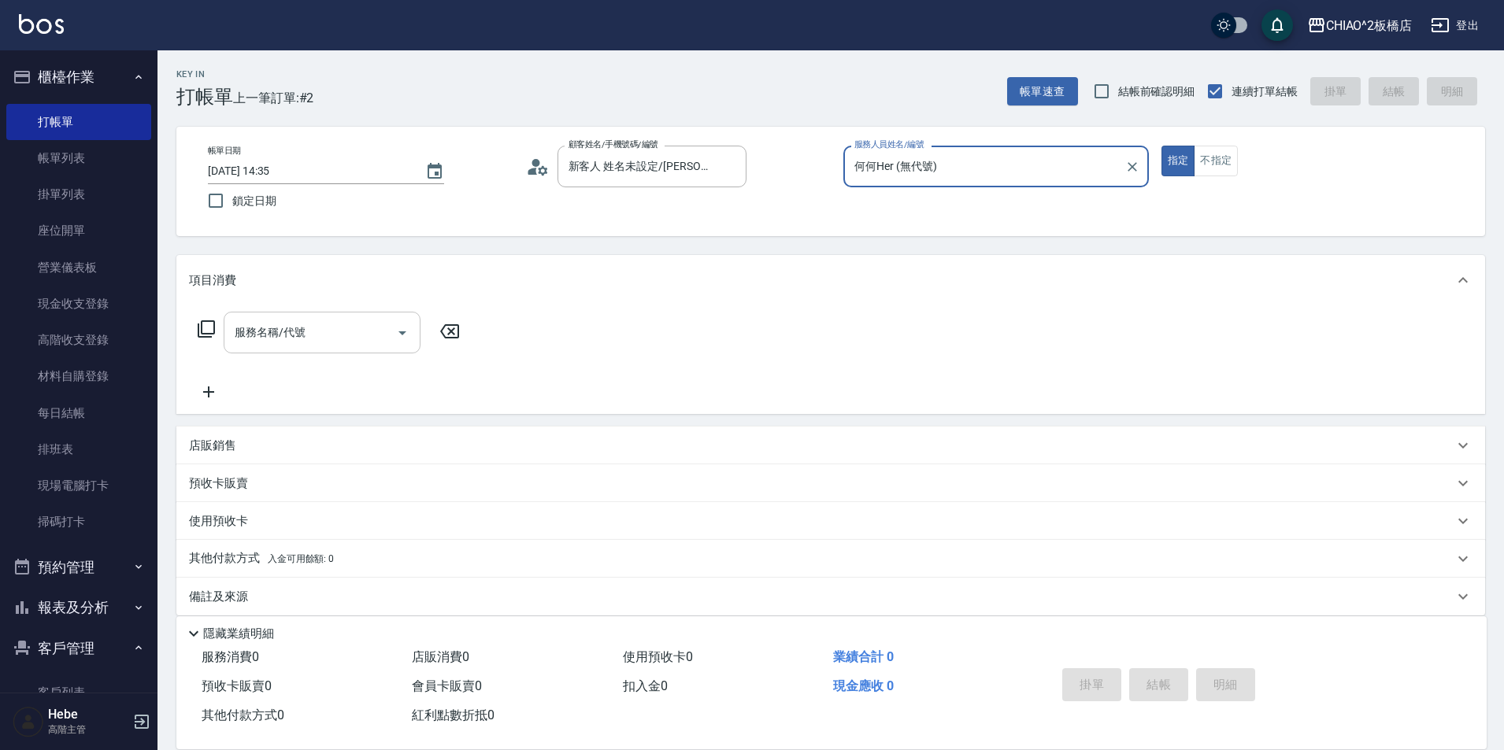
click at [342, 336] on input "服務名稱/代號" at bounding box center [310, 333] width 159 height 28
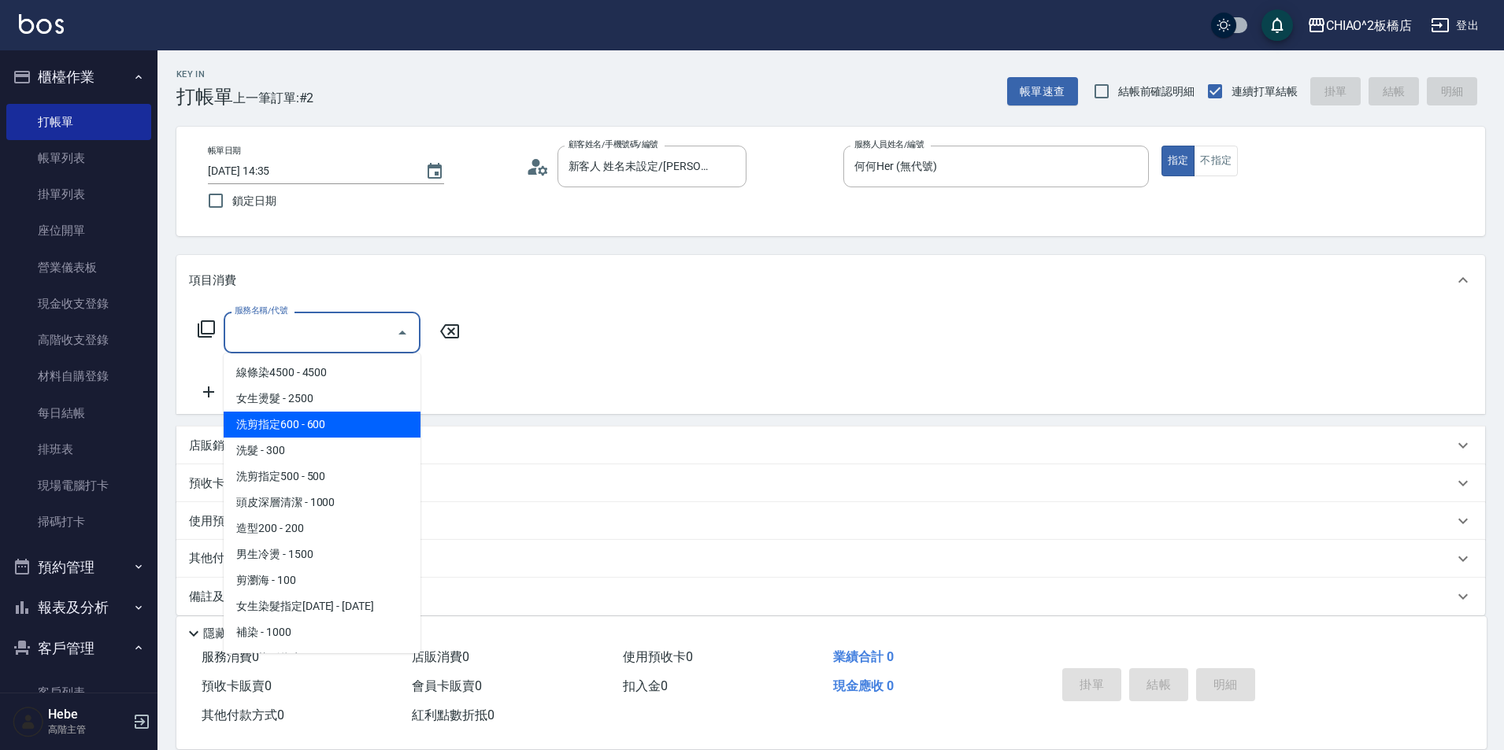
click at [325, 435] on span "洗剪指定600 - 600" at bounding box center [322, 425] width 197 height 26
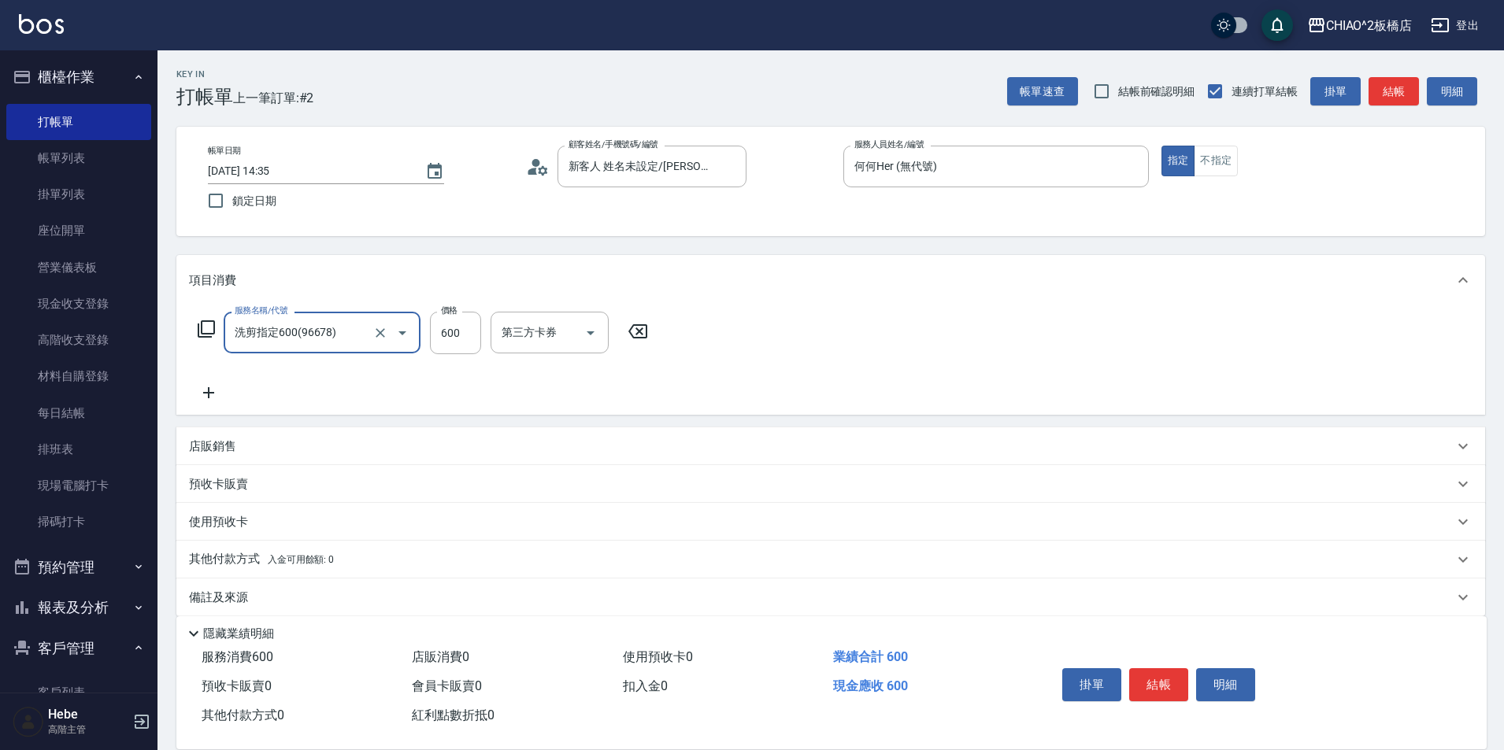
type input "洗剪指定600(96678)"
click at [535, 335] on input "洗髮-1" at bounding box center [538, 333] width 80 height 28
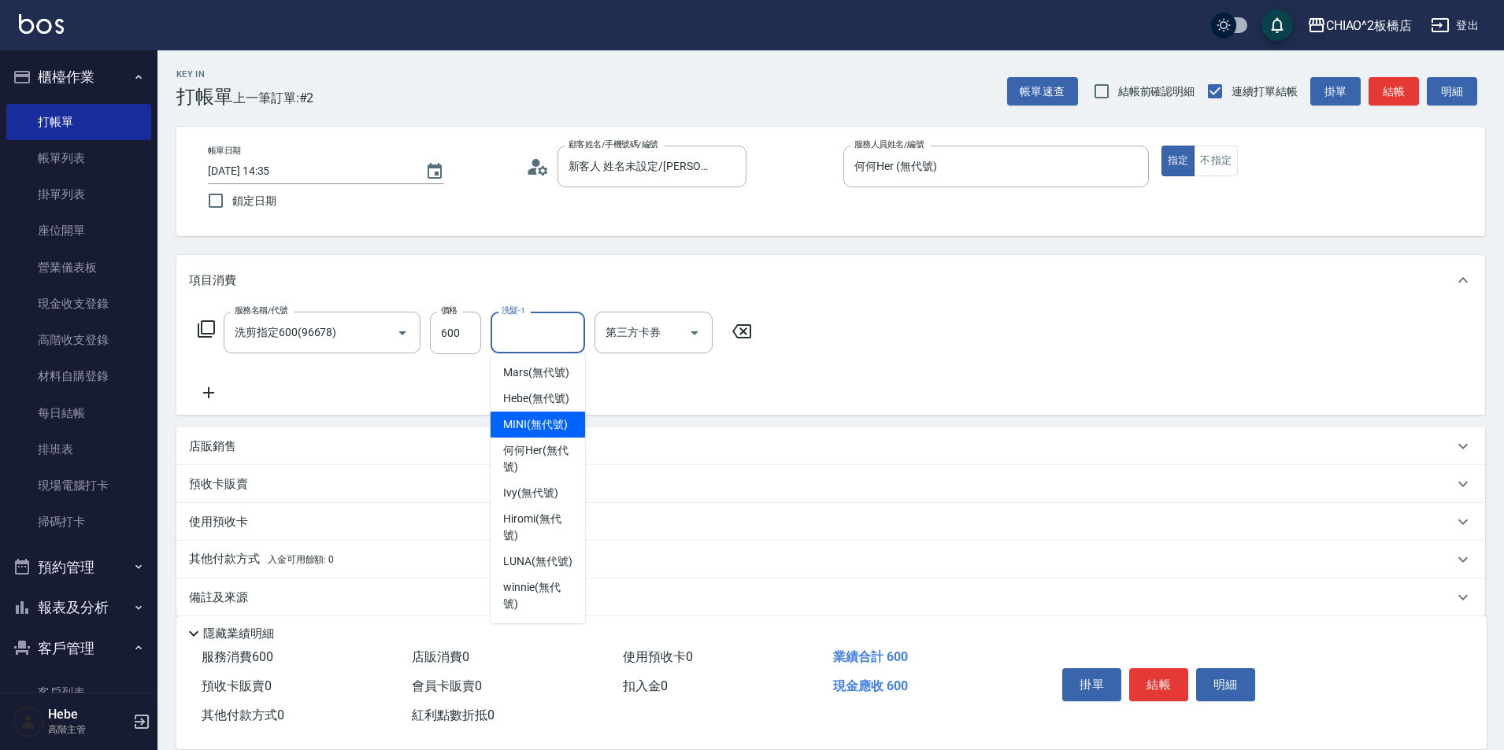
click at [541, 421] on span "MINI (無代號)" at bounding box center [535, 425] width 65 height 17
type input "MINI(無代號)"
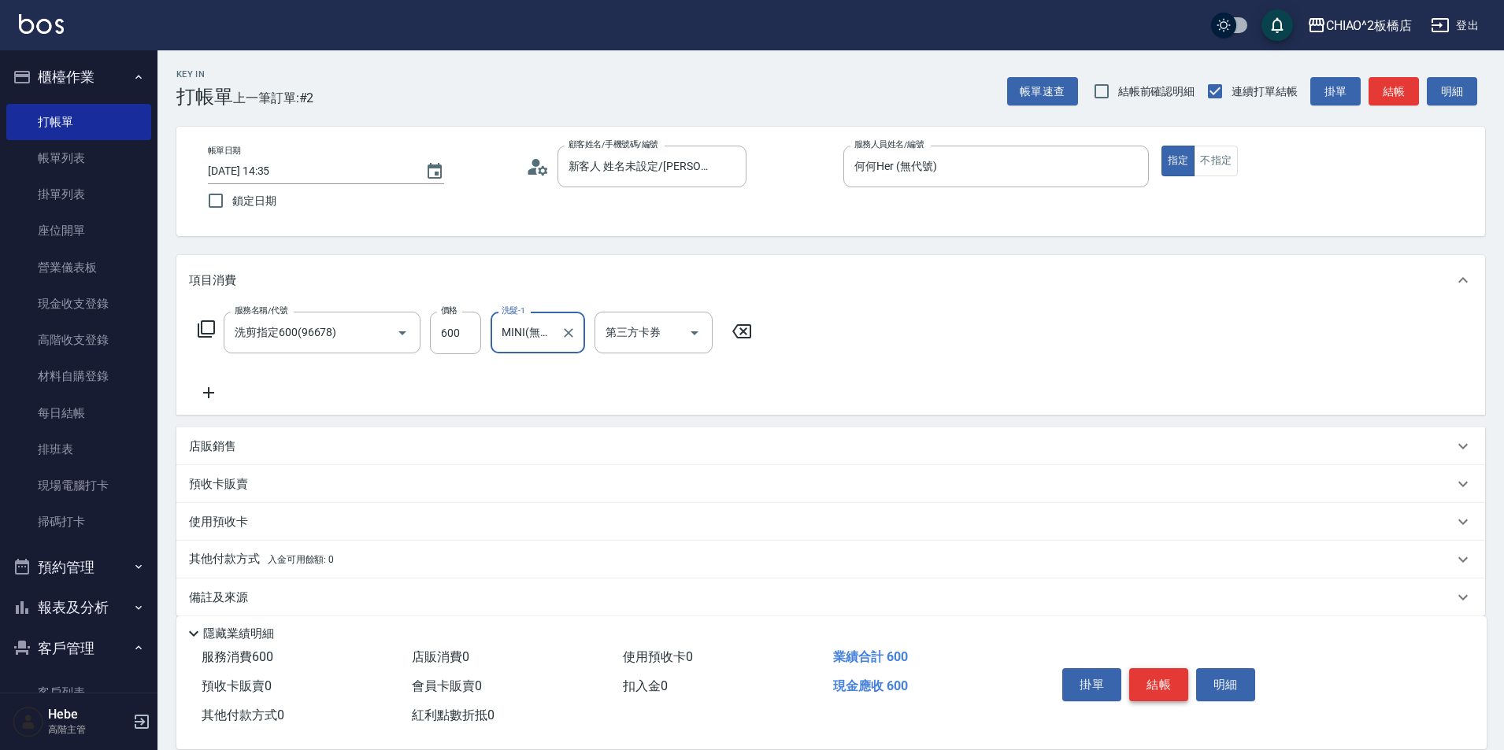
click at [1167, 680] on button "結帳" at bounding box center [1158, 685] width 59 height 33
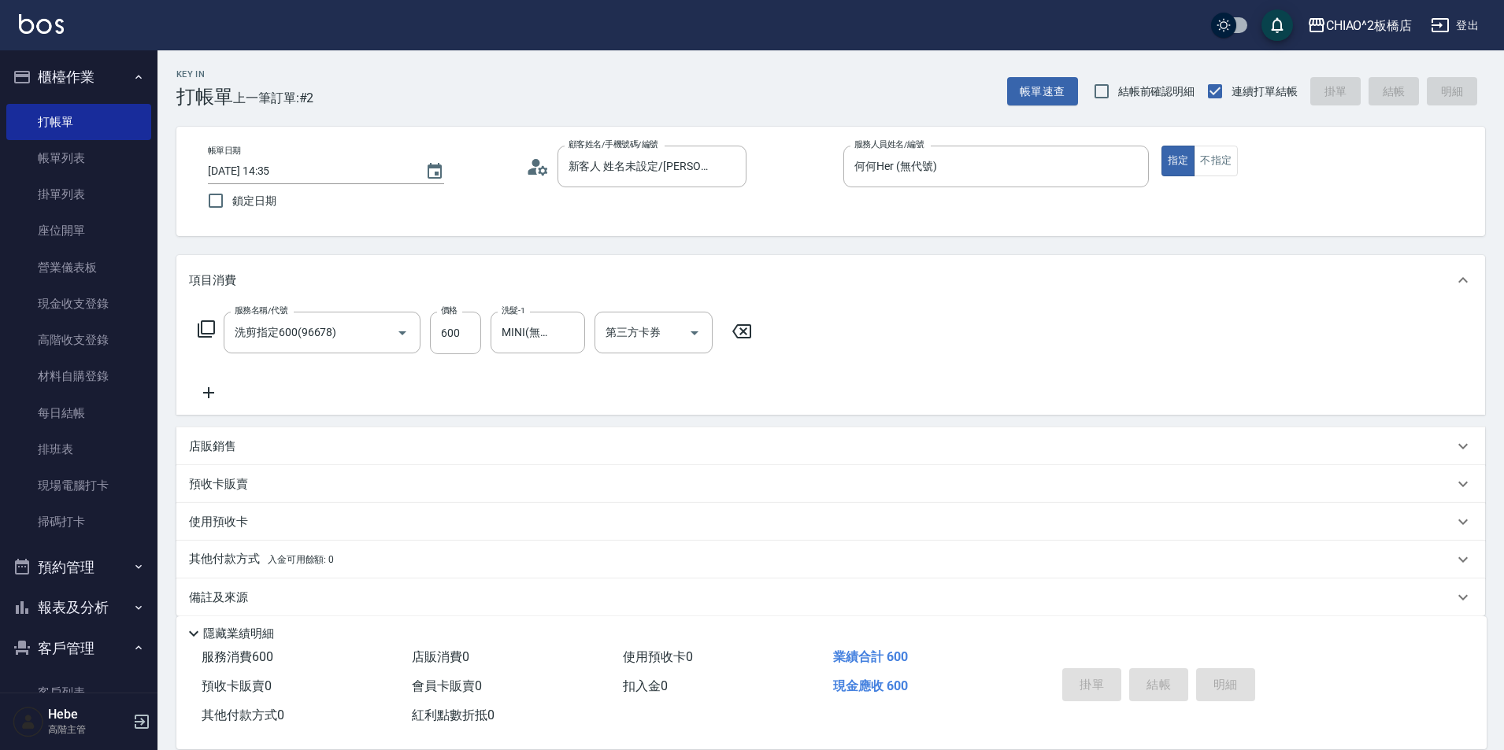
type input "[DATE] 14:43"
